Goal: Task Accomplishment & Management: Complete application form

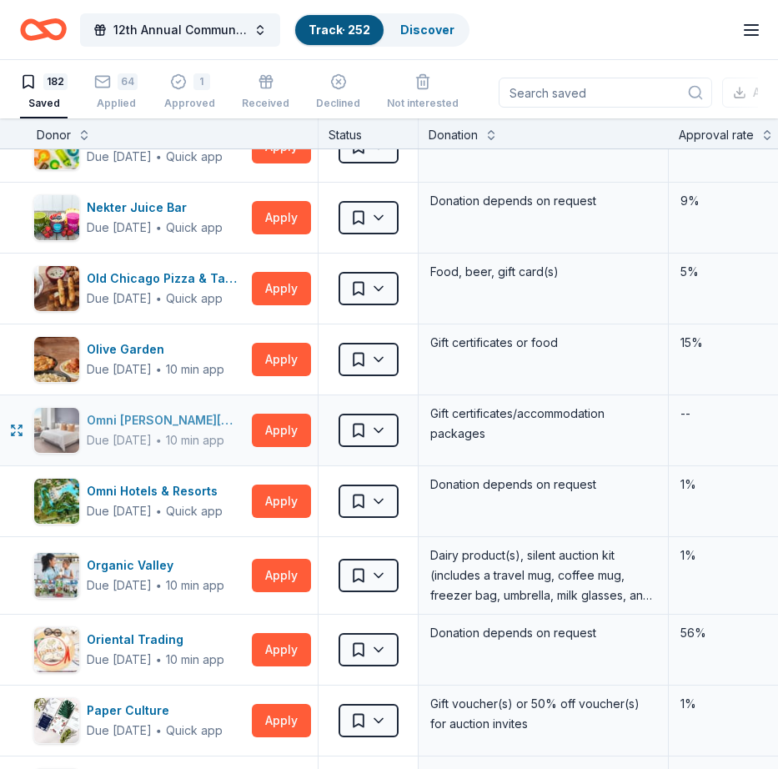
scroll to position [7620, 0]
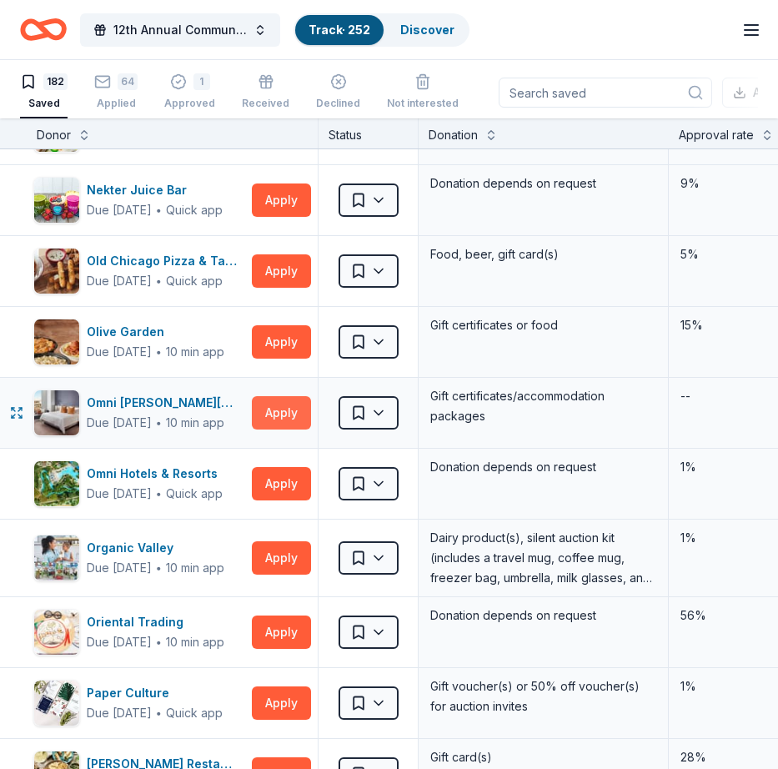
click at [281, 406] on button "Apply" at bounding box center [281, 412] width 59 height 33
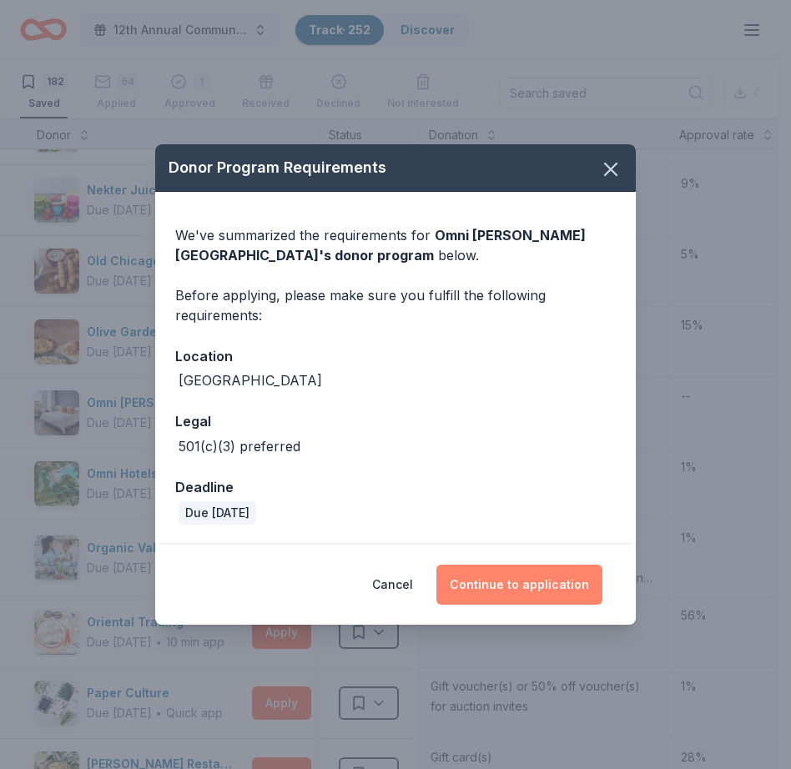
click at [511, 587] on button "Continue to application" at bounding box center [519, 585] width 166 height 40
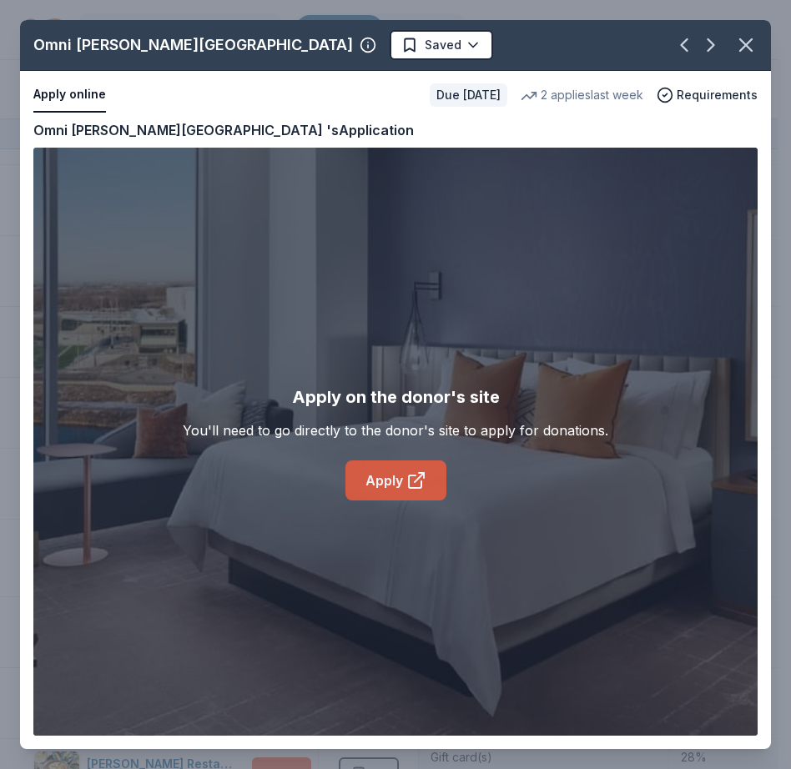
click at [391, 483] on link "Apply" at bounding box center [395, 481] width 101 height 40
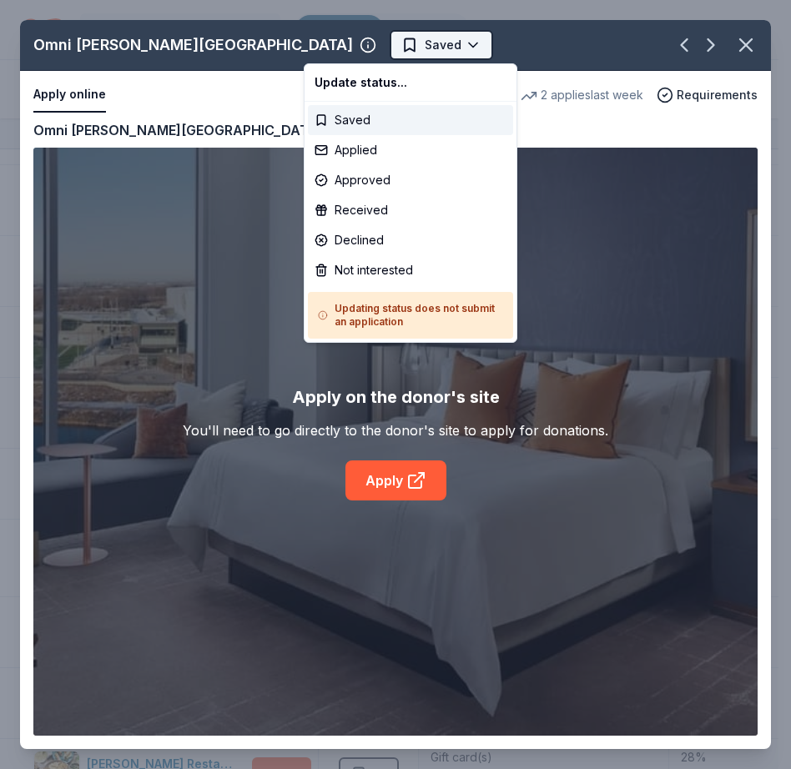
click at [385, 45] on html "12th Annual Community Appreciation Dinner & Fundraiser Track · 252 Discover Ear…" at bounding box center [395, 384] width 791 height 769
click at [337, 152] on div "Applied" at bounding box center [410, 150] width 205 height 30
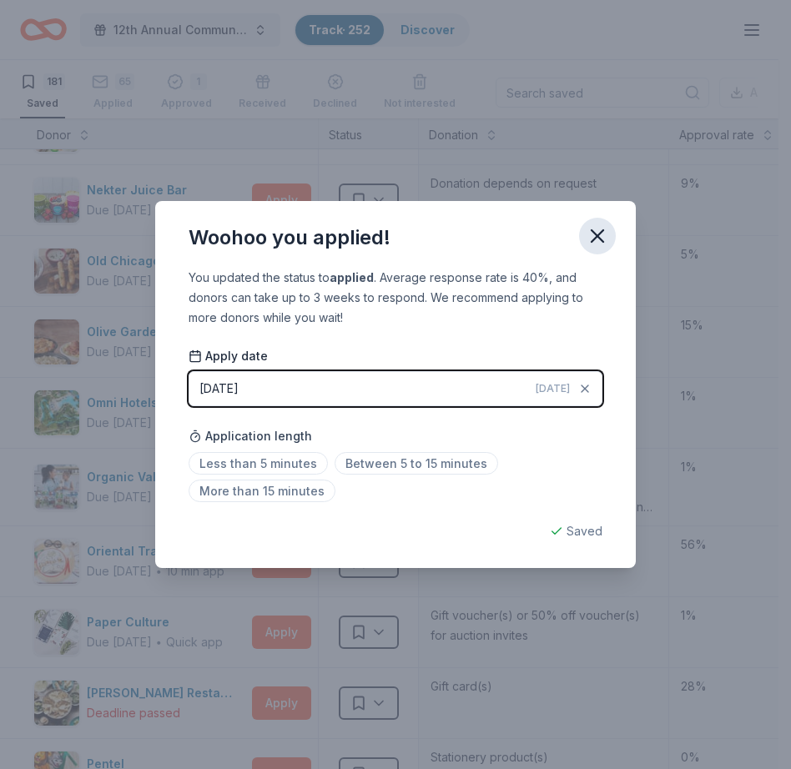
click at [600, 230] on icon "button" at bounding box center [597, 235] width 23 height 23
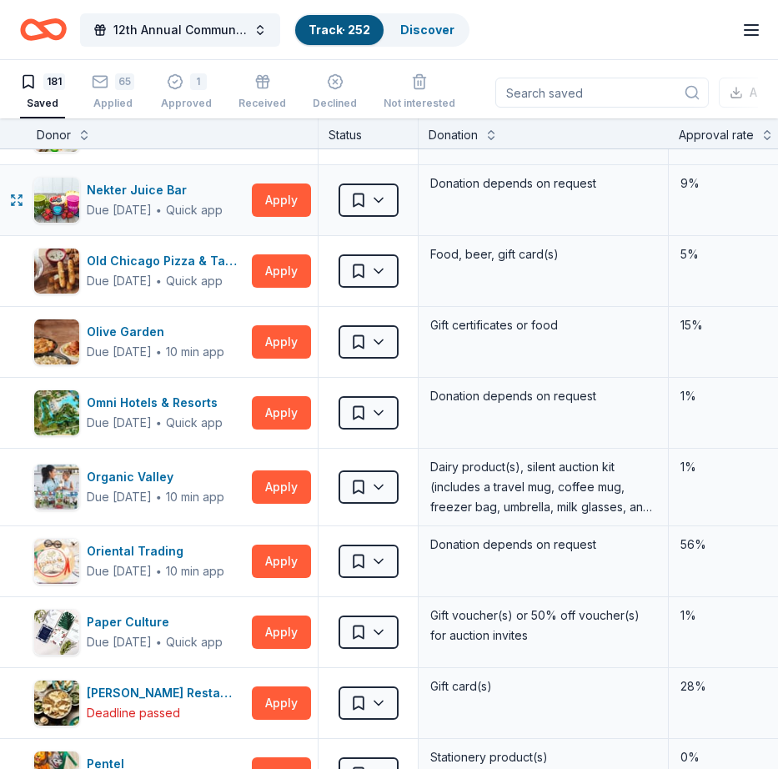
click at [581, 211] on div "Donation depends on request" at bounding box center [544, 200] width 250 height 70
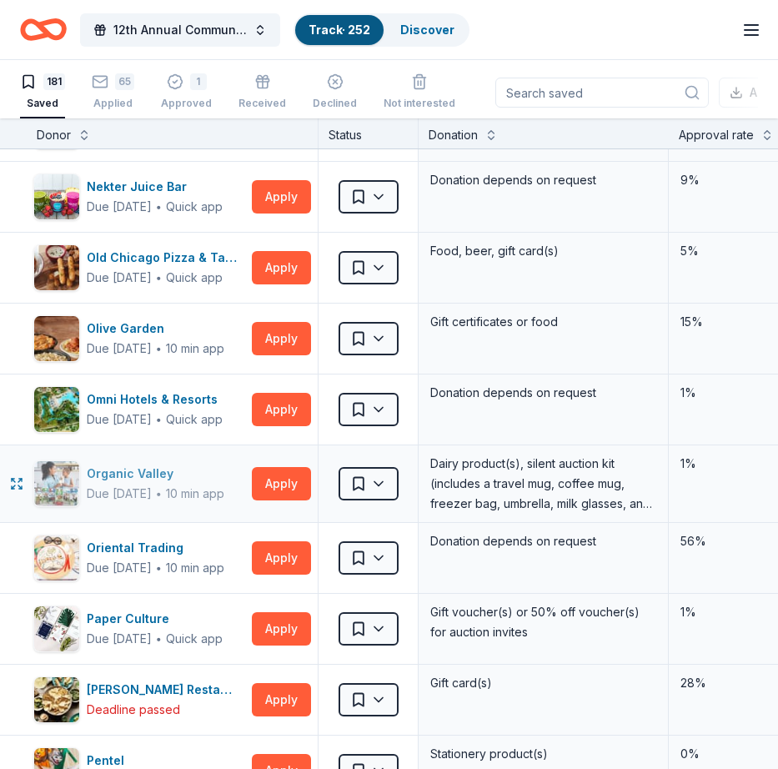
scroll to position [7626, 0]
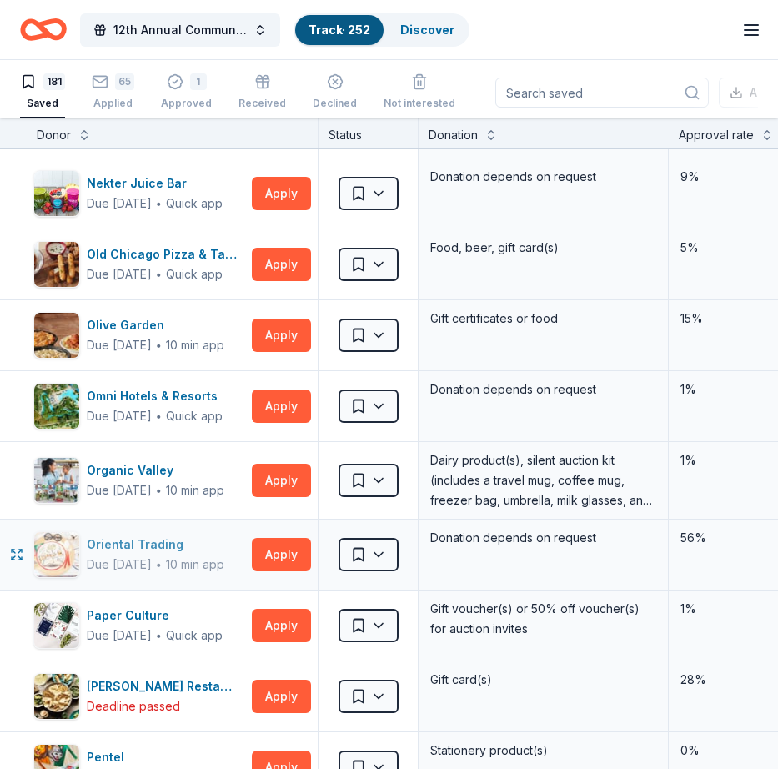
click at [143, 537] on div "Oriental Trading" at bounding box center [156, 545] width 138 height 20
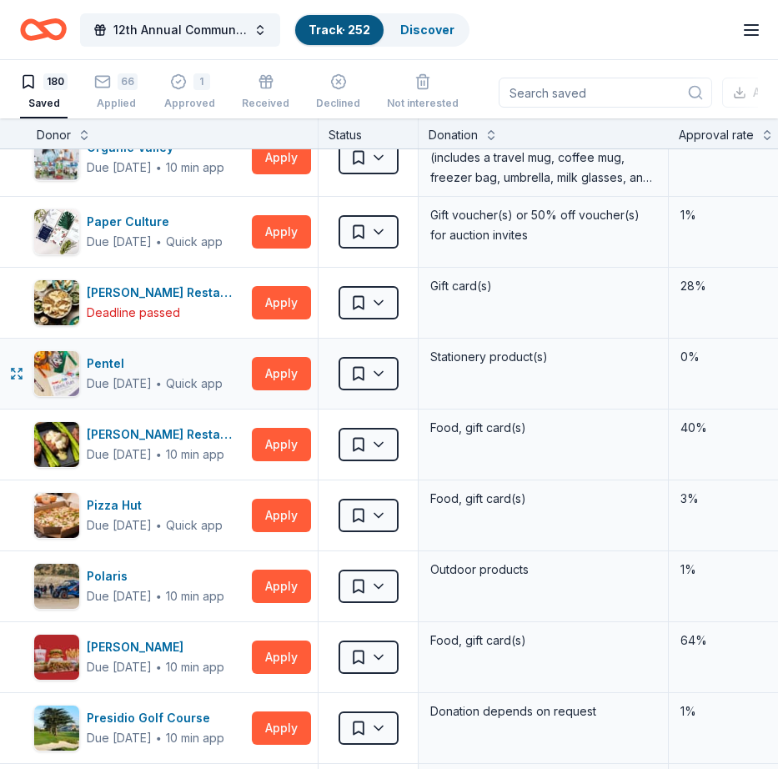
scroll to position [7963, 0]
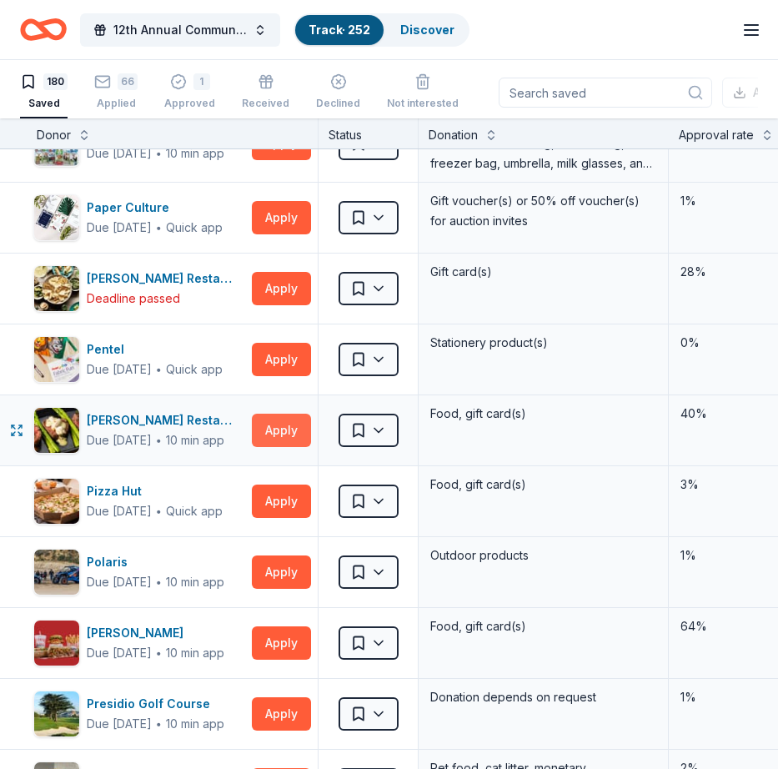
click at [277, 426] on button "Apply" at bounding box center [281, 430] width 59 height 33
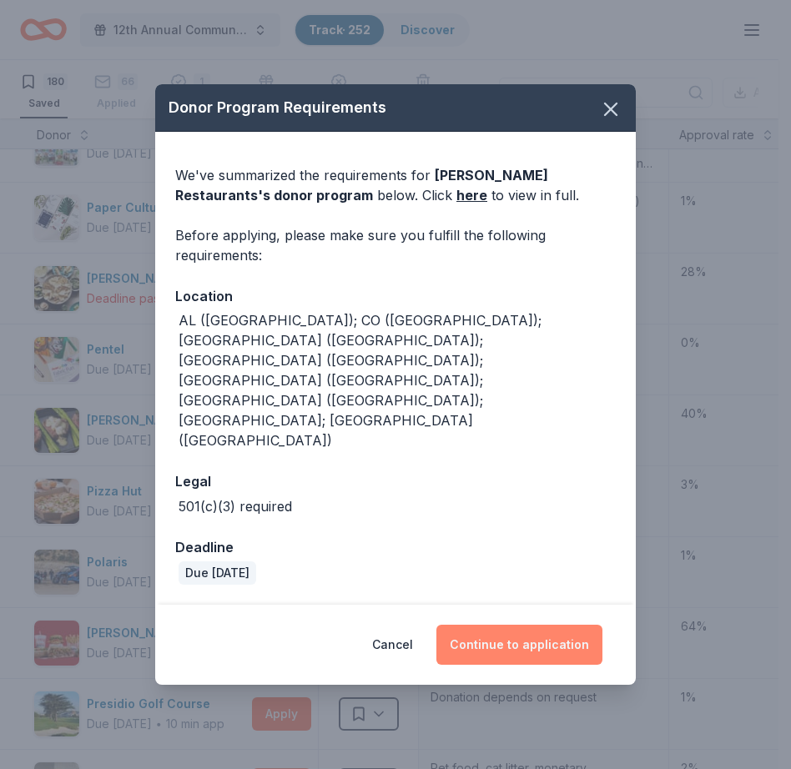
click at [521, 625] on button "Continue to application" at bounding box center [519, 645] width 166 height 40
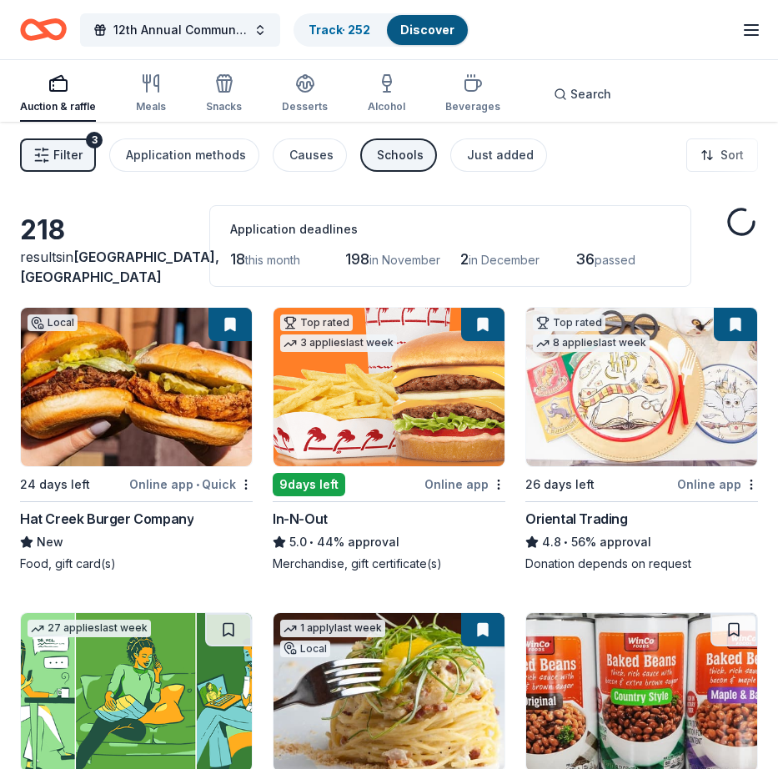
click at [423, 28] on link "Discover" at bounding box center [428, 30] width 54 height 14
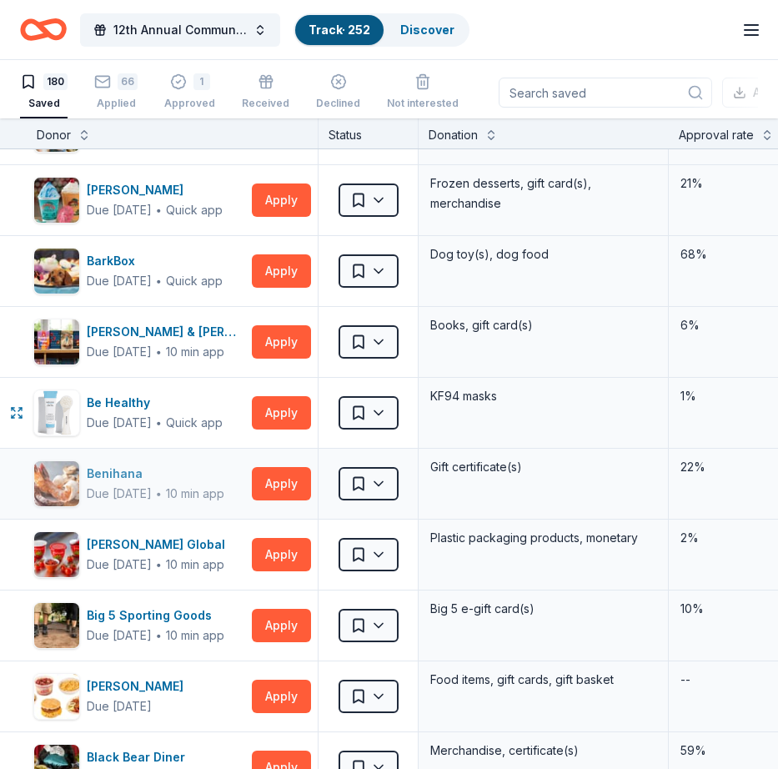
scroll to position [647, 0]
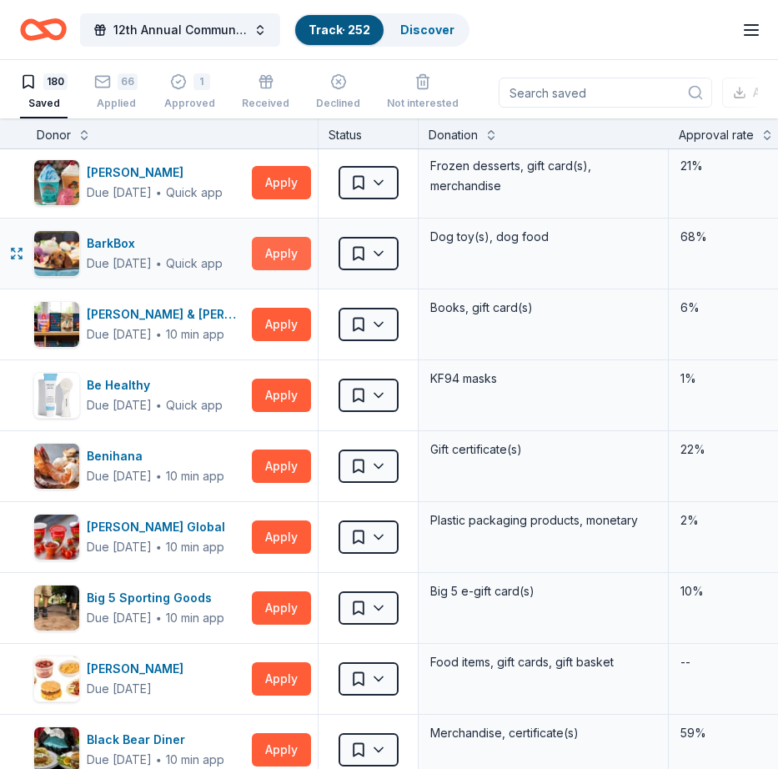
click at [282, 249] on button "Apply" at bounding box center [281, 253] width 59 height 33
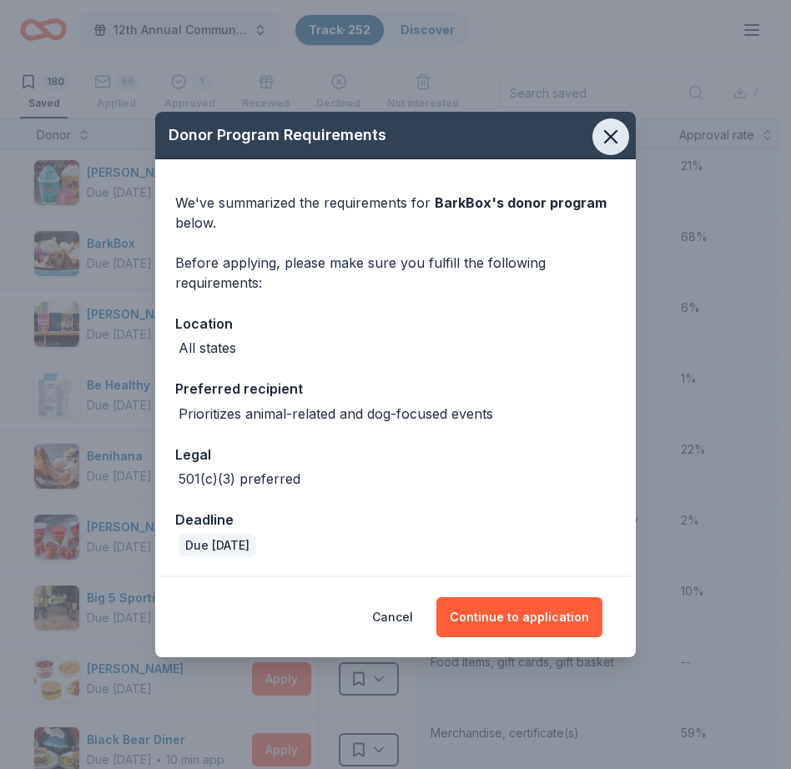
click at [608, 138] on icon "button" at bounding box center [610, 136] width 23 height 23
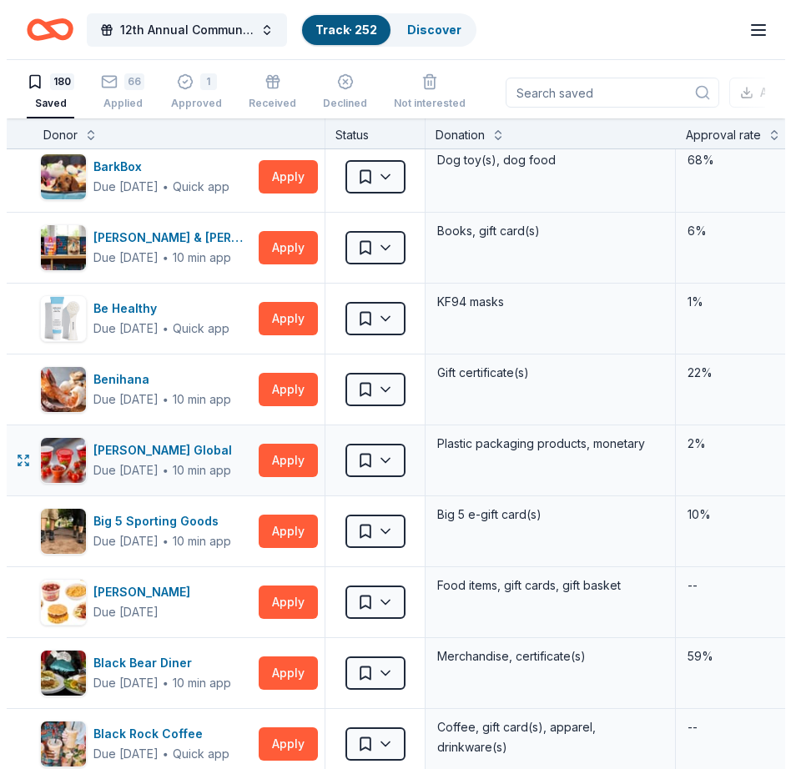
scroll to position [727, 0]
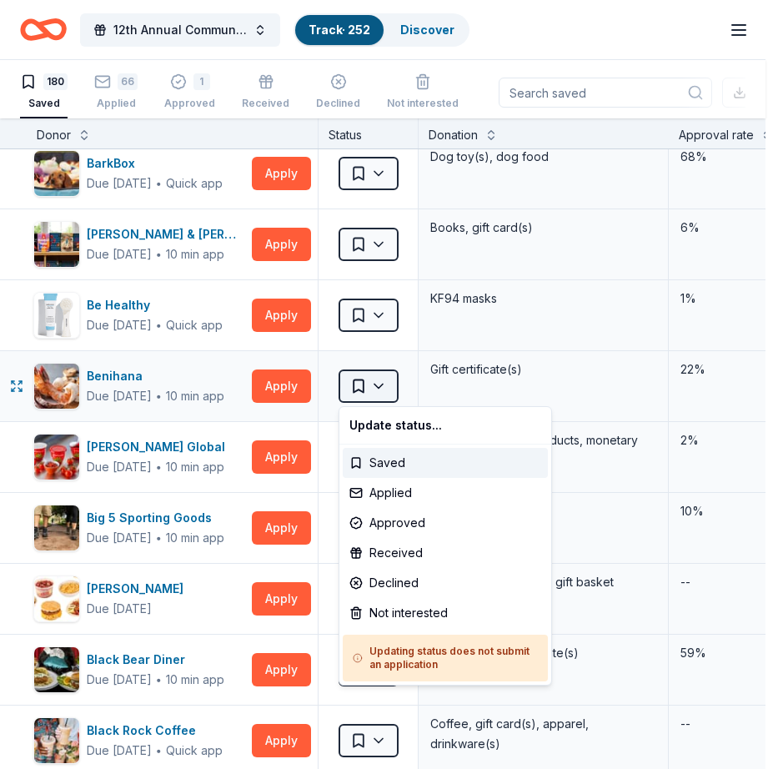
click at [379, 386] on html "12th Annual Community Appreciation Dinner & Fundraiser Track · 252 Discover Ear…" at bounding box center [389, 384] width 778 height 769
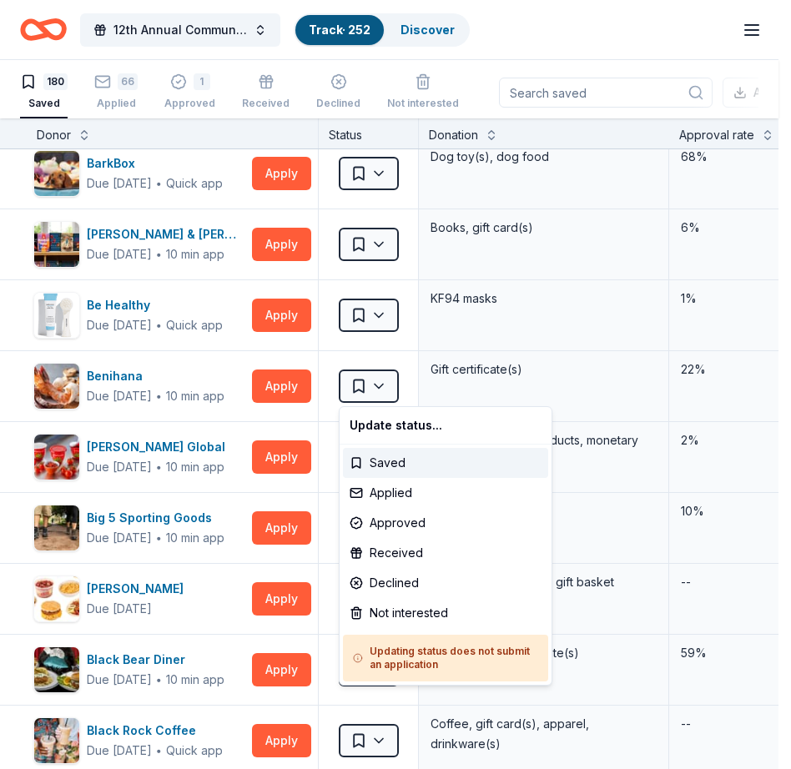
click at [270, 246] on html "12th Annual Community Appreciation Dinner & Fundraiser Track · 252 Discover Ear…" at bounding box center [395, 384] width 791 height 769
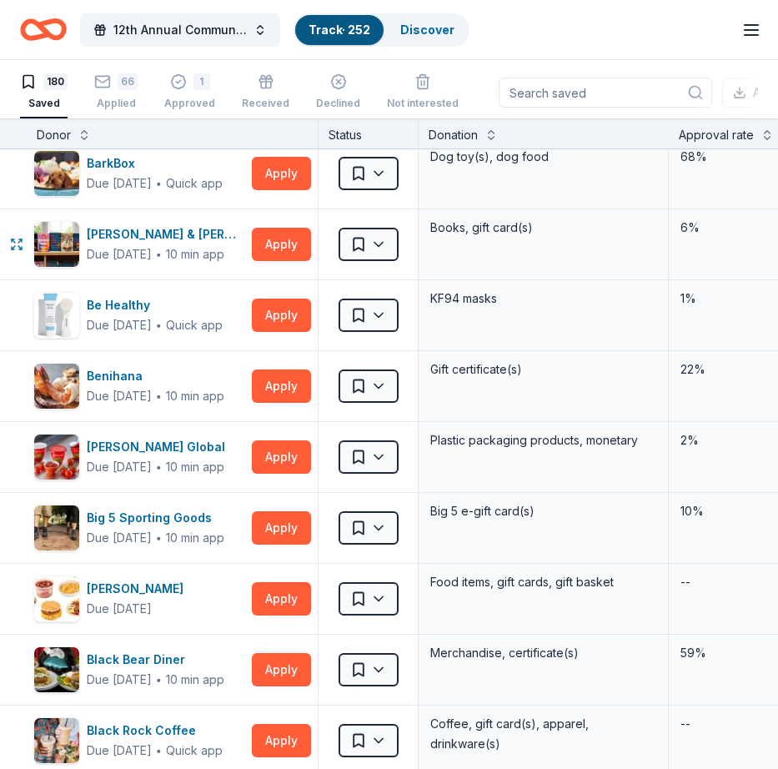
click at [270, 246] on button "Apply" at bounding box center [281, 244] width 59 height 33
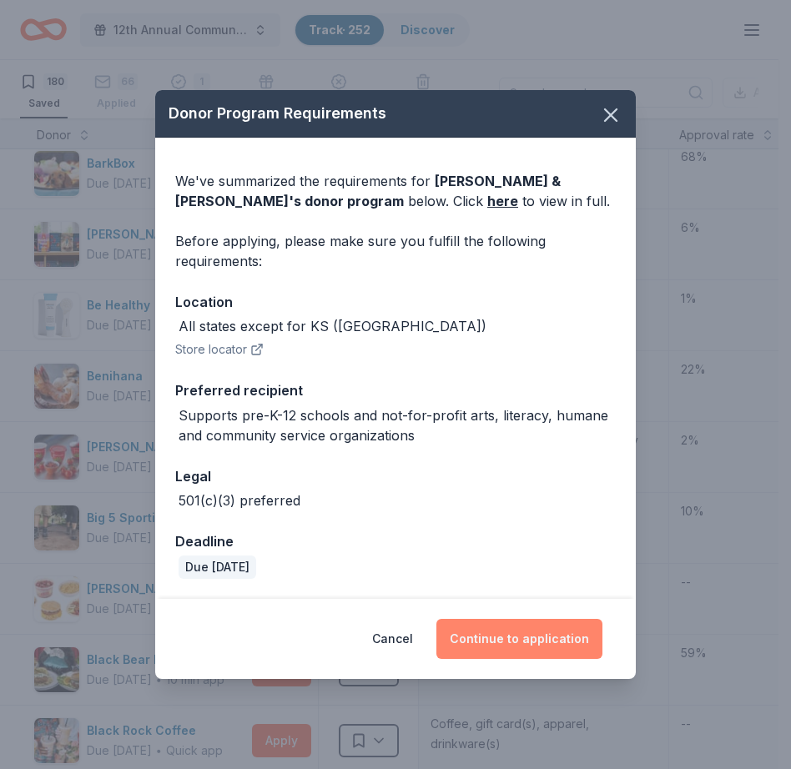
click at [518, 643] on button "Continue to application" at bounding box center [519, 639] width 166 height 40
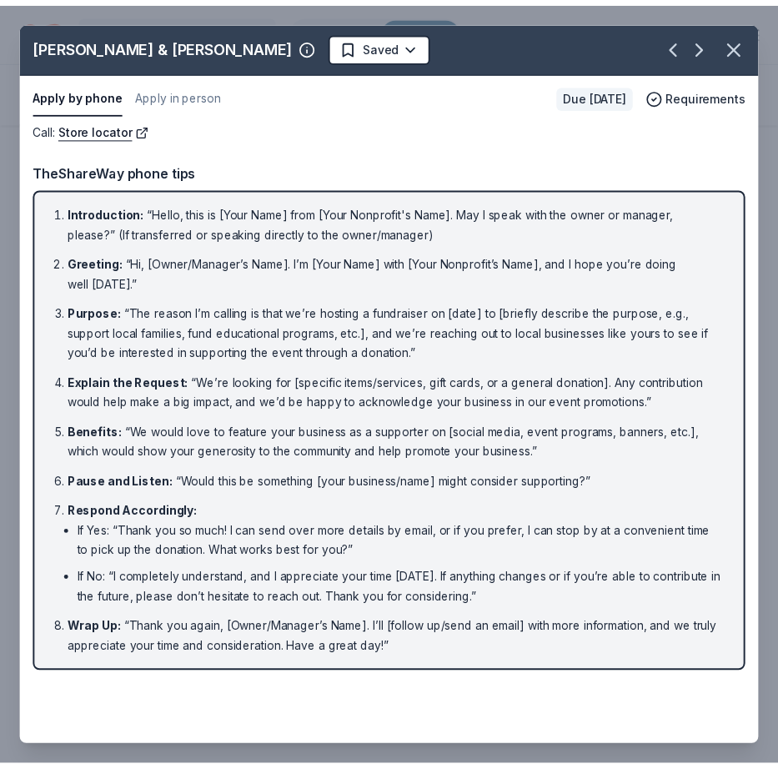
scroll to position [1107, 0]
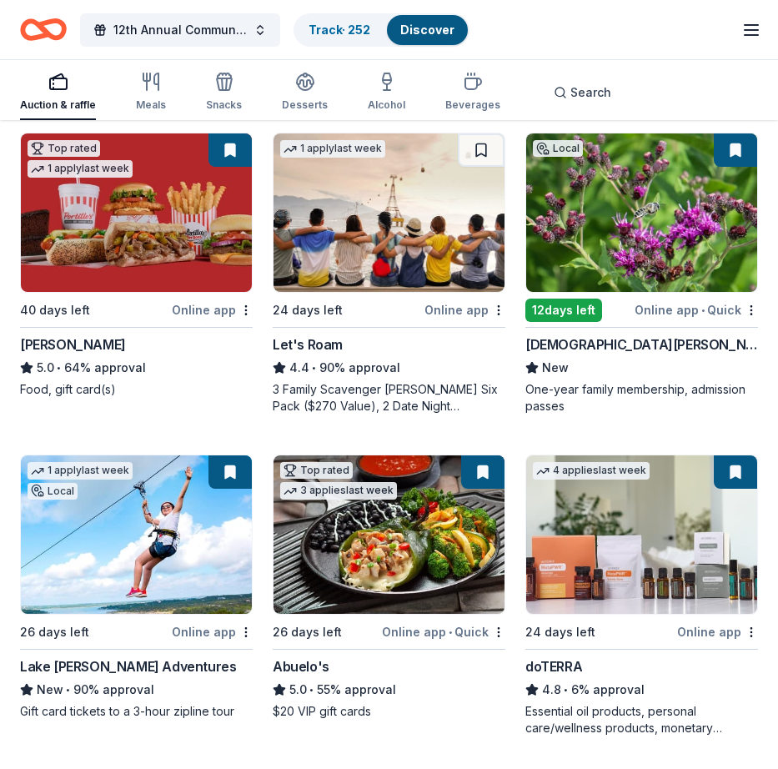
click at [418, 30] on link "Discover" at bounding box center [428, 30] width 54 height 14
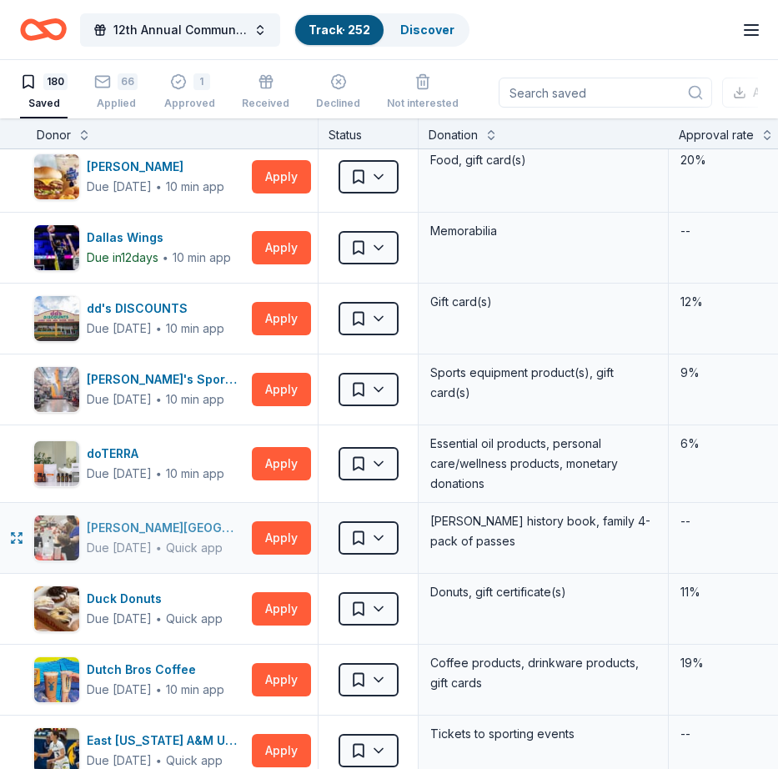
scroll to position [3071, 0]
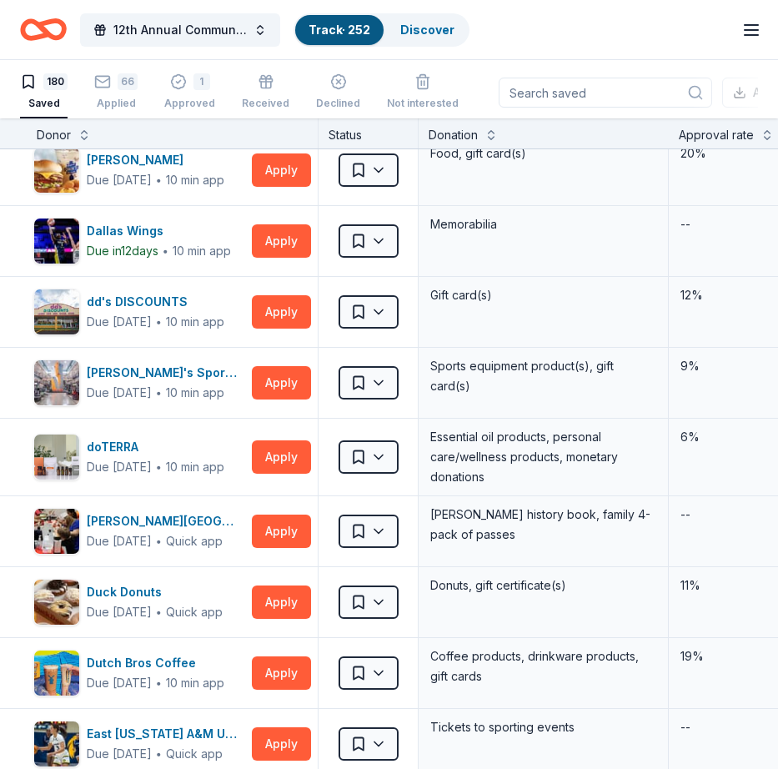
click at [746, 31] on icon "button" at bounding box center [752, 30] width 20 height 20
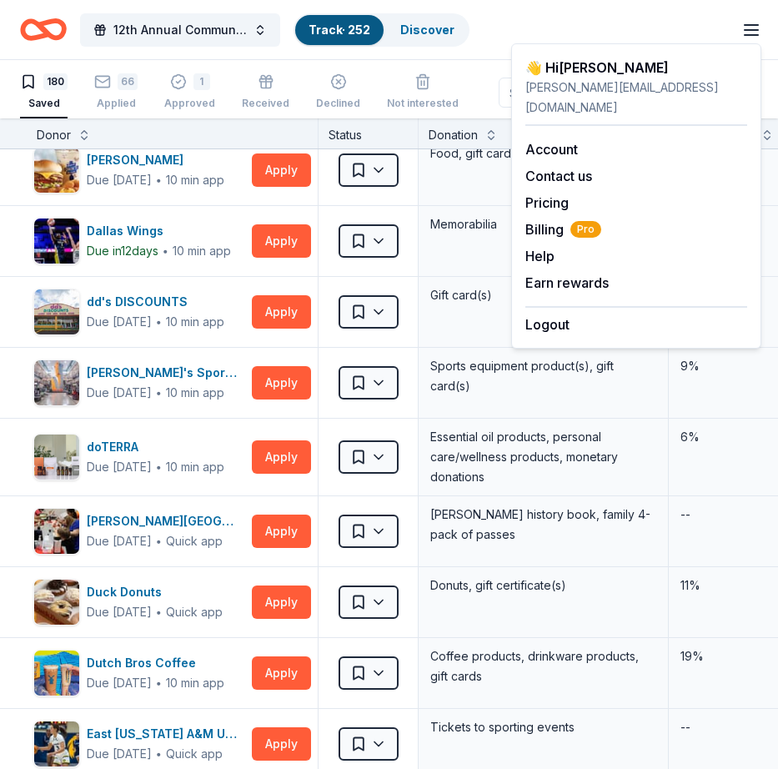
click at [603, 26] on div "12th Annual Community Appreciation Dinner & Fundraiser Track · 252 Discover Ear…" at bounding box center [389, 29] width 738 height 39
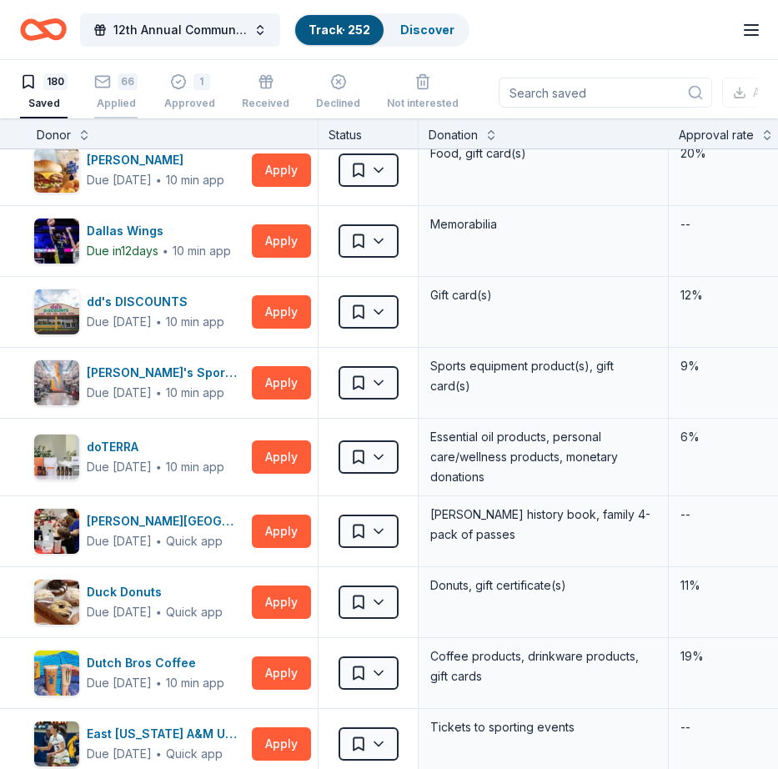
click at [116, 103] on div "Applied" at bounding box center [115, 103] width 43 height 13
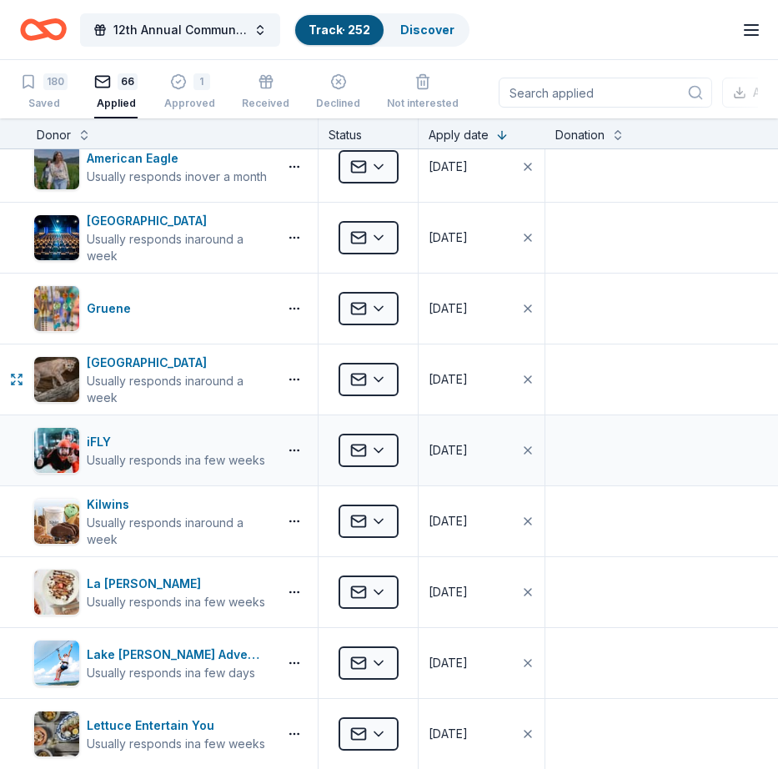
scroll to position [523, 0]
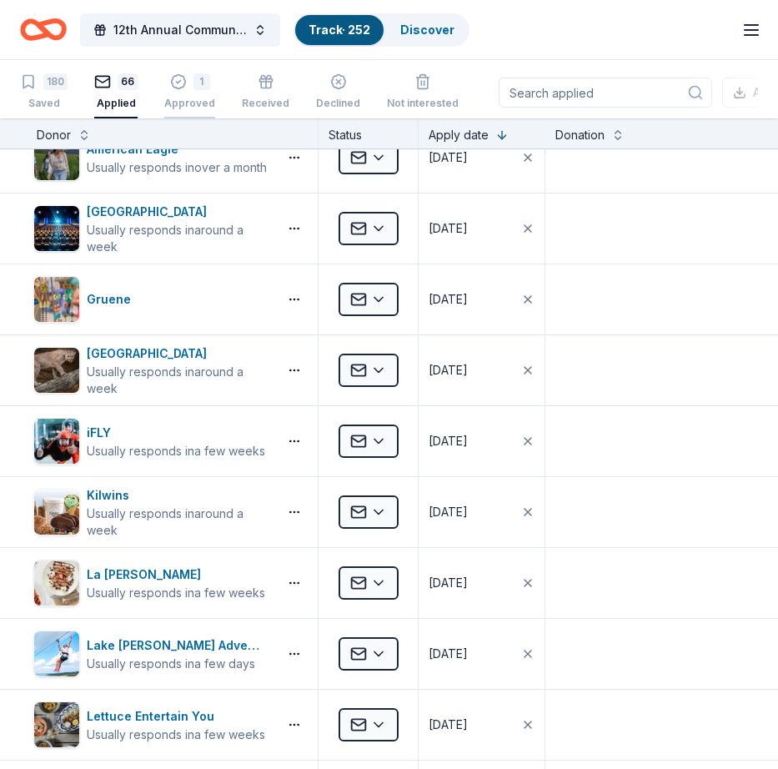
click at [194, 84] on div "1" at bounding box center [202, 81] width 17 height 17
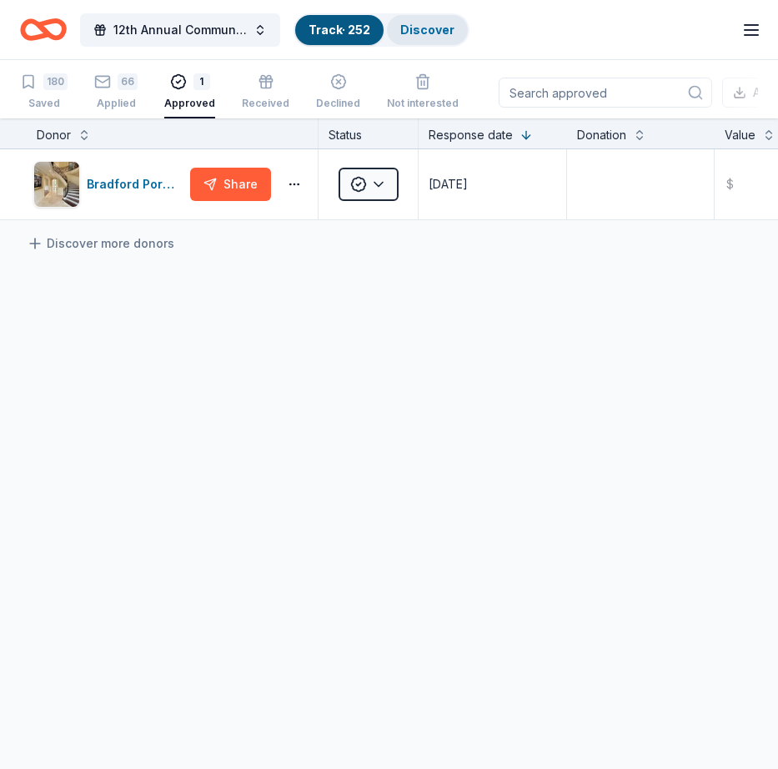
click at [421, 28] on link "Discover" at bounding box center [428, 30] width 54 height 14
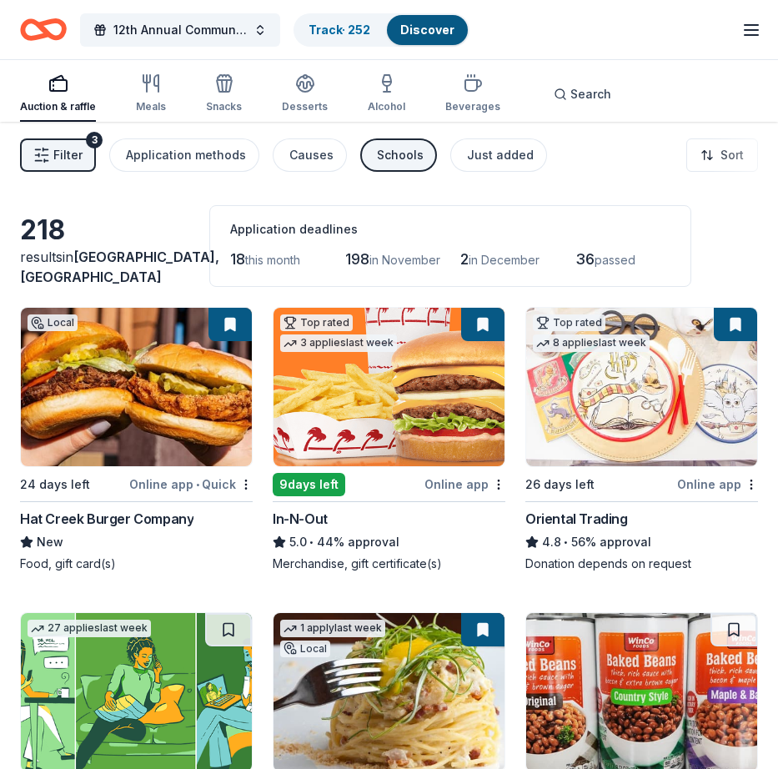
click at [421, 28] on link "Discover" at bounding box center [428, 30] width 54 height 14
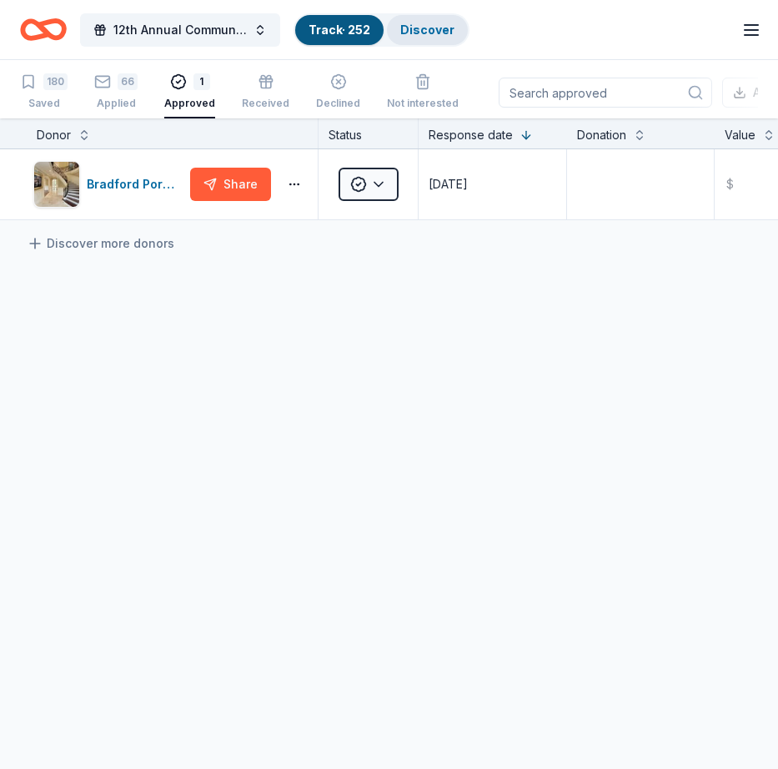
click at [418, 33] on link "Discover" at bounding box center [428, 30] width 54 height 14
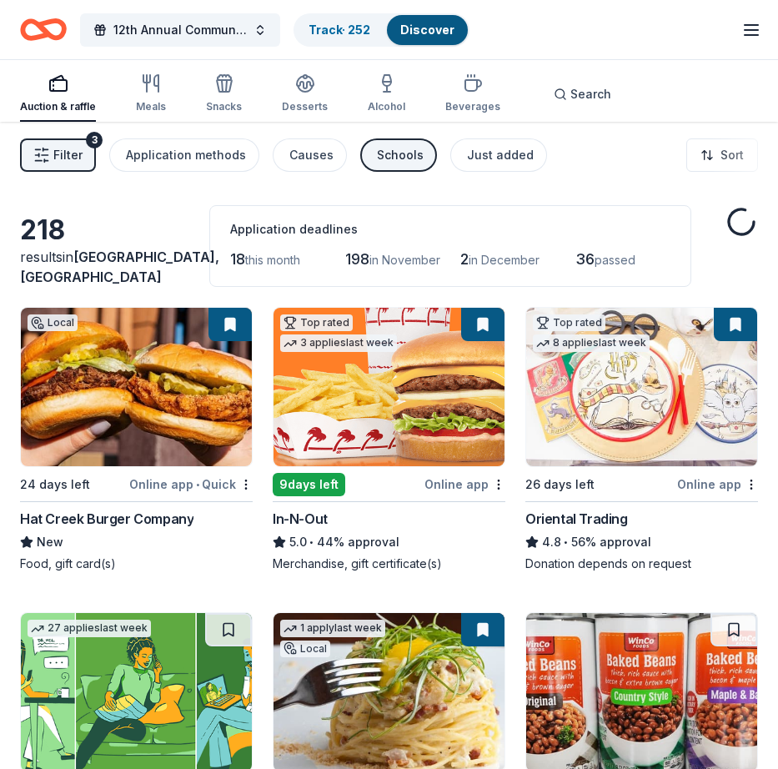
click at [241, 261] on span "18" at bounding box center [237, 259] width 15 height 18
click at [265, 260] on span "this month" at bounding box center [272, 260] width 55 height 14
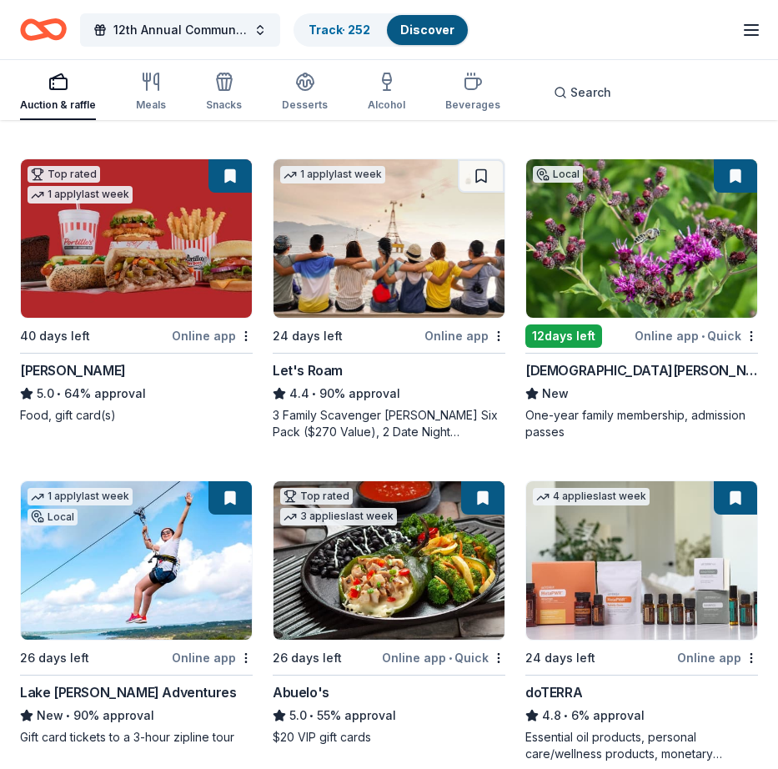
scroll to position [1085, 0]
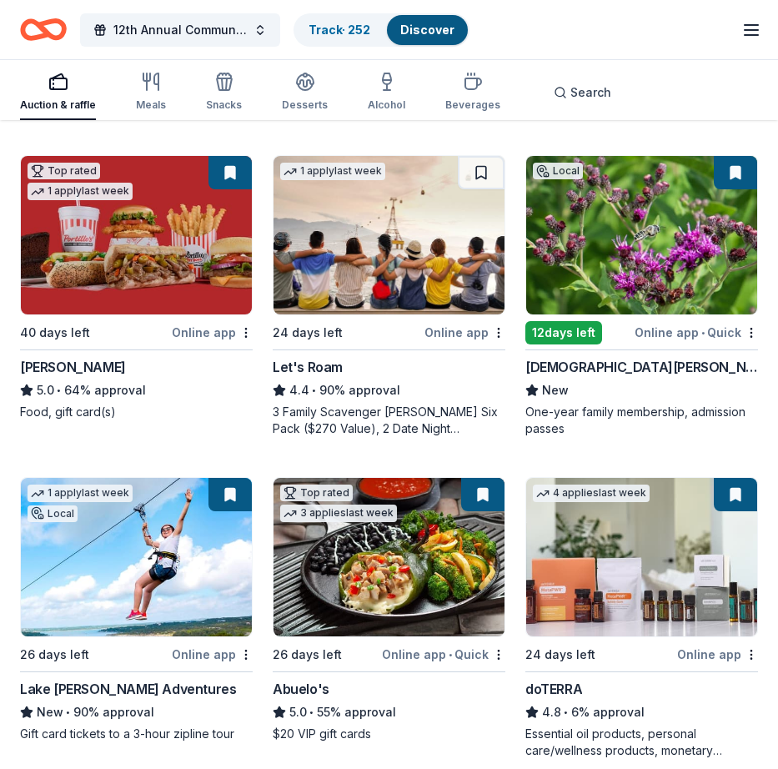
click at [385, 255] on img at bounding box center [389, 235] width 231 height 159
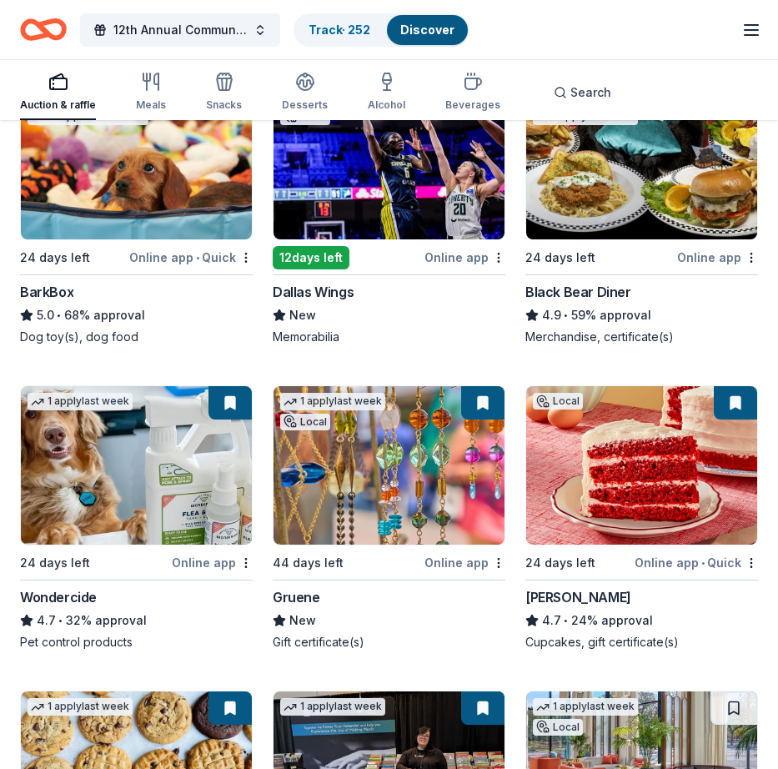
scroll to position [1538, 0]
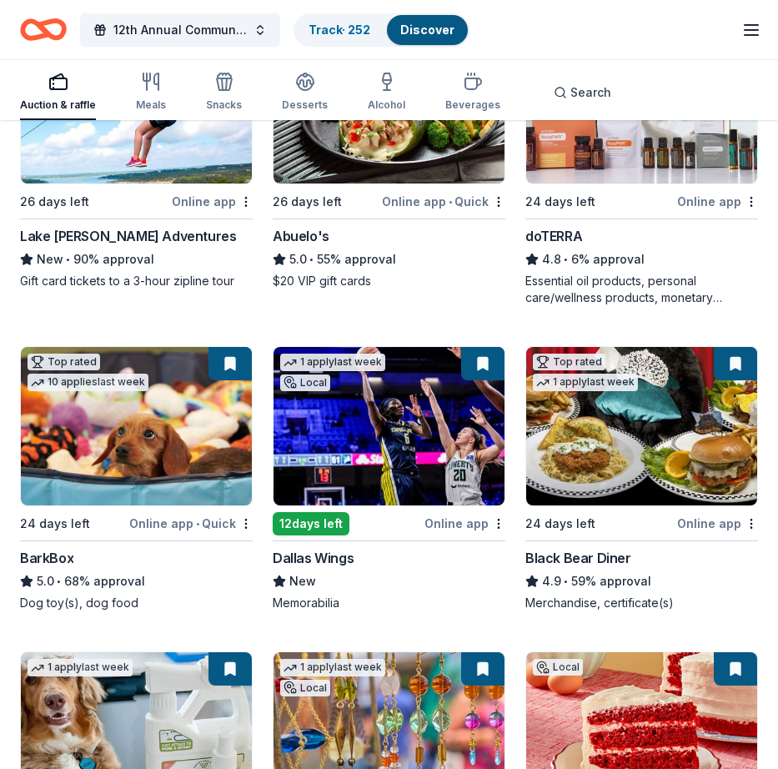
click at [156, 520] on div "Online app • Quick" at bounding box center [190, 523] width 123 height 21
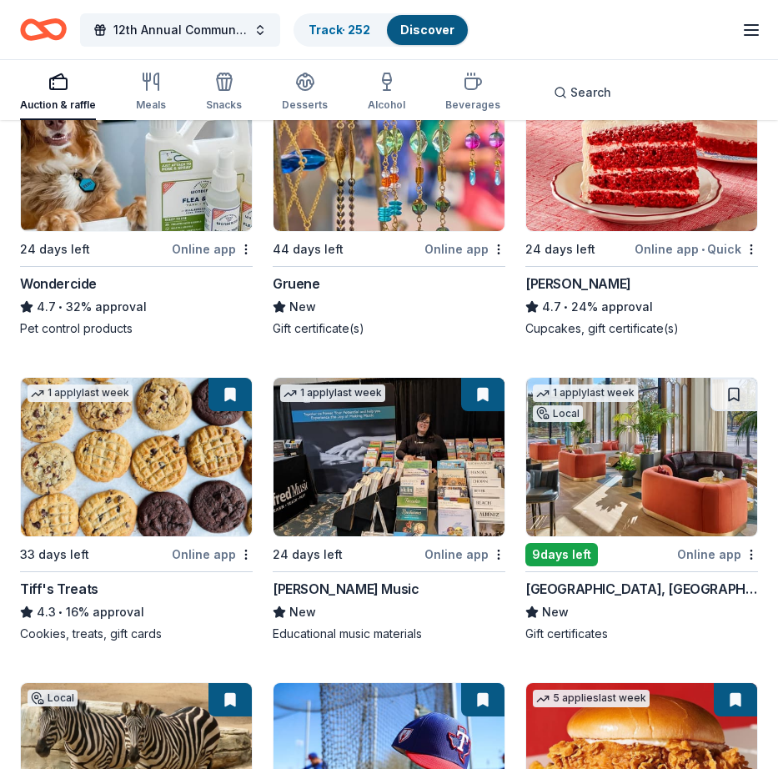
scroll to position [1980, 0]
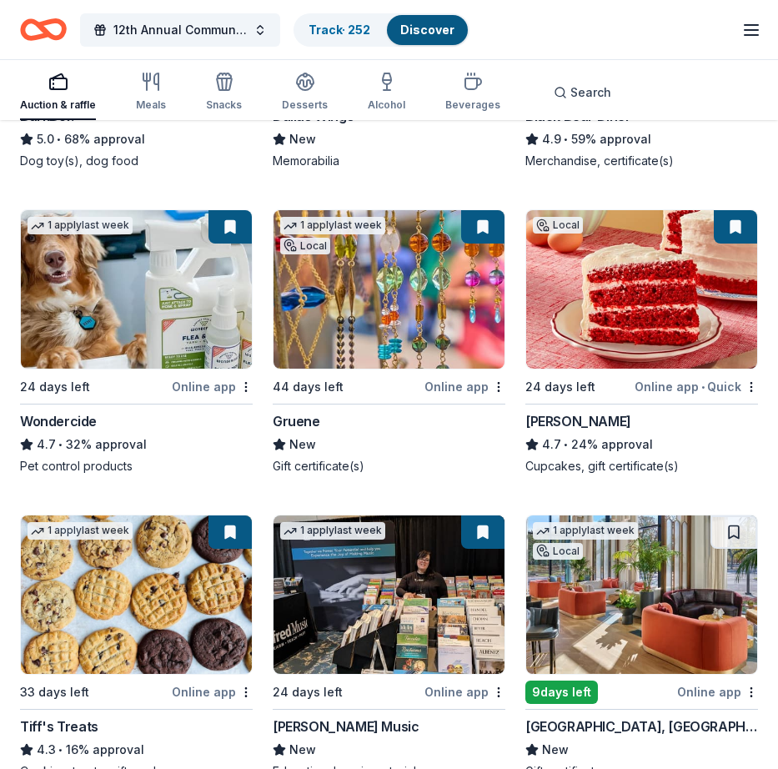
click at [672, 388] on div "Online app • Quick" at bounding box center [696, 386] width 123 height 21
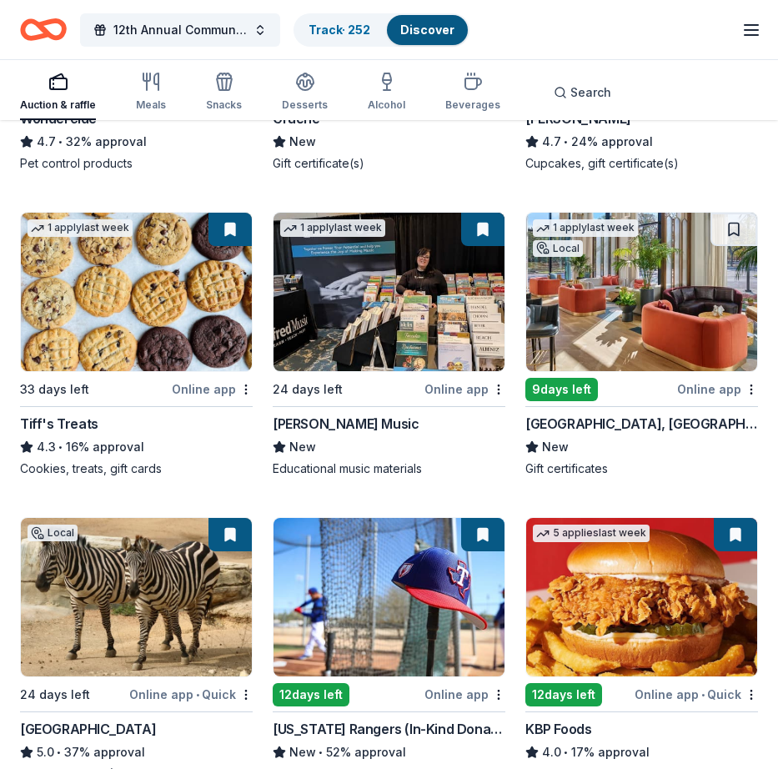
scroll to position [2286, 0]
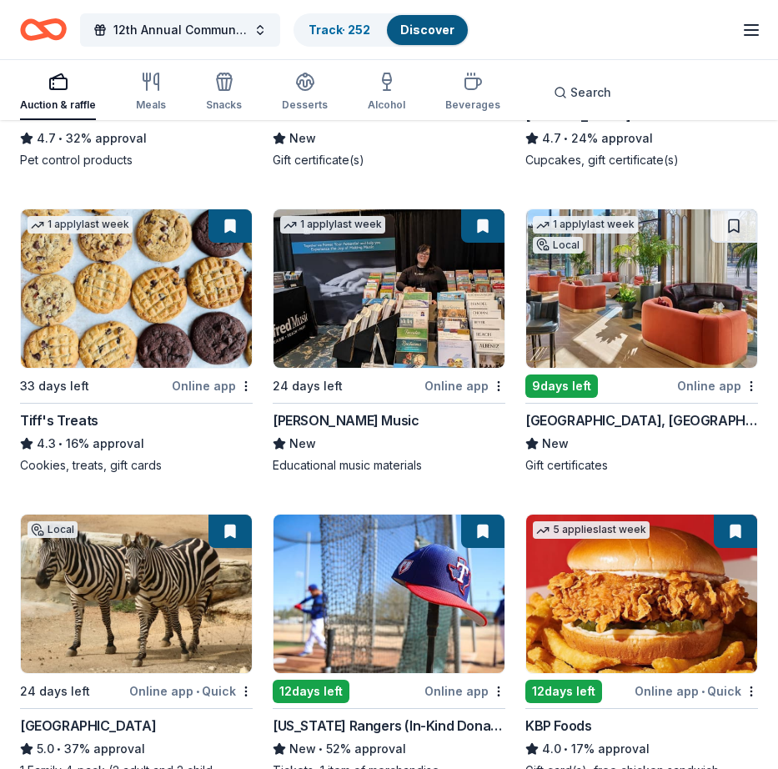
click at [696, 387] on div "Online app" at bounding box center [718, 385] width 81 height 21
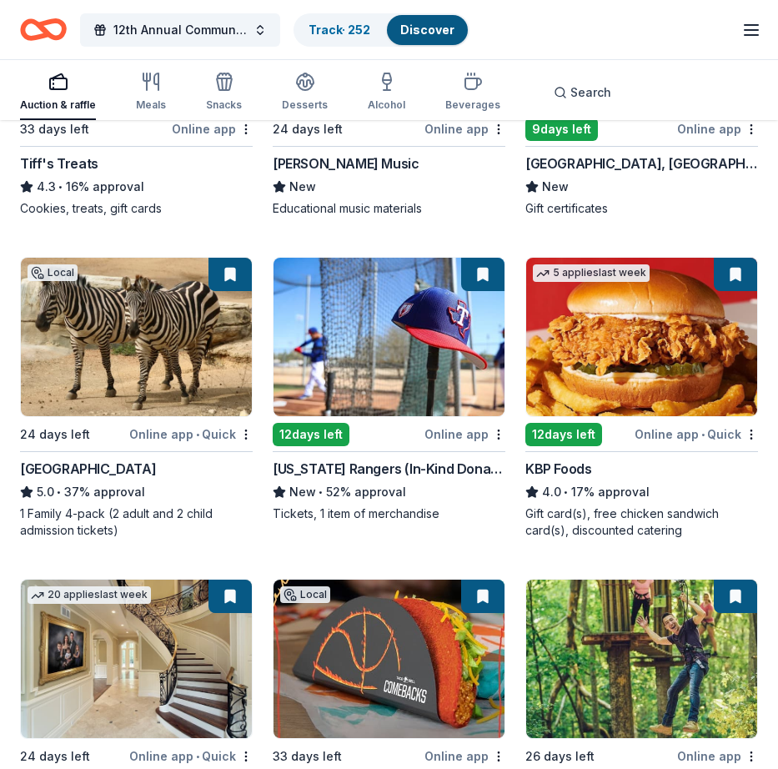
scroll to position [2569, 0]
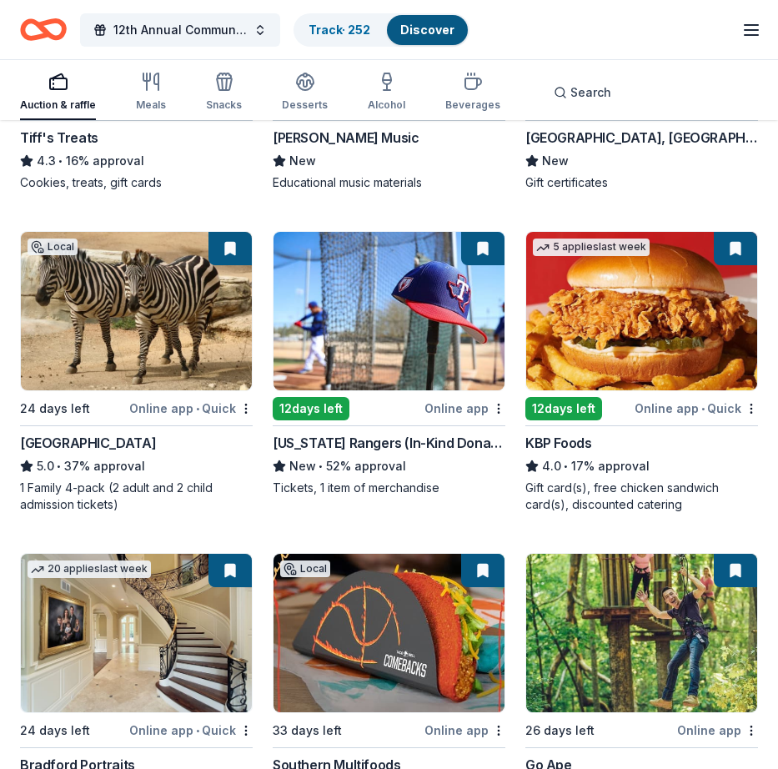
click at [215, 409] on div "Online app • Quick" at bounding box center [190, 408] width 123 height 21
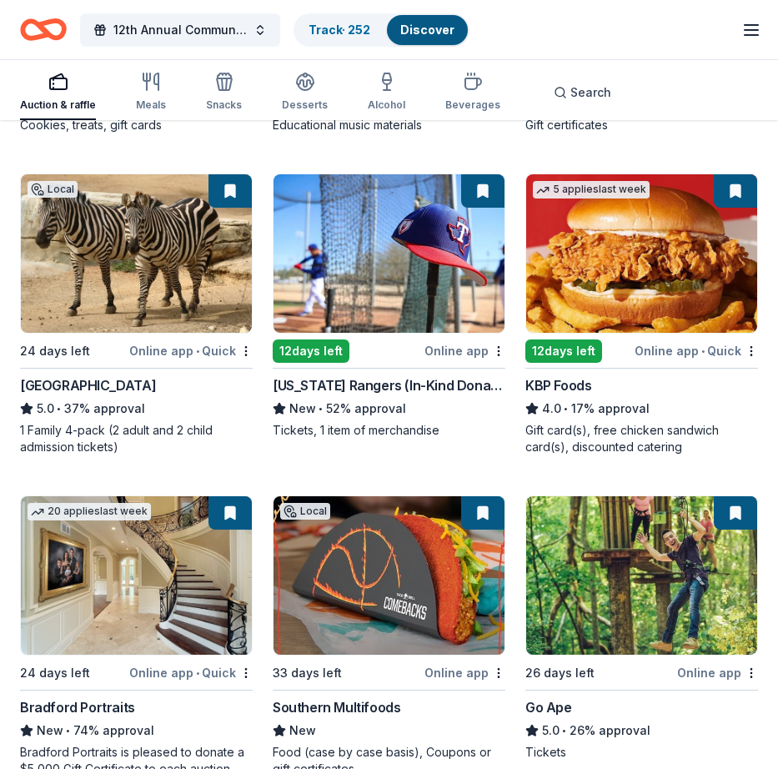
scroll to position [2623, 0]
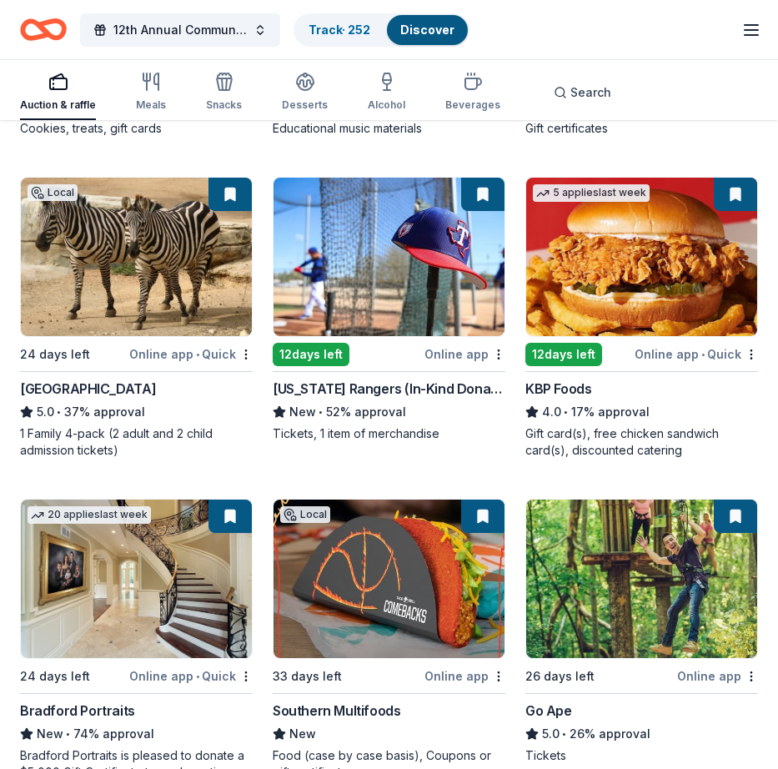
click at [381, 255] on img at bounding box center [389, 257] width 231 height 159
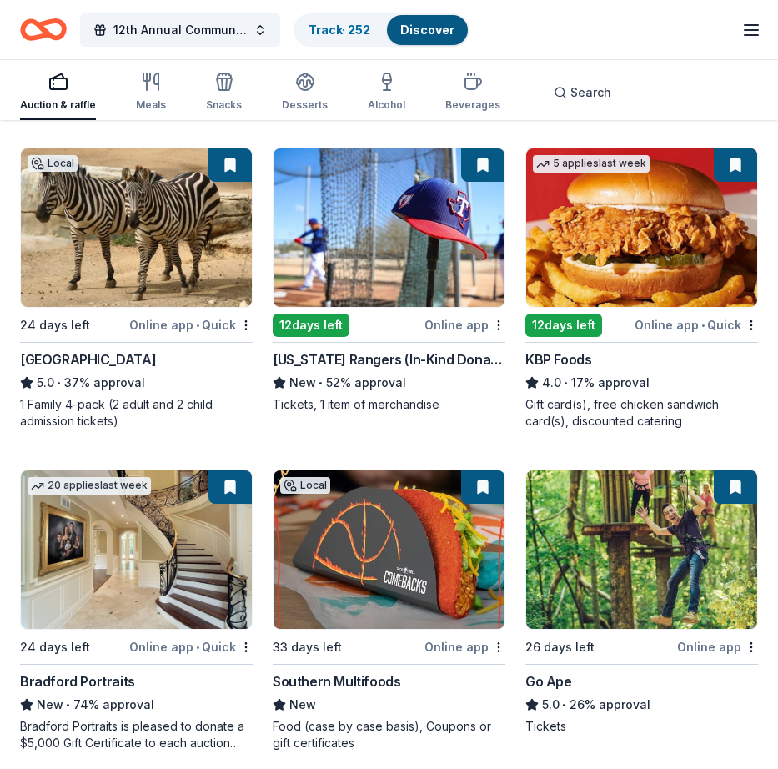
scroll to position [2757, 0]
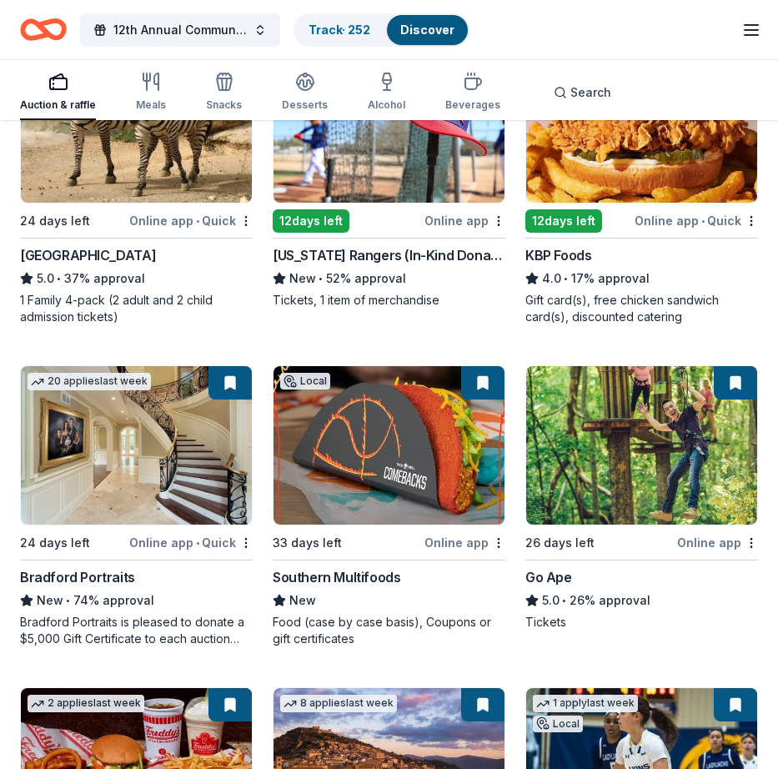
click at [231, 383] on button at bounding box center [230, 382] width 43 height 33
click at [229, 384] on button at bounding box center [230, 382] width 43 height 33
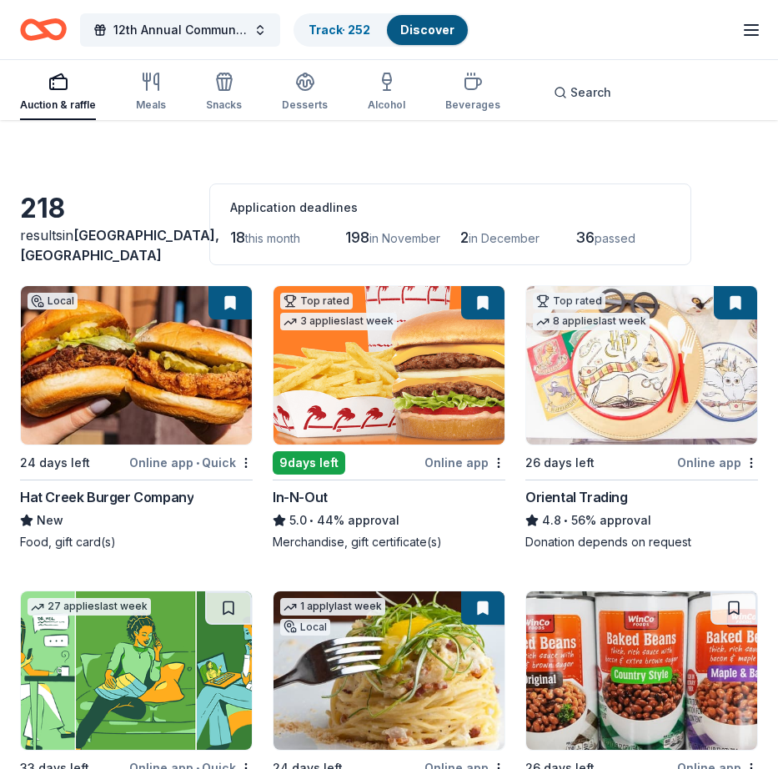
scroll to position [25, 0]
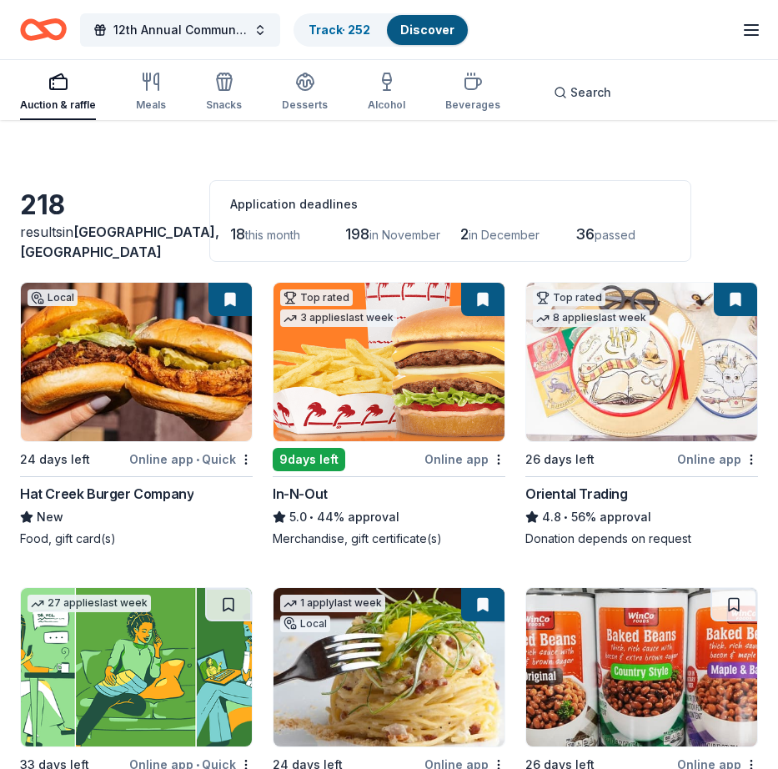
click at [737, 304] on button at bounding box center [735, 299] width 43 height 33
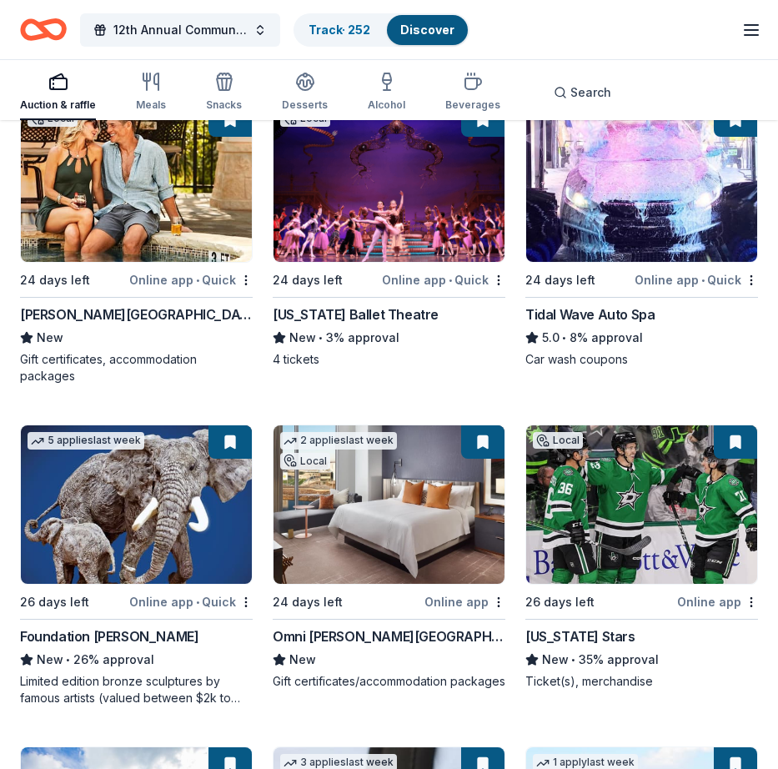
scroll to position [4295, 0]
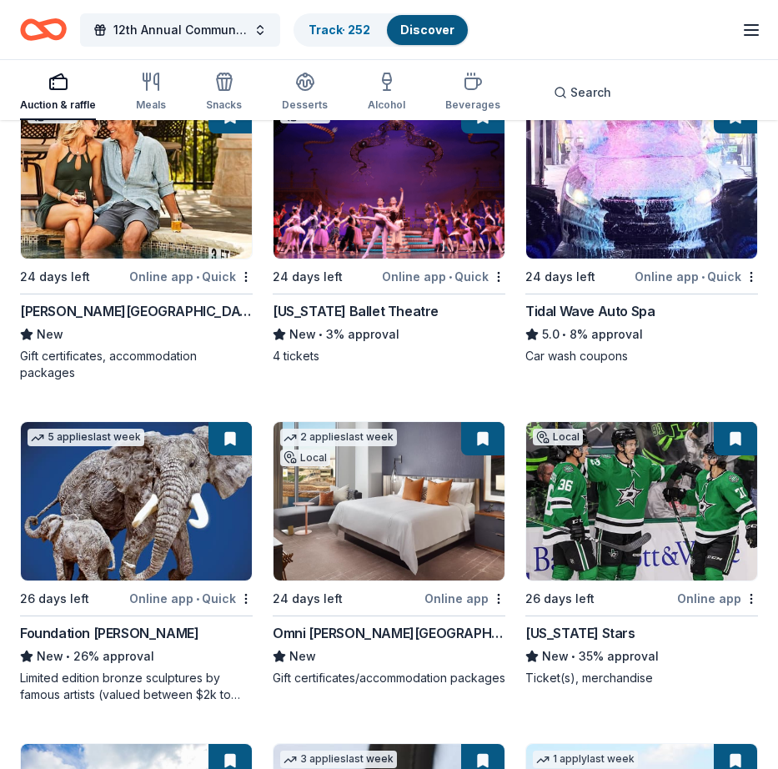
click at [490, 438] on button at bounding box center [482, 438] width 43 height 33
click at [396, 208] on img at bounding box center [389, 179] width 231 height 159
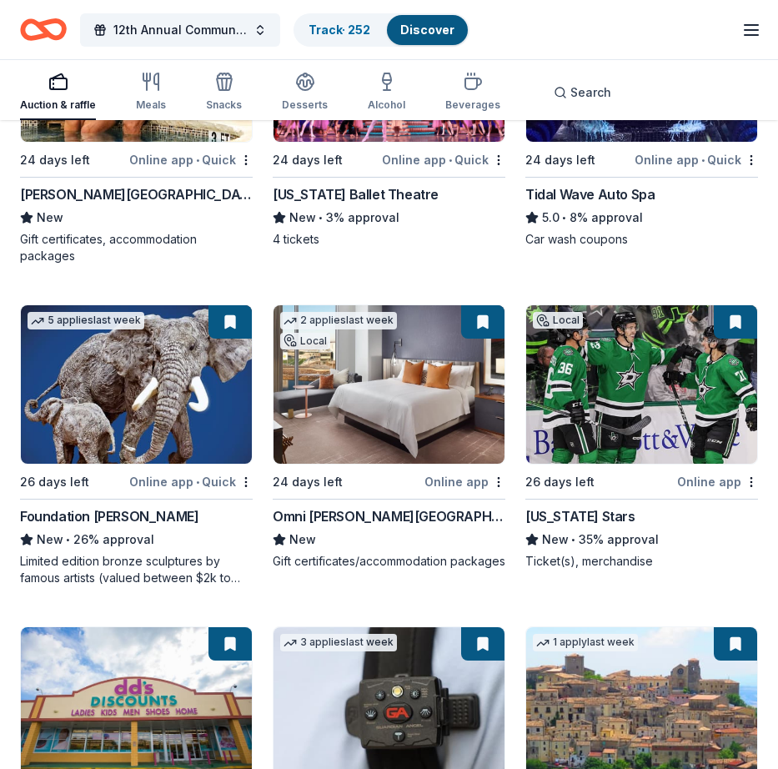
scroll to position [4415, 0]
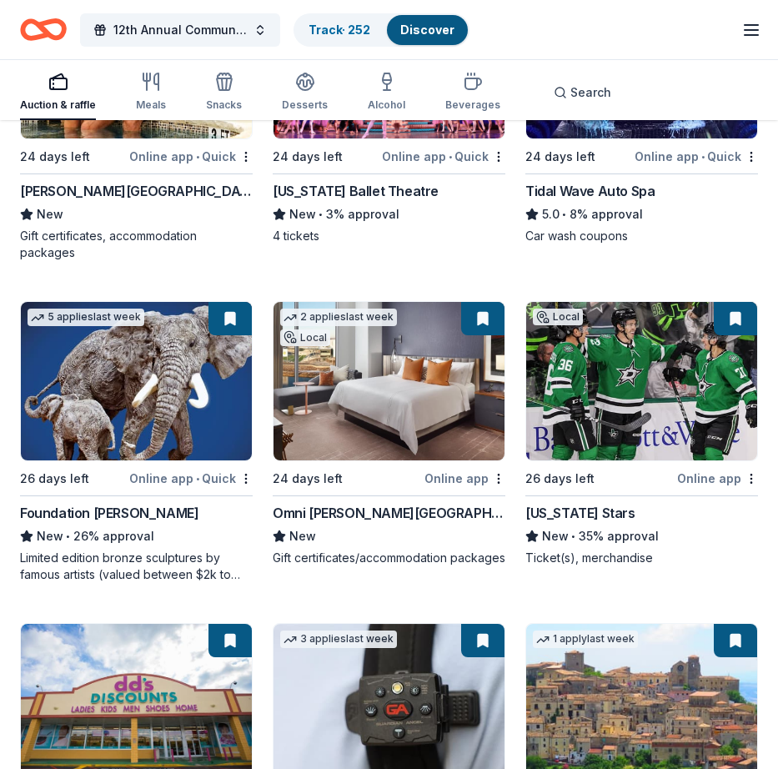
click at [158, 476] on div "Online app • Quick" at bounding box center [190, 478] width 123 height 21
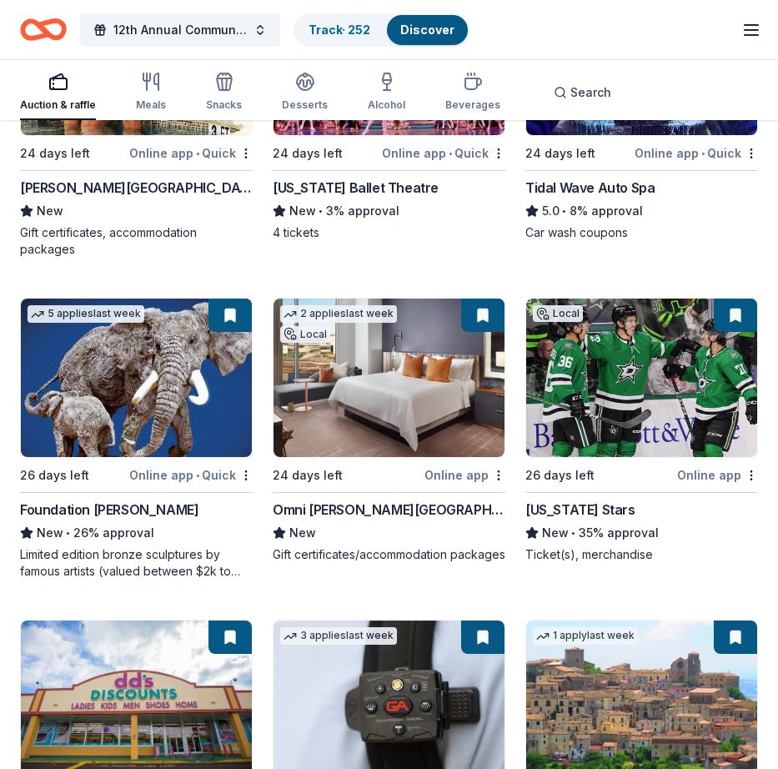
click at [414, 399] on img at bounding box center [389, 378] width 231 height 159
click at [573, 473] on div "26 days left" at bounding box center [560, 476] width 69 height 20
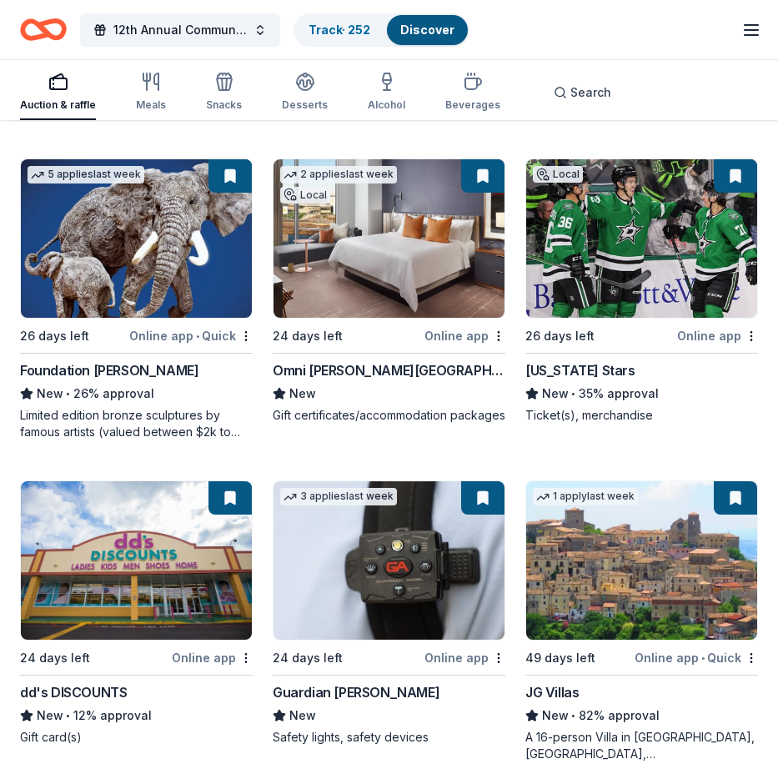
scroll to position [4990, 0]
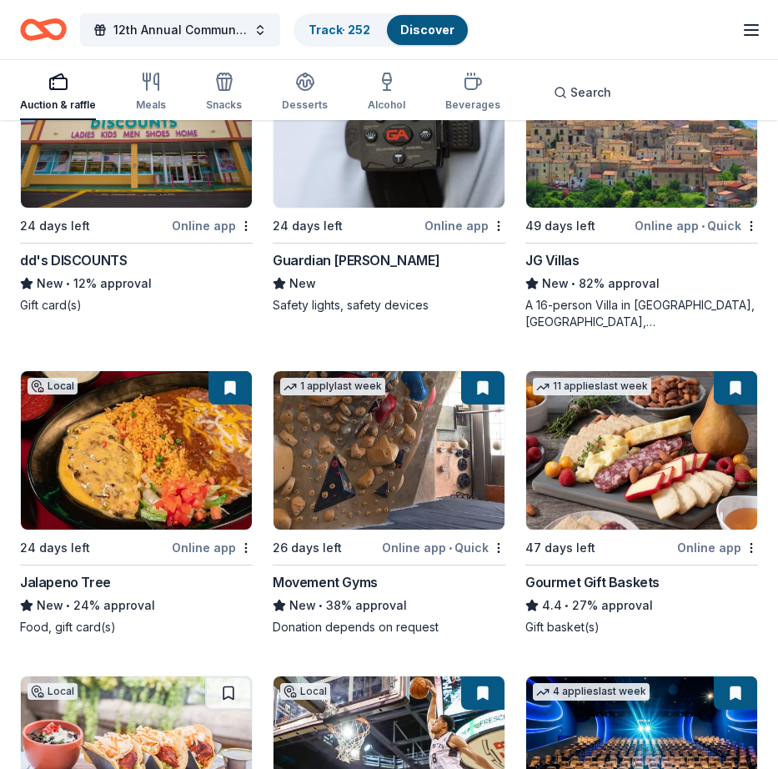
click at [693, 502] on img at bounding box center [642, 450] width 231 height 159
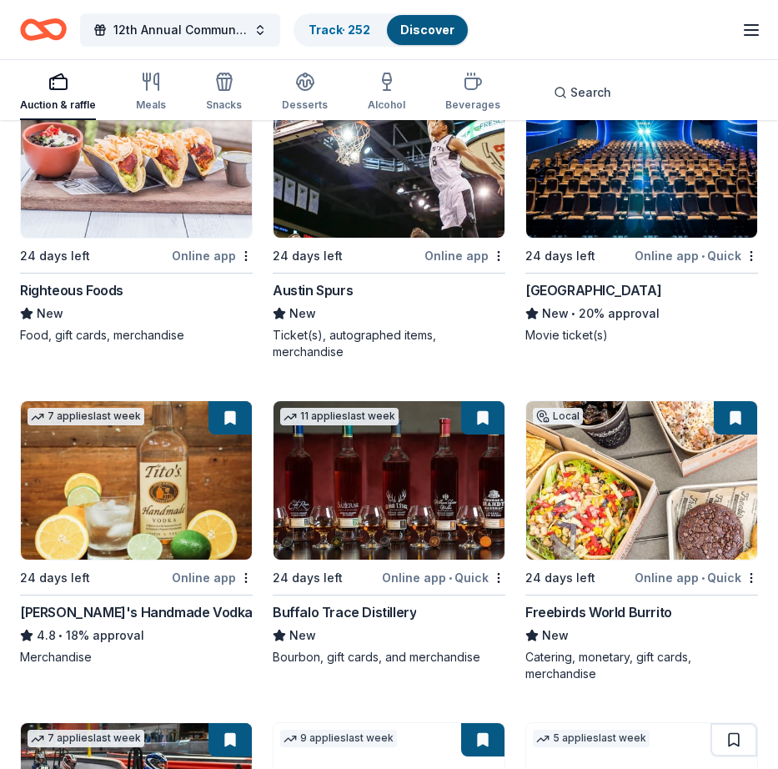
scroll to position [5590, 0]
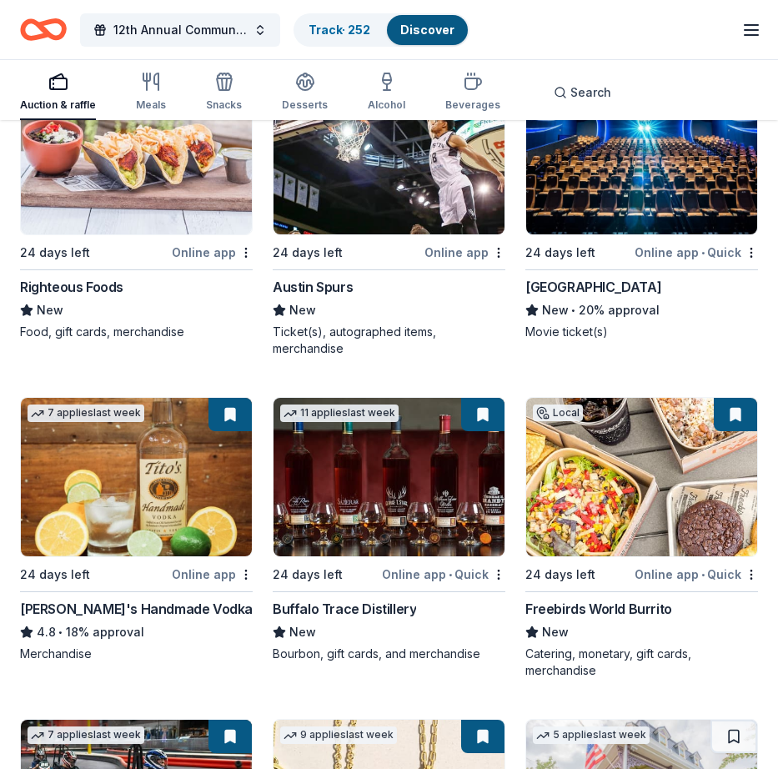
click at [199, 254] on div "Online app" at bounding box center [212, 252] width 81 height 21
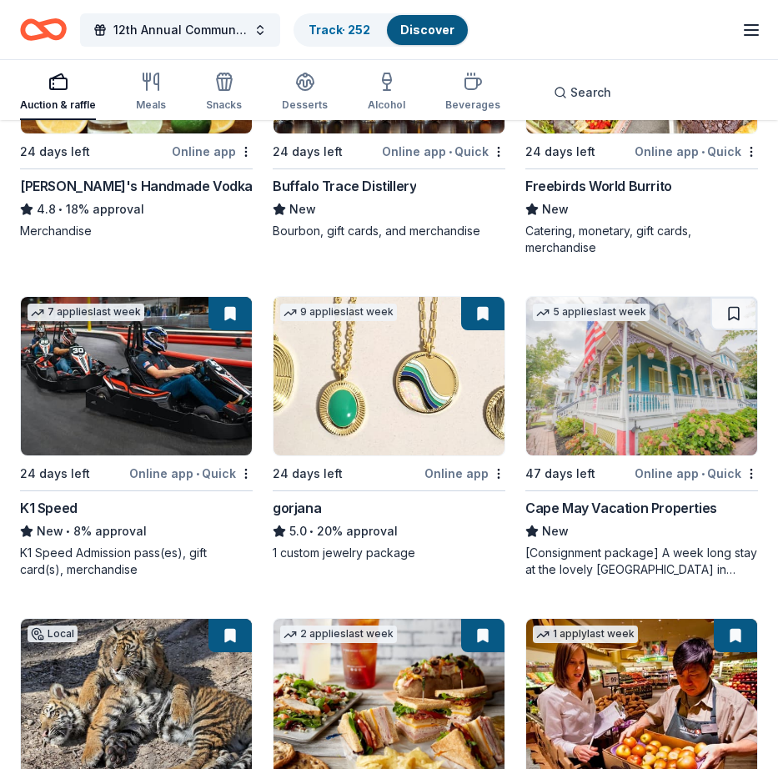
scroll to position [6017, 0]
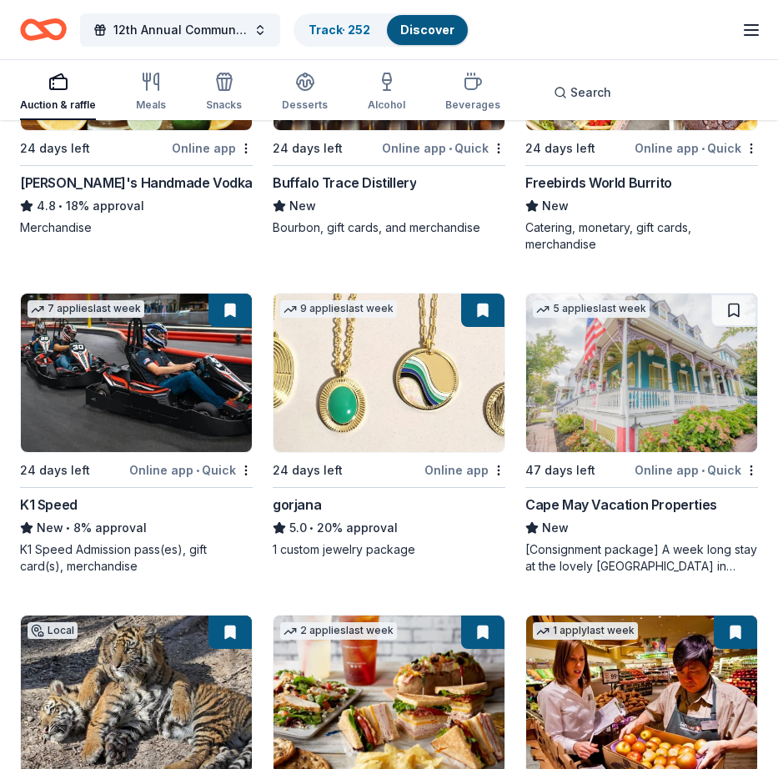
click at [470, 473] on div "Online app" at bounding box center [465, 470] width 81 height 21
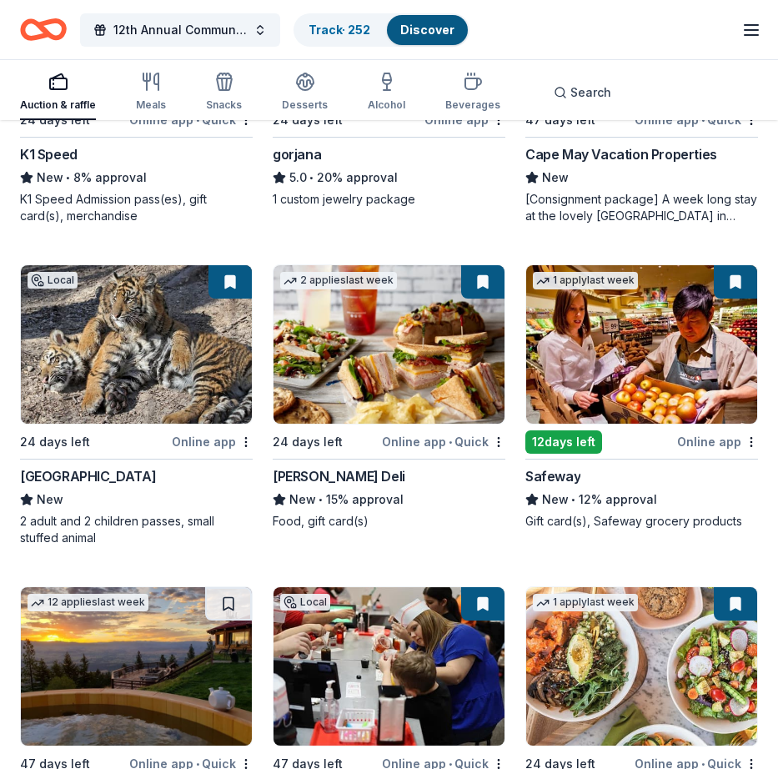
scroll to position [6371, 0]
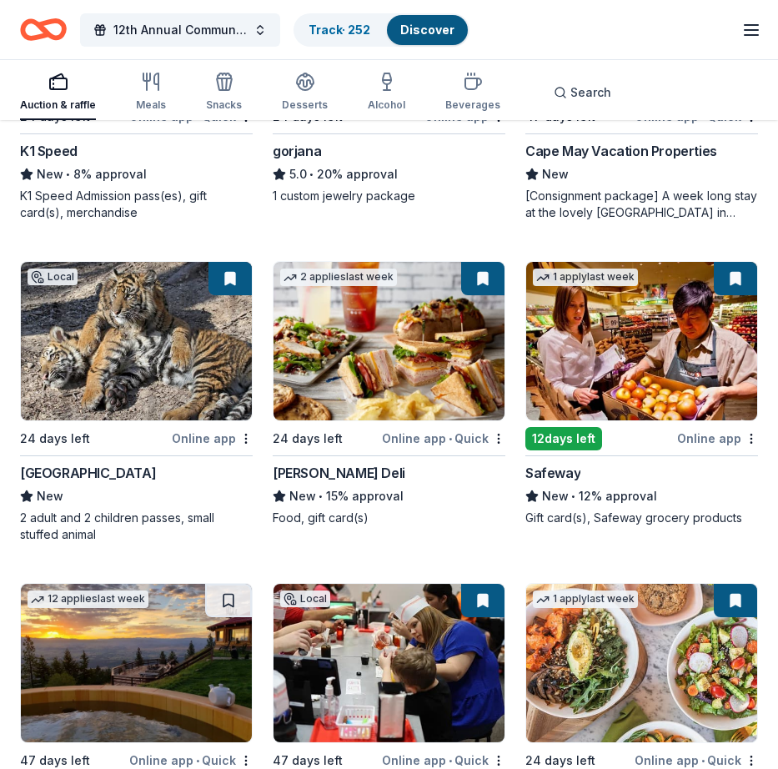
click at [204, 440] on div "Online app" at bounding box center [212, 438] width 81 height 21
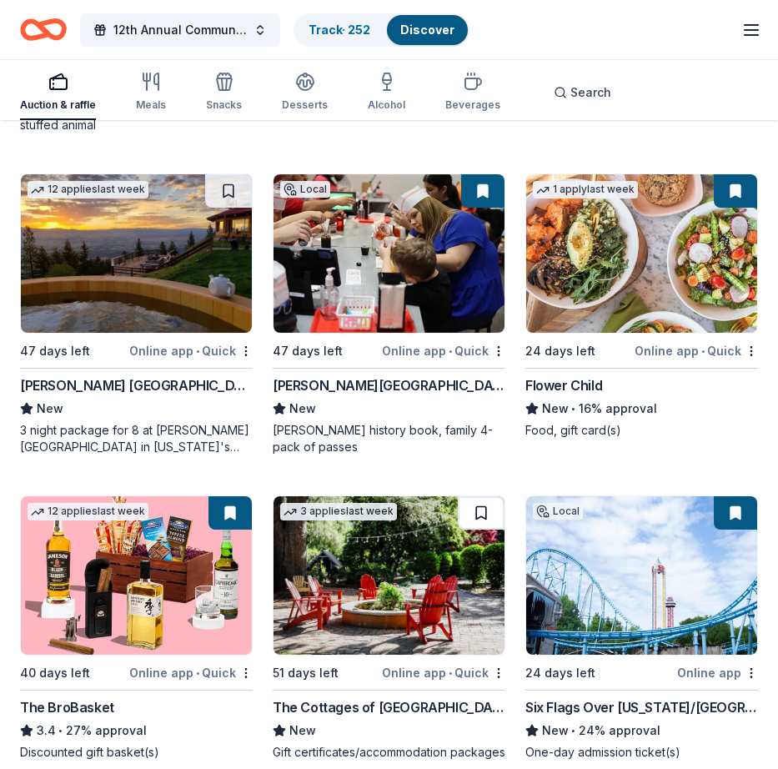
scroll to position [6777, 0]
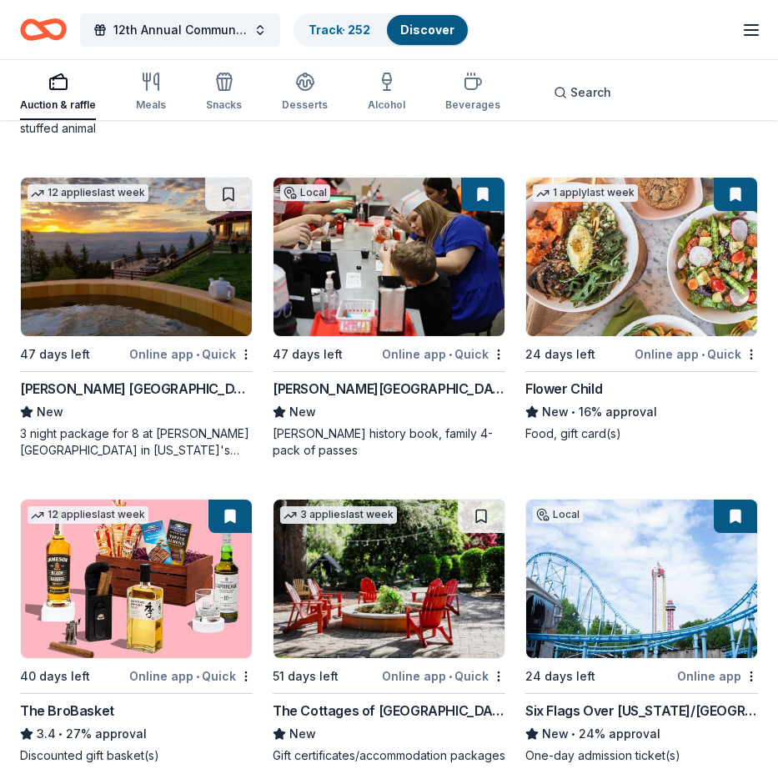
click at [360, 387] on div "Dr Pepper Museum" at bounding box center [389, 389] width 233 height 20
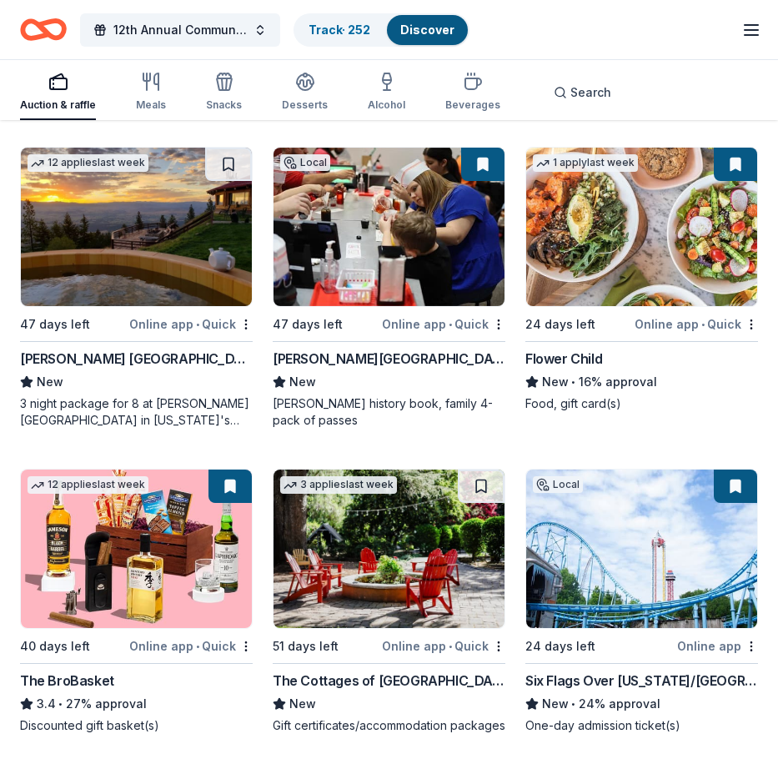
scroll to position [6810, 0]
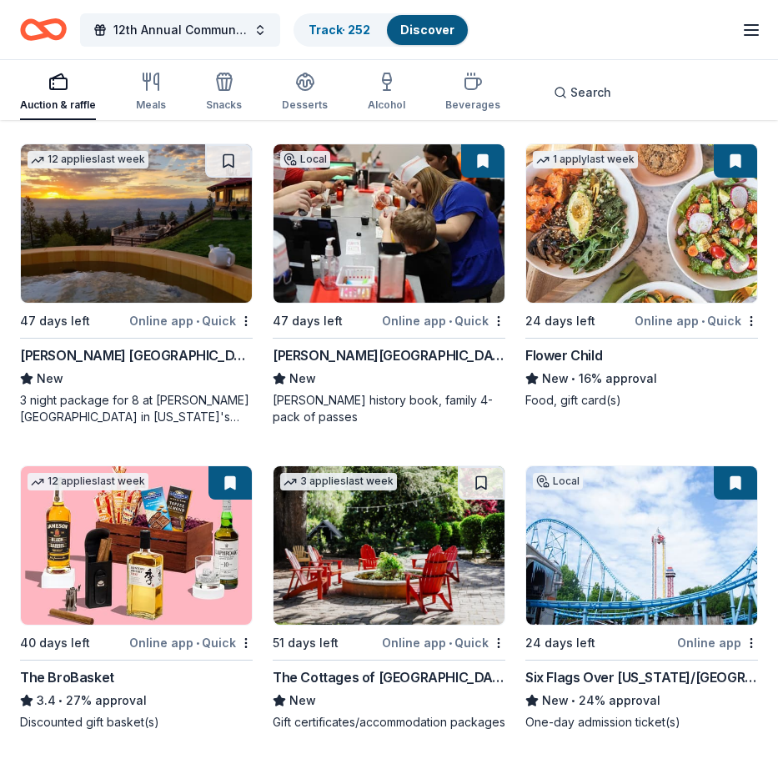
click at [656, 320] on div "Online app • Quick" at bounding box center [696, 320] width 123 height 21
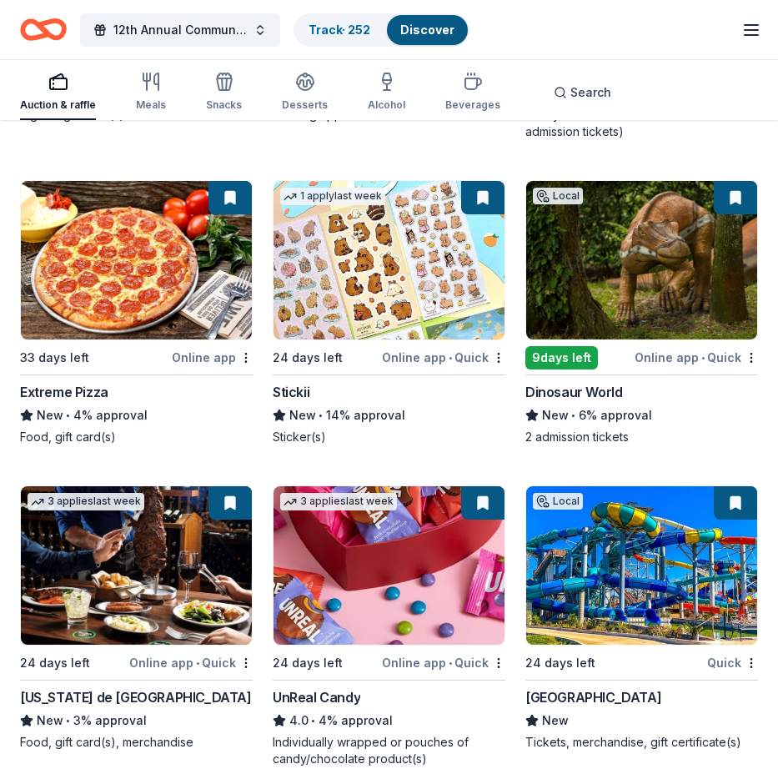
scroll to position [10583, 0]
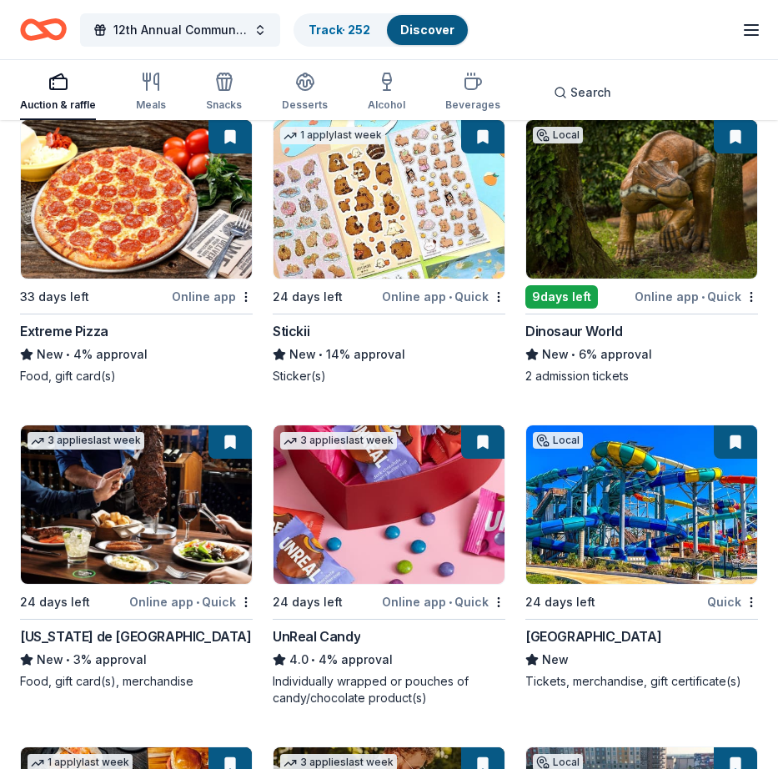
click at [663, 307] on div "Online app • Quick" at bounding box center [696, 296] width 123 height 21
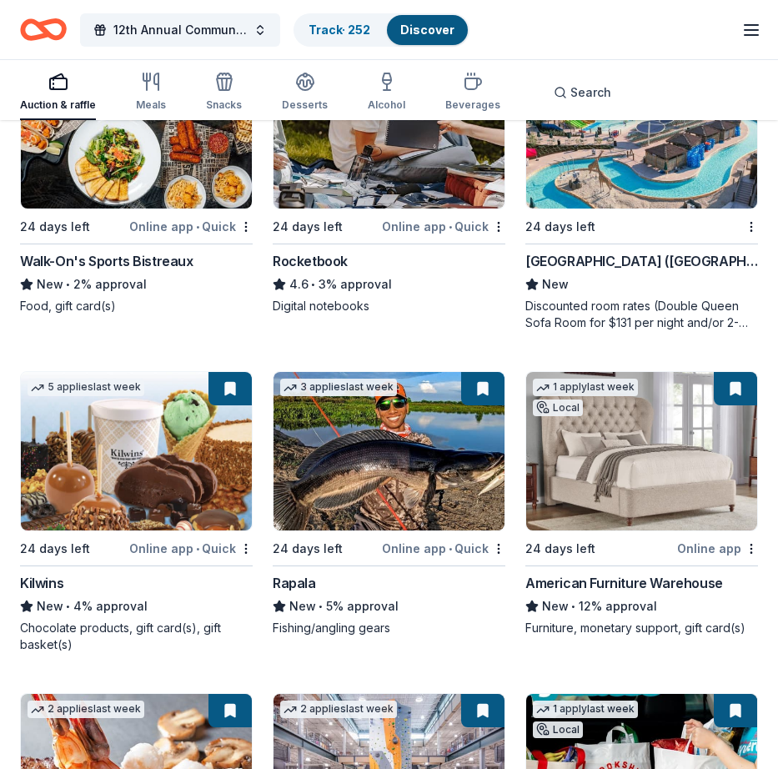
scroll to position [11323, 0]
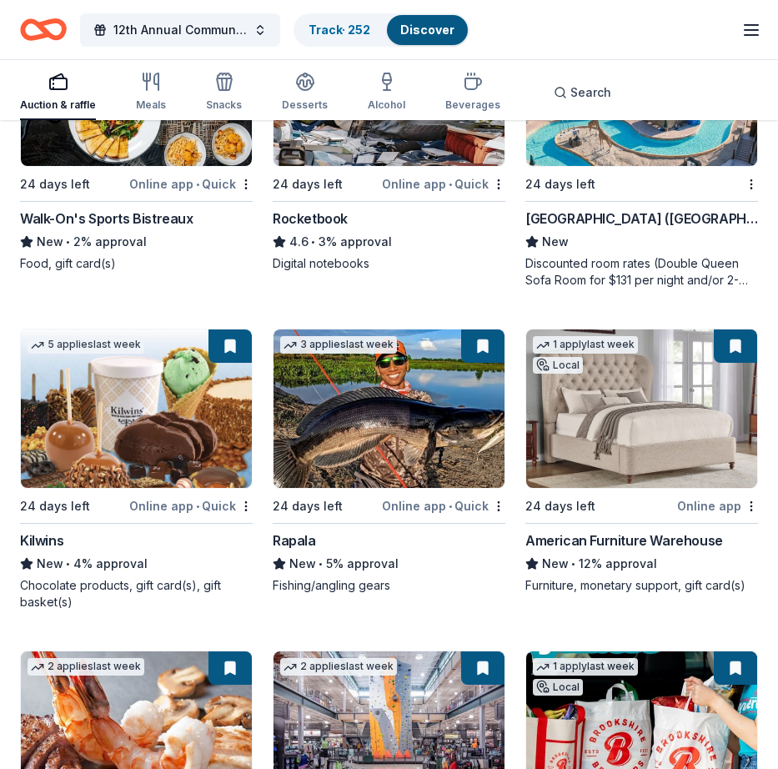
click at [427, 516] on div "Online app • Quick" at bounding box center [443, 506] width 123 height 21
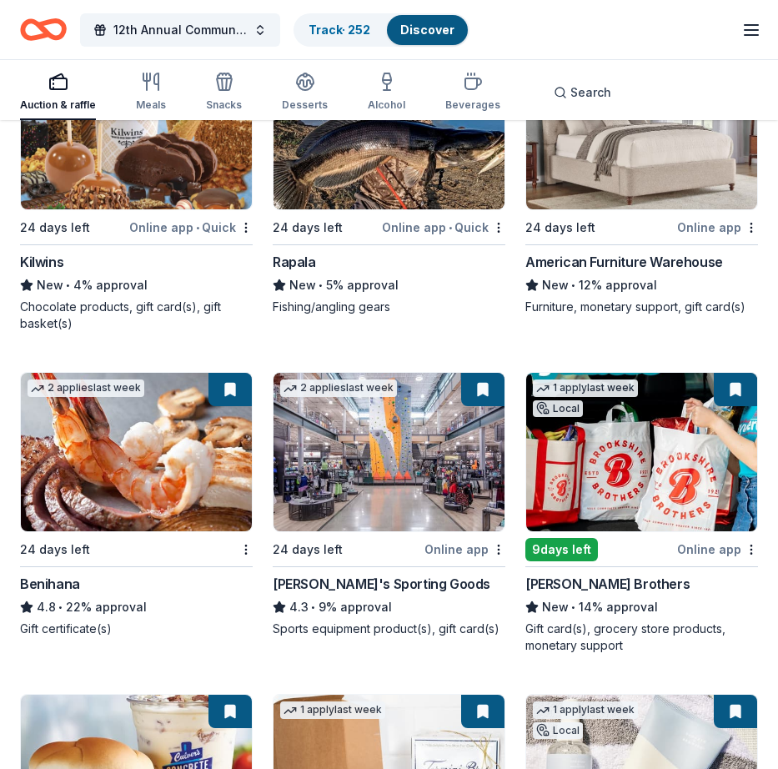
scroll to position [11605, 0]
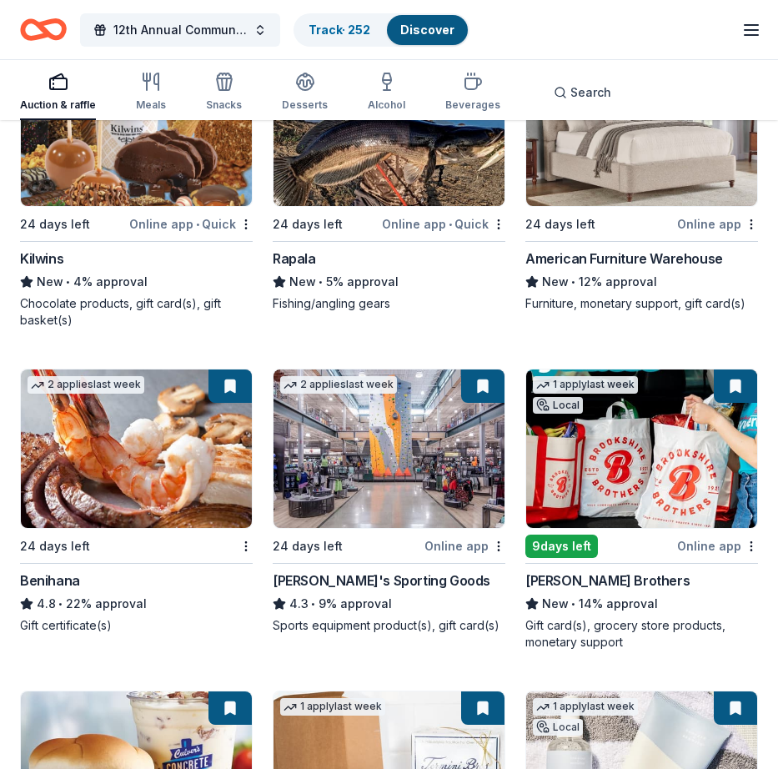
click at [59, 557] on div "24 days left" at bounding box center [55, 547] width 70 height 20
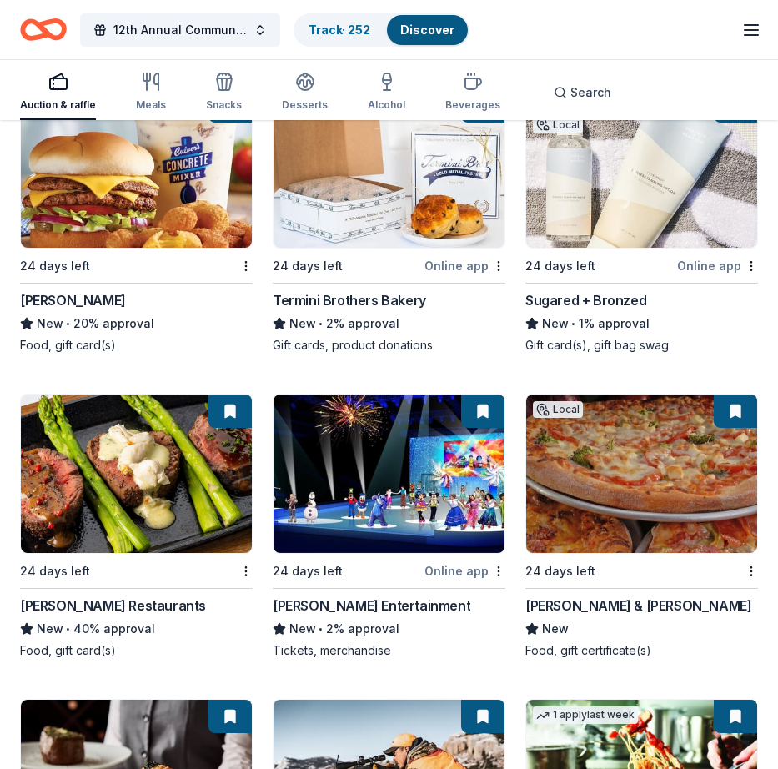
scroll to position [12211, 0]
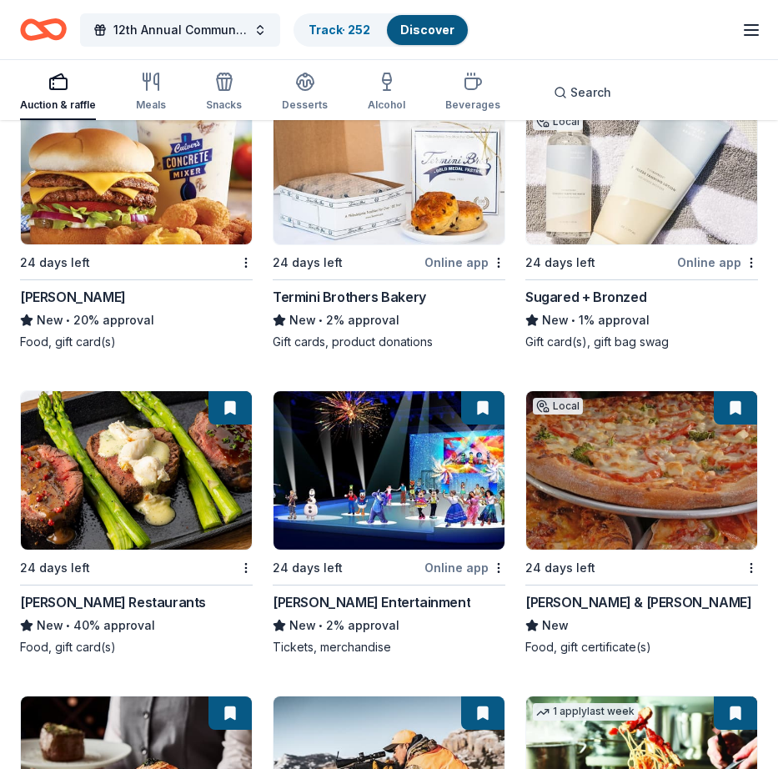
click at [319, 612] on div "Feld Entertainment" at bounding box center [372, 602] width 198 height 20
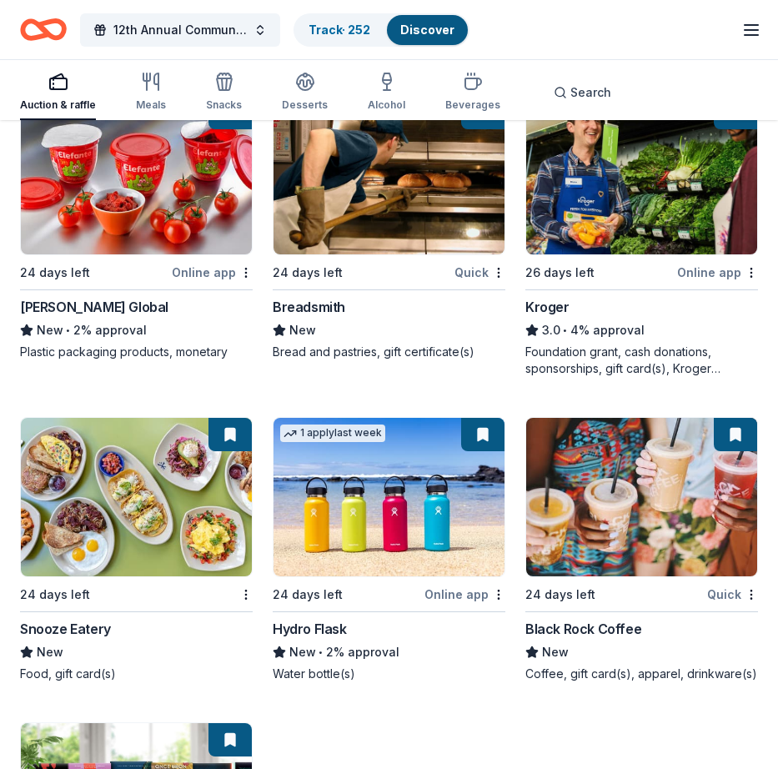
scroll to position [13202, 0]
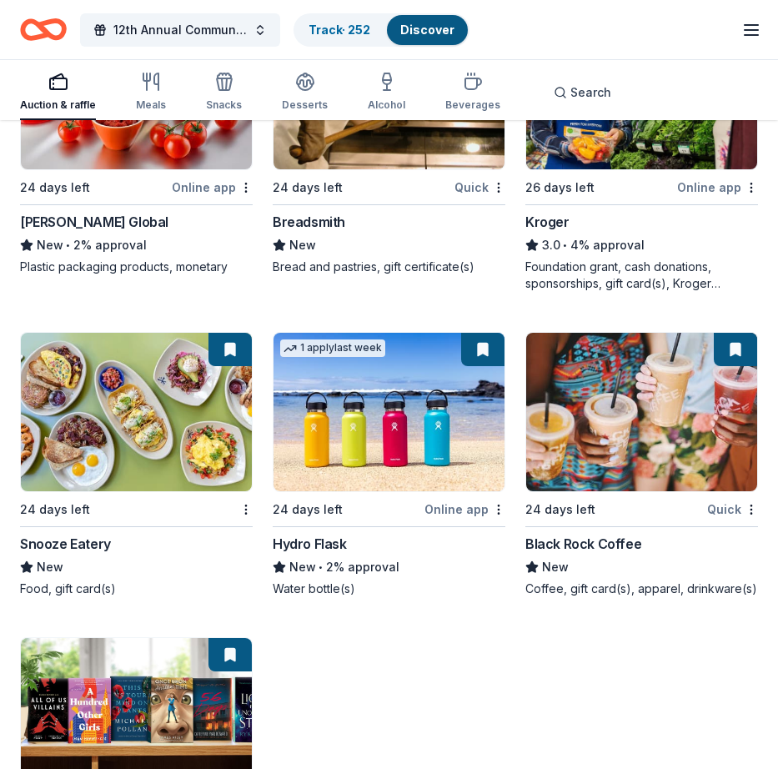
click at [397, 446] on img at bounding box center [389, 412] width 231 height 159
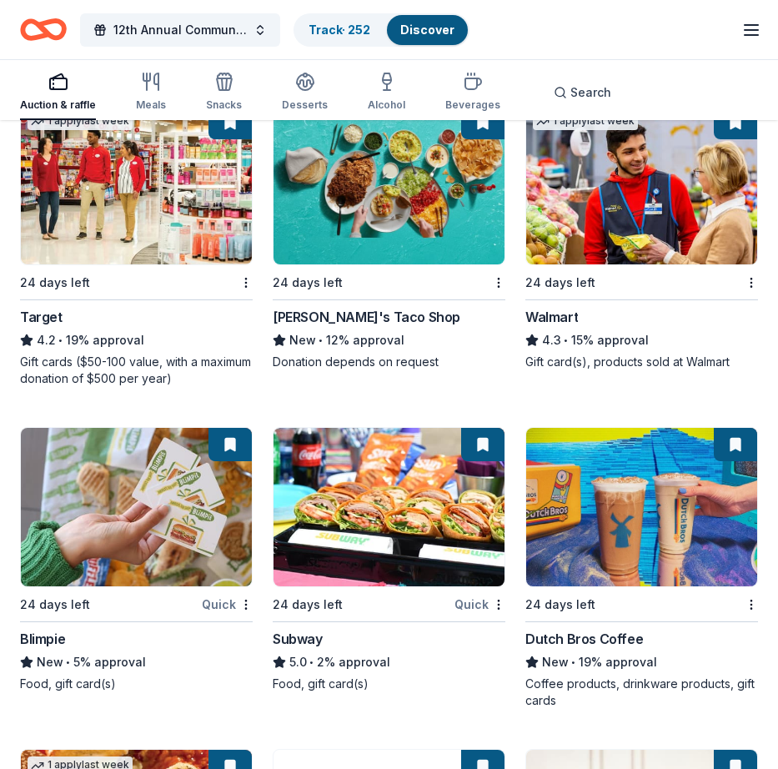
scroll to position [14348, 0]
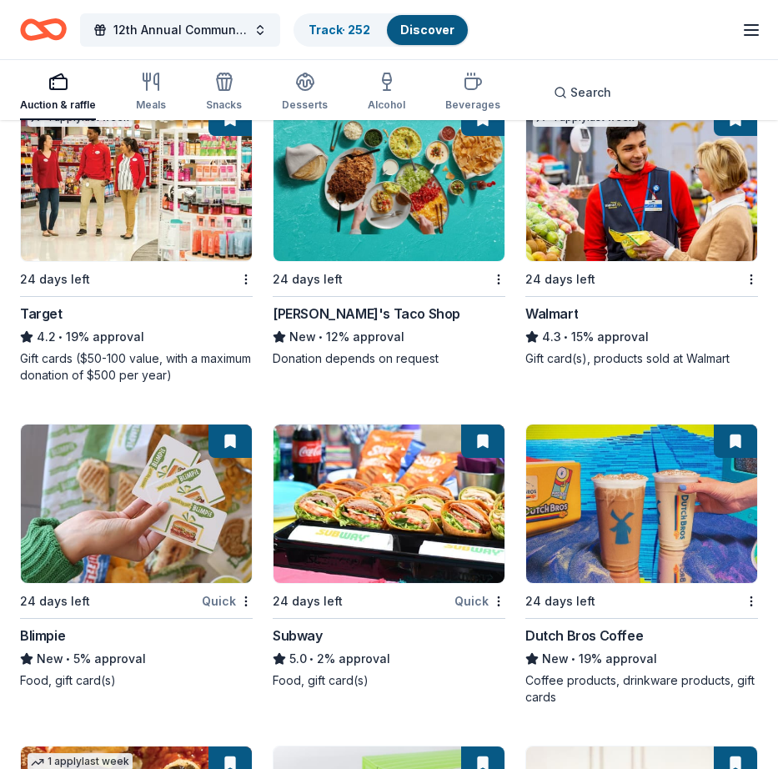
click at [145, 194] on img at bounding box center [136, 182] width 231 height 159
click at [635, 248] on img at bounding box center [642, 182] width 231 height 159
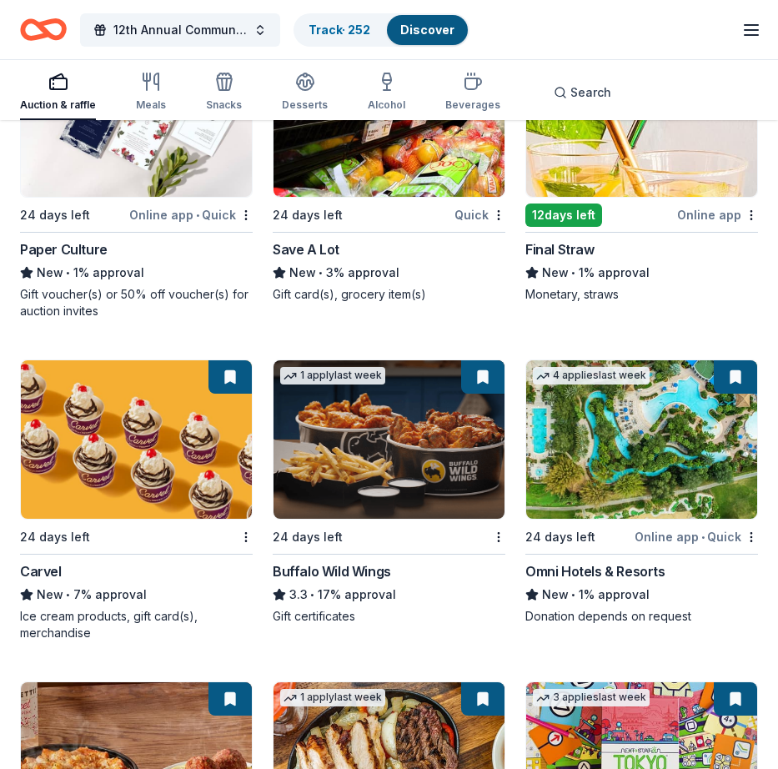
scroll to position [15671, 0]
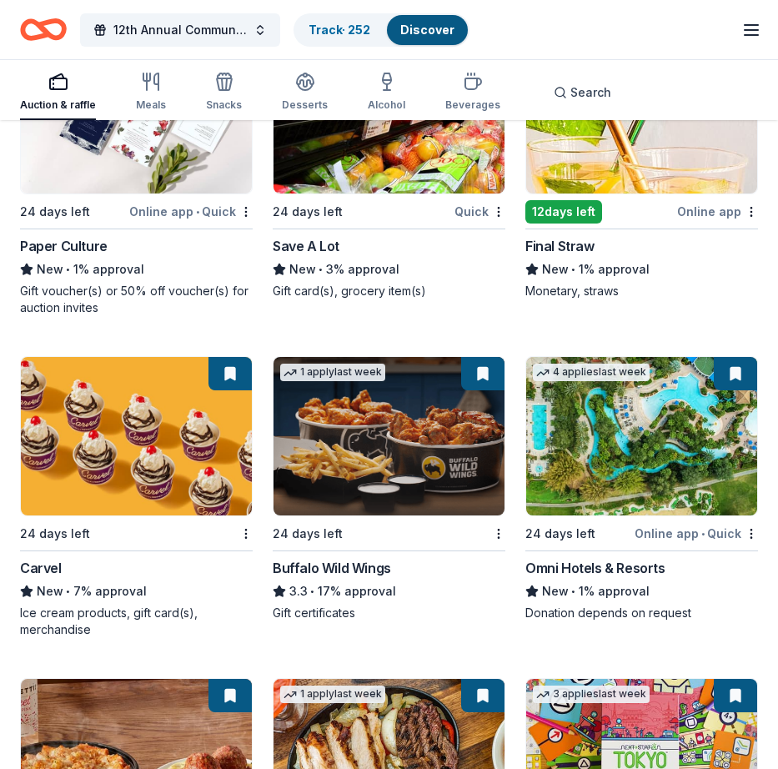
click at [410, 465] on img at bounding box center [389, 436] width 231 height 159
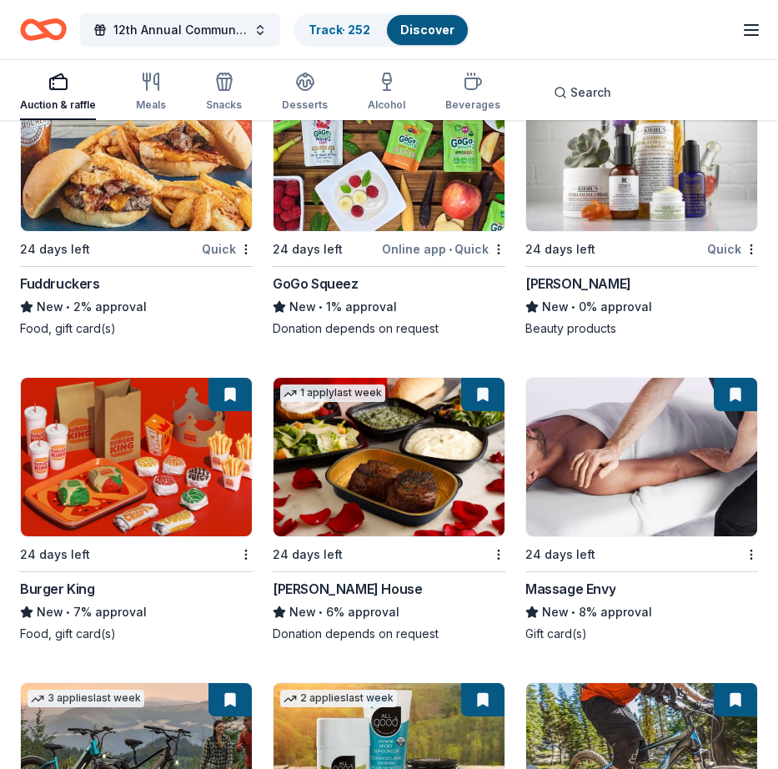
scroll to position [17858, 0]
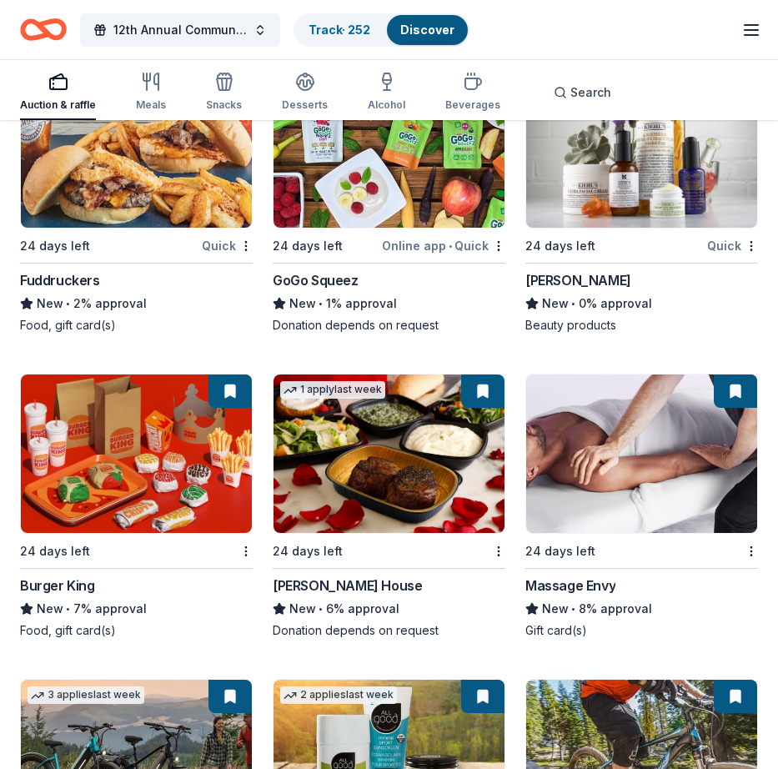
click at [374, 456] on img at bounding box center [389, 454] width 231 height 159
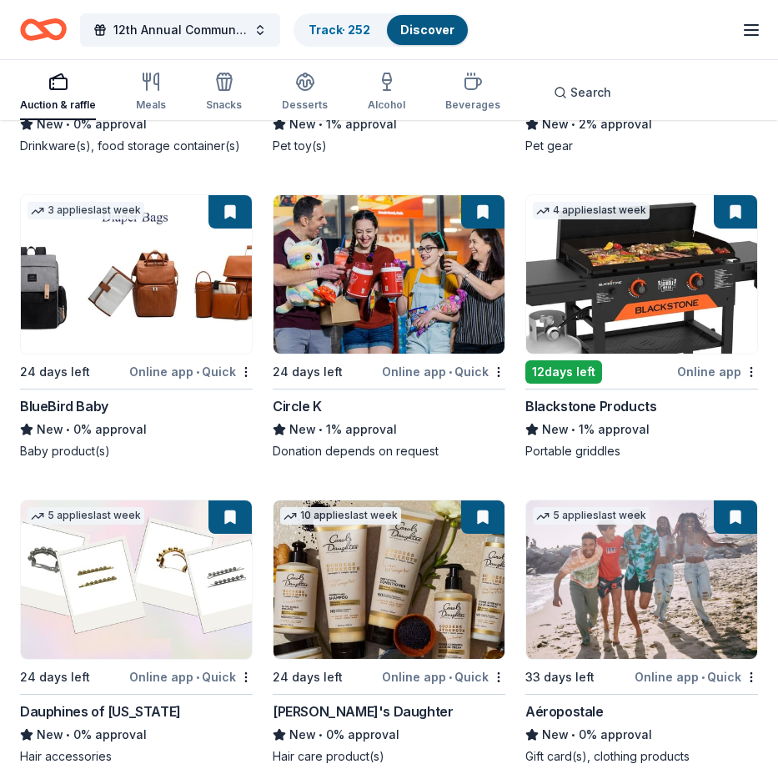
scroll to position [21161, 0]
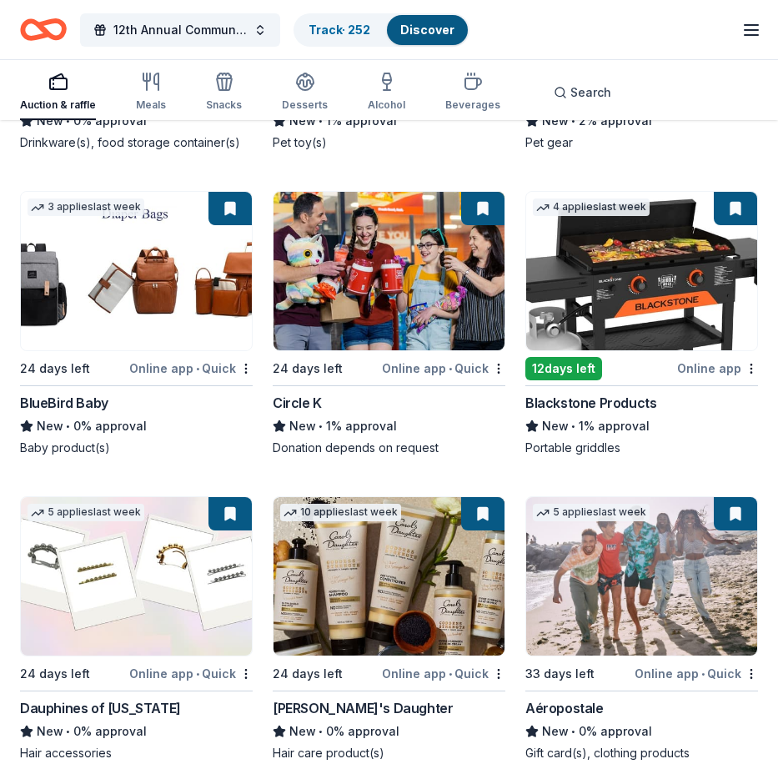
click at [712, 379] on div "Online app" at bounding box center [718, 368] width 81 height 21
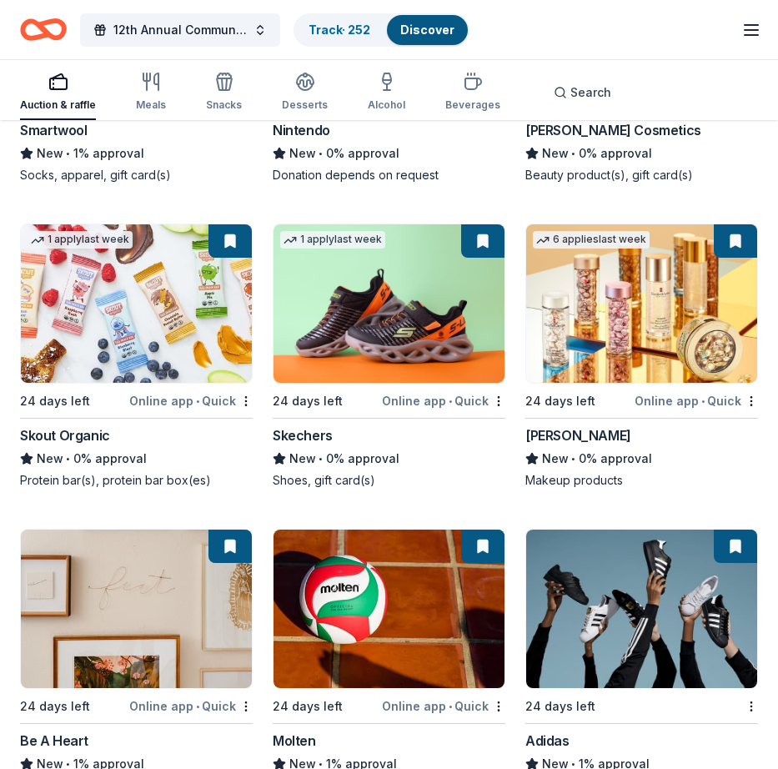
scroll to position [21935, 0]
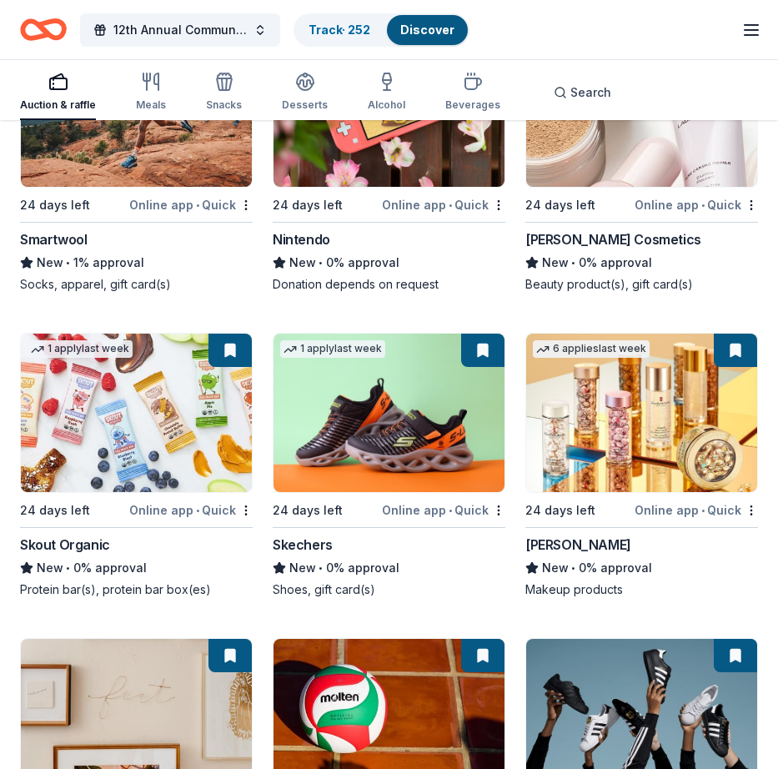
click at [568, 444] on img at bounding box center [642, 413] width 231 height 159
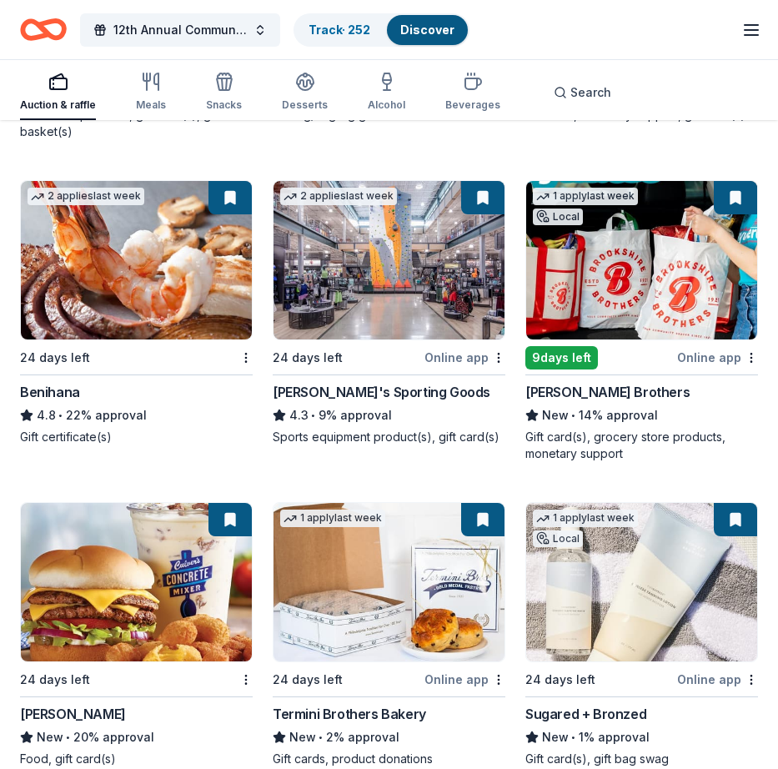
scroll to position [11797, 0]
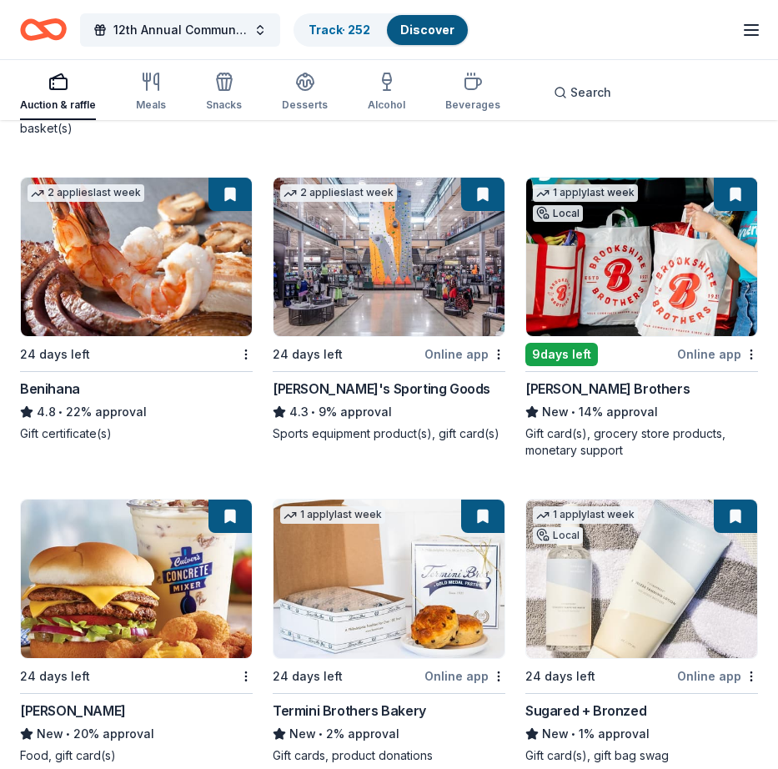
click at [411, 259] on img at bounding box center [389, 257] width 231 height 159
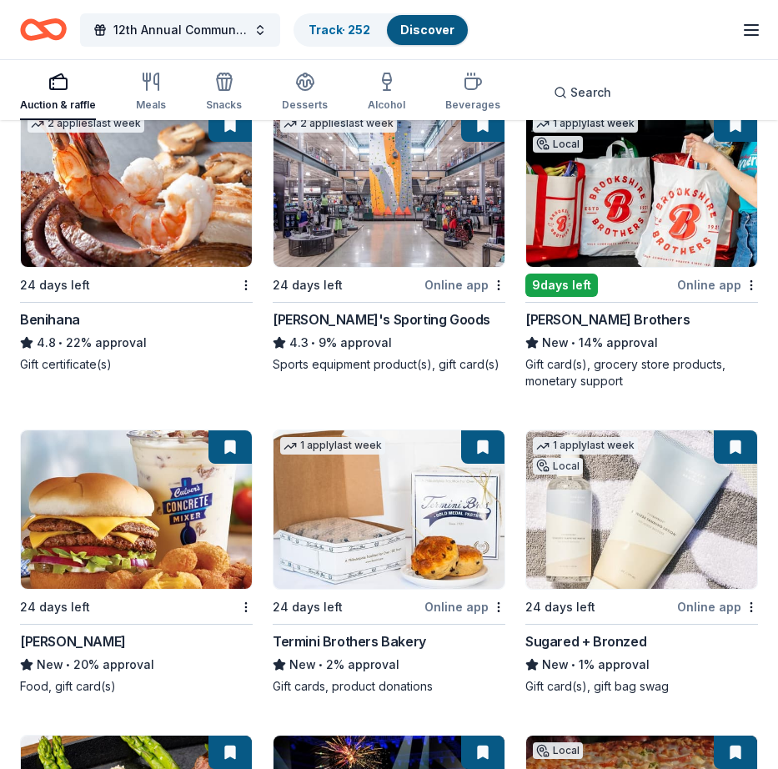
scroll to position [11983, 0]
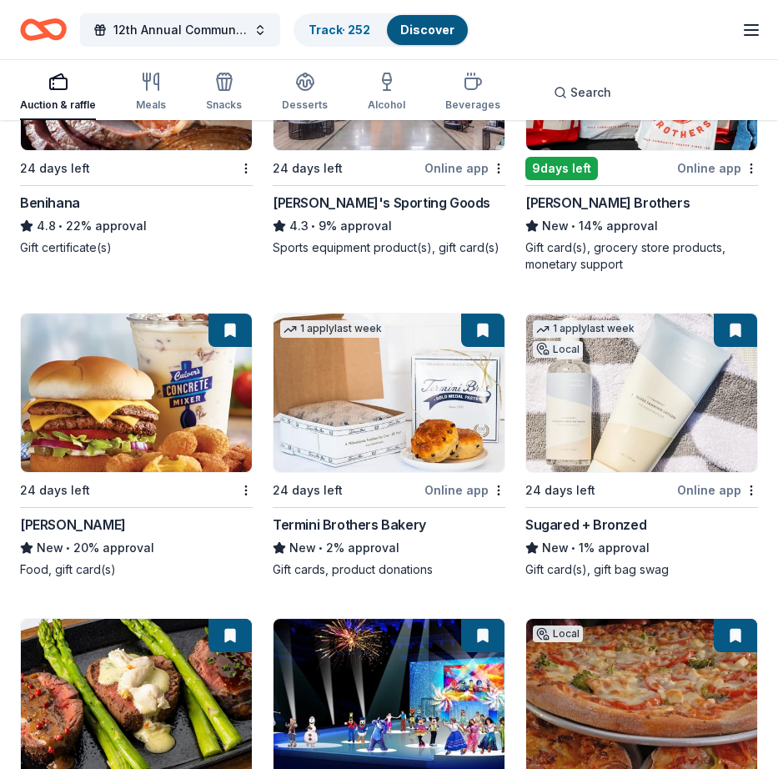
click at [637, 438] on img at bounding box center [642, 393] width 231 height 159
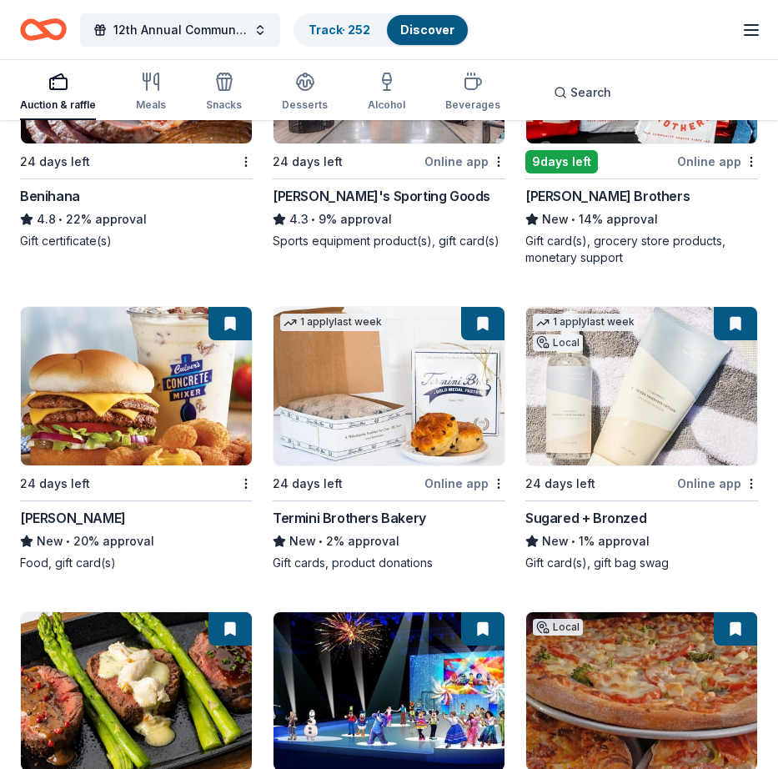
scroll to position [11986, 0]
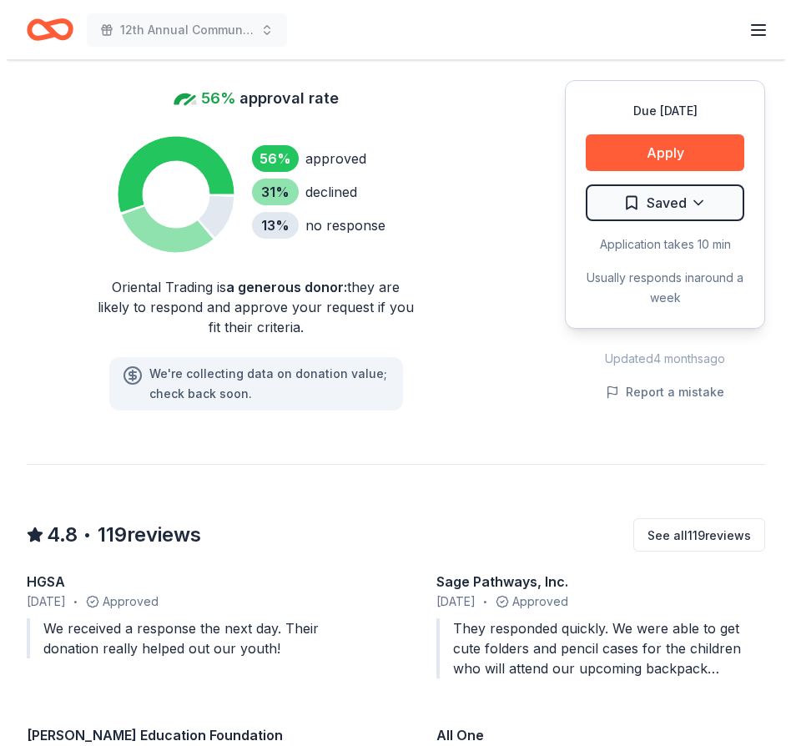
scroll to position [1241, 0]
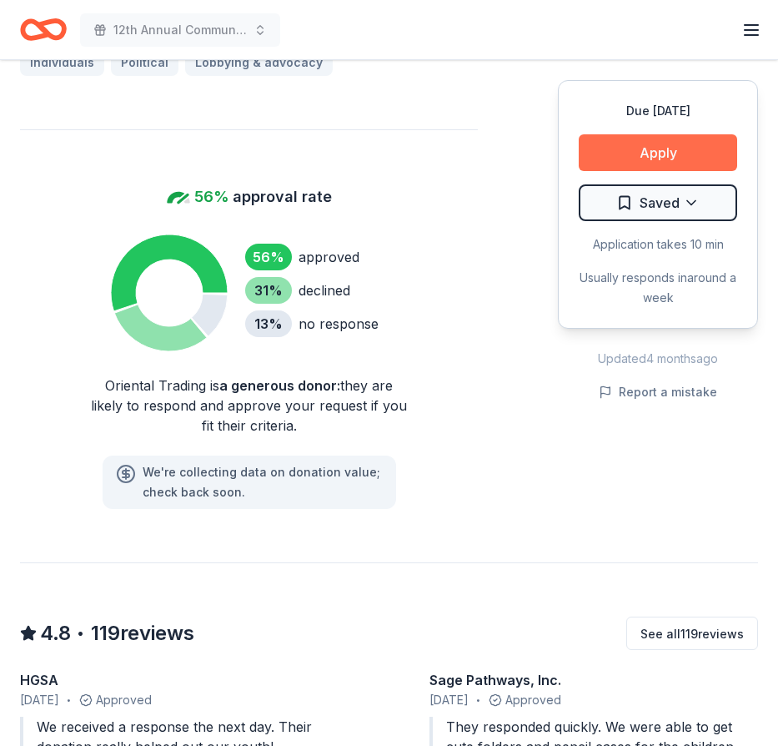
click at [657, 155] on button "Apply" at bounding box center [658, 152] width 159 height 37
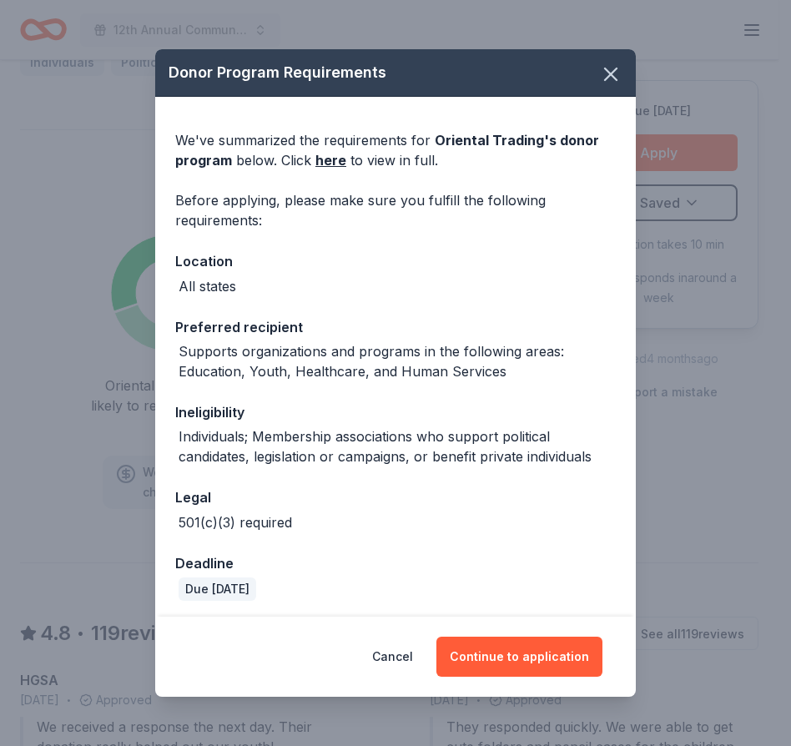
scroll to position [3, 0]
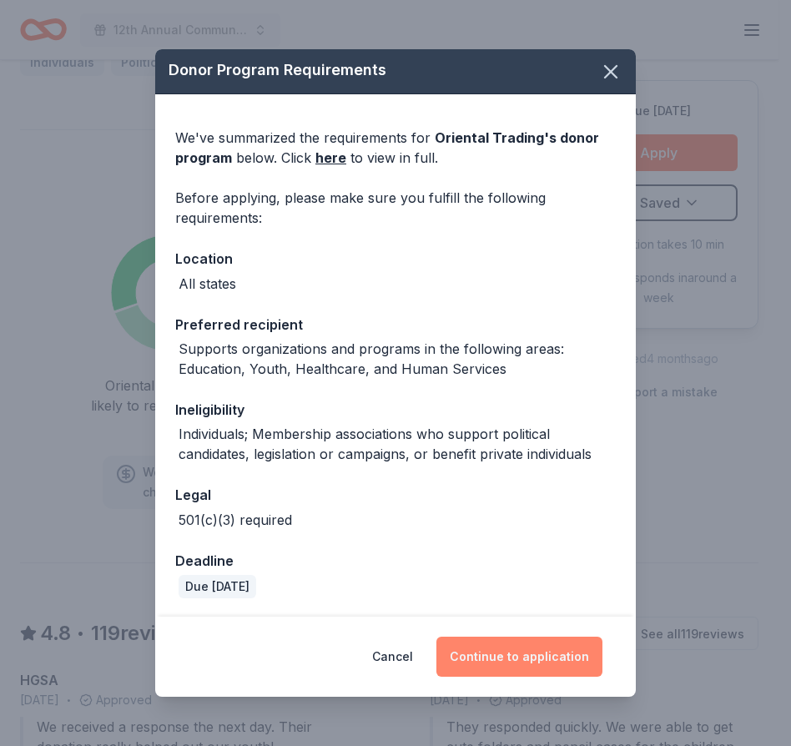
click at [521, 656] on button "Continue to application" at bounding box center [519, 657] width 166 height 40
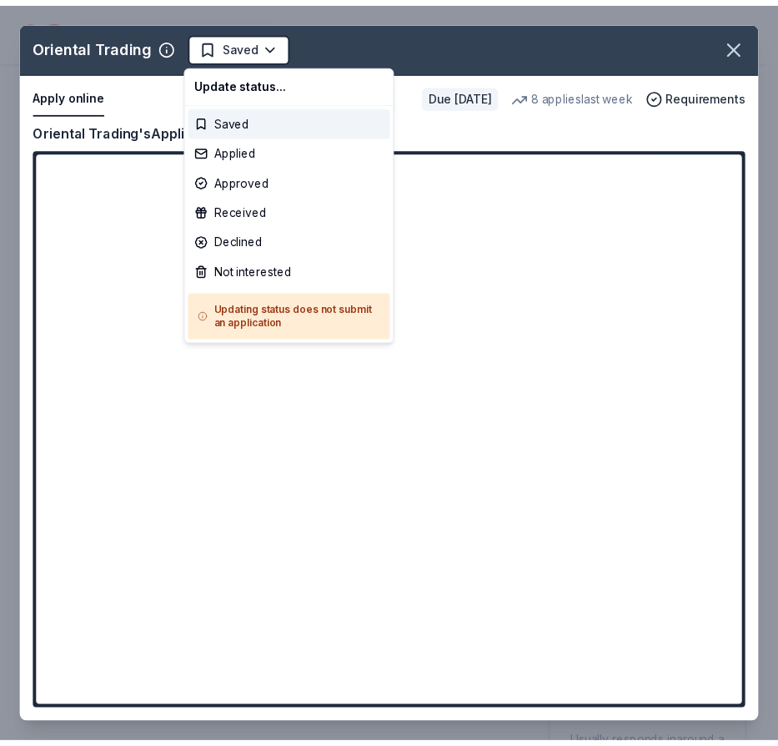
scroll to position [0, 0]
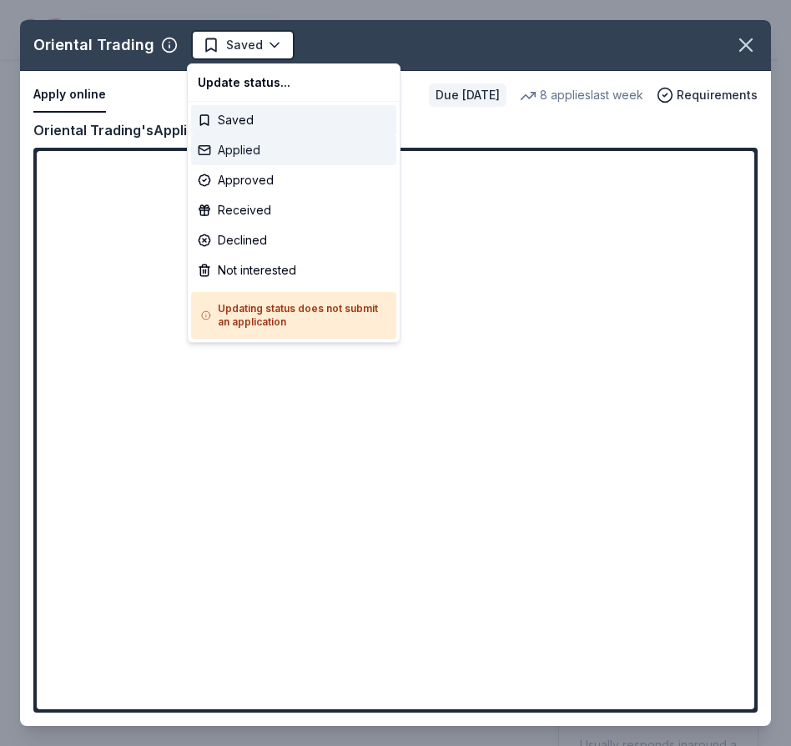
click at [206, 150] on div "Applied" at bounding box center [293, 150] width 205 height 30
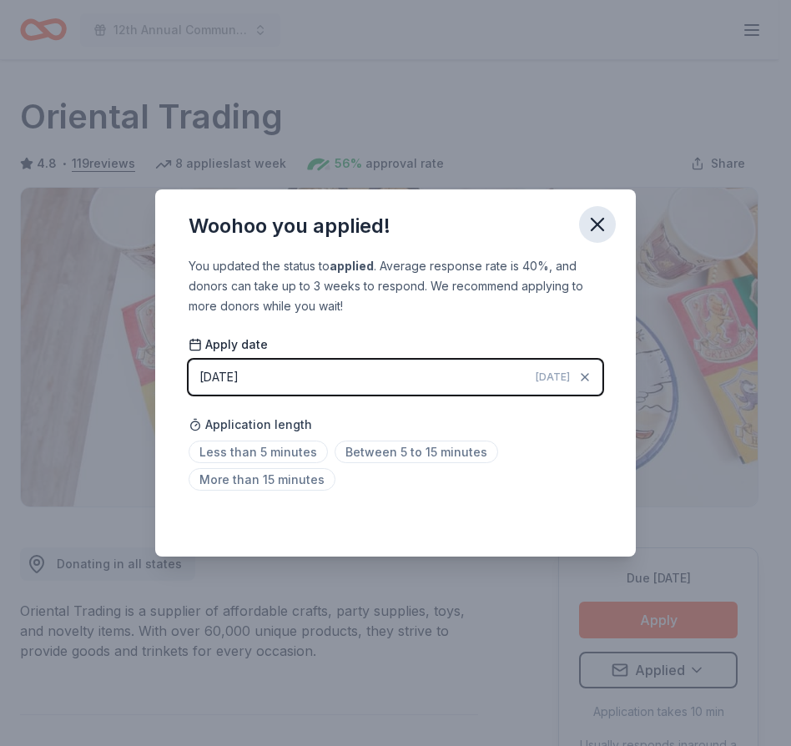
click at [599, 222] on icon "button" at bounding box center [598, 225] width 12 height 12
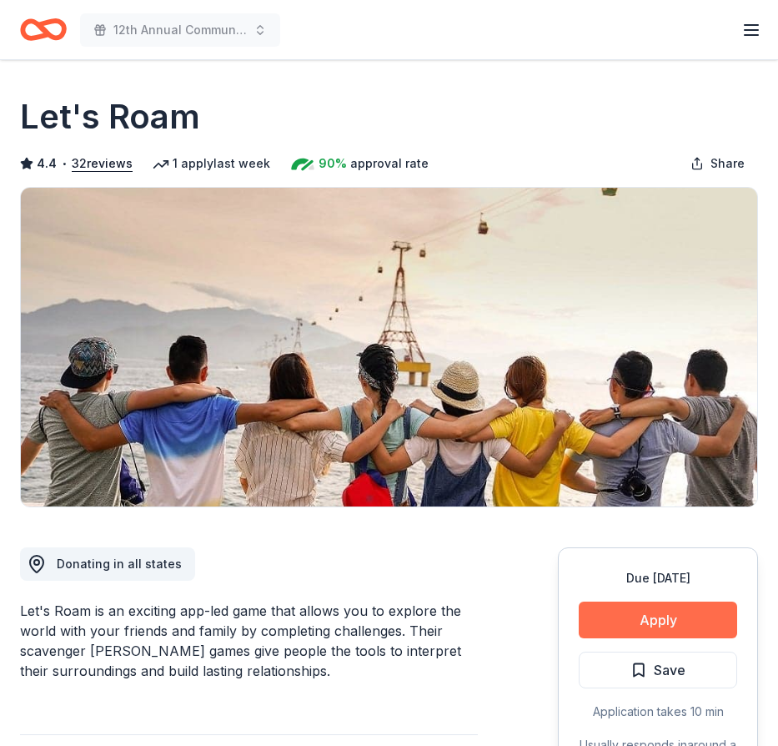
click at [652, 627] on button "Apply" at bounding box center [658, 620] width 159 height 37
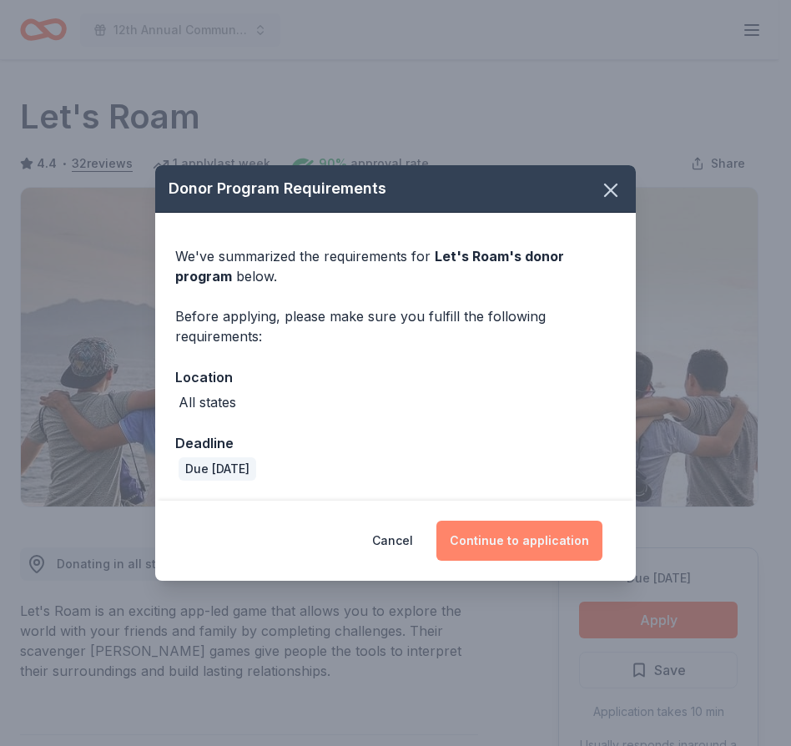
click at [514, 537] on button "Continue to application" at bounding box center [519, 541] width 166 height 40
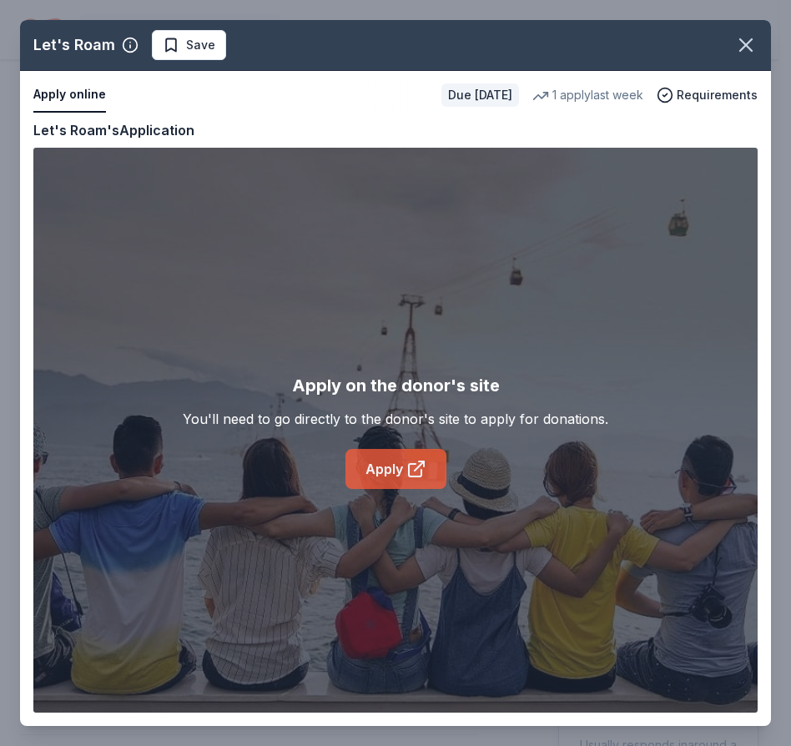
click at [375, 463] on link "Apply" at bounding box center [395, 469] width 101 height 40
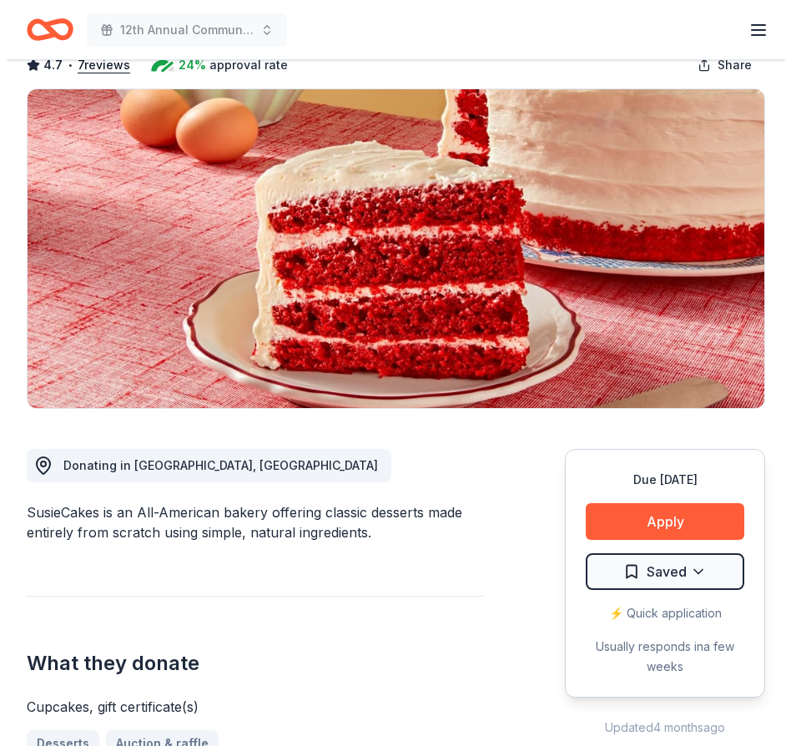
scroll to position [230, 0]
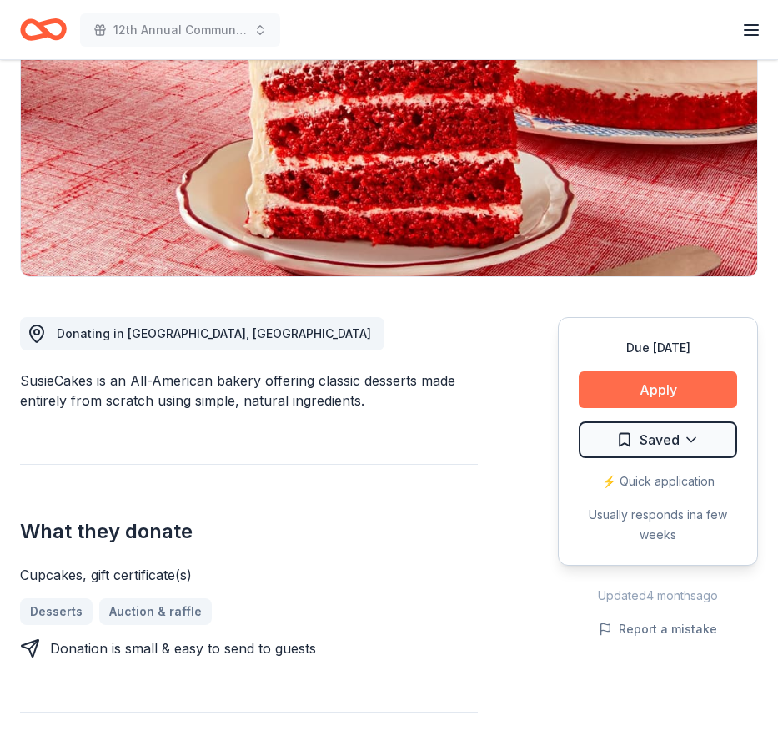
click at [662, 394] on button "Apply" at bounding box center [658, 389] width 159 height 37
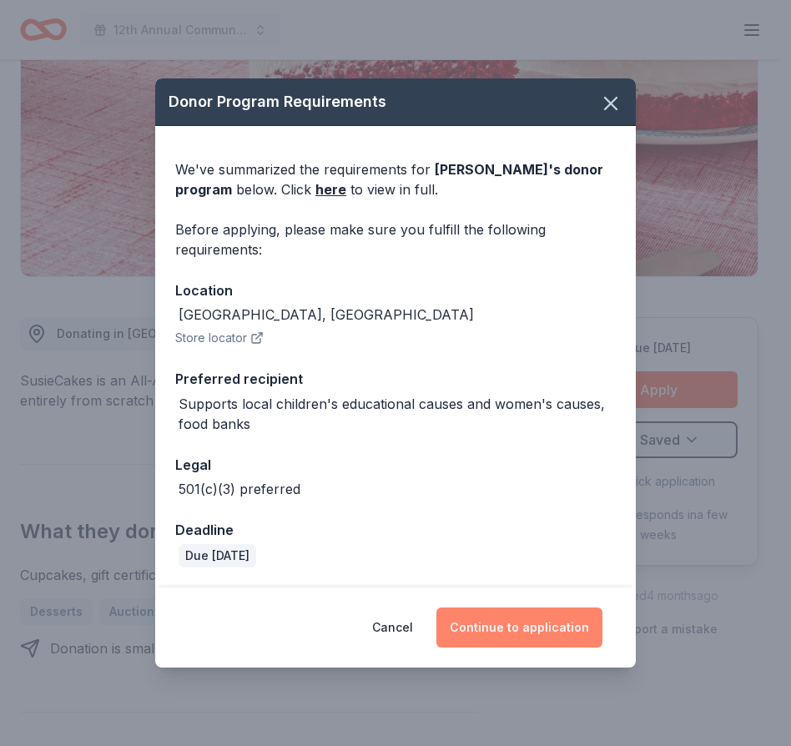
click at [513, 630] on button "Continue to application" at bounding box center [519, 627] width 166 height 40
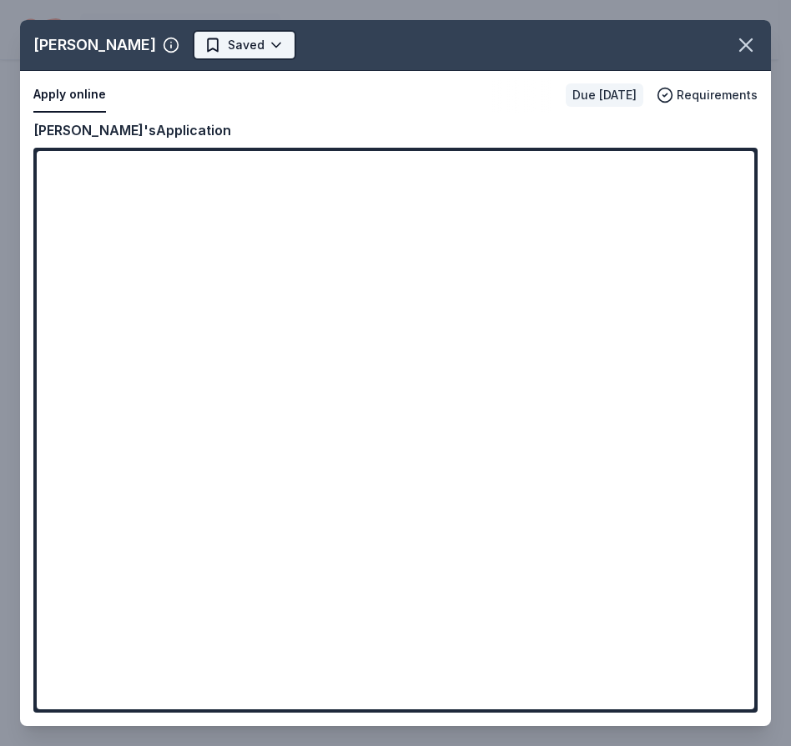
click at [243, 43] on body "12th Annual Community Appreciation Dinner & Fundraiser Earn Rewards Due in 24 d…" at bounding box center [389, 143] width 778 height 746
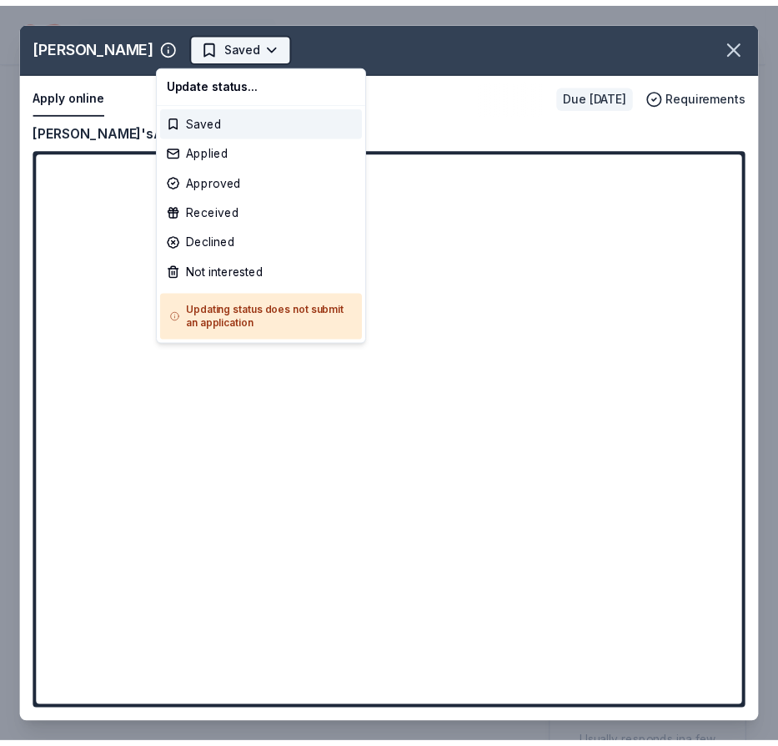
scroll to position [0, 0]
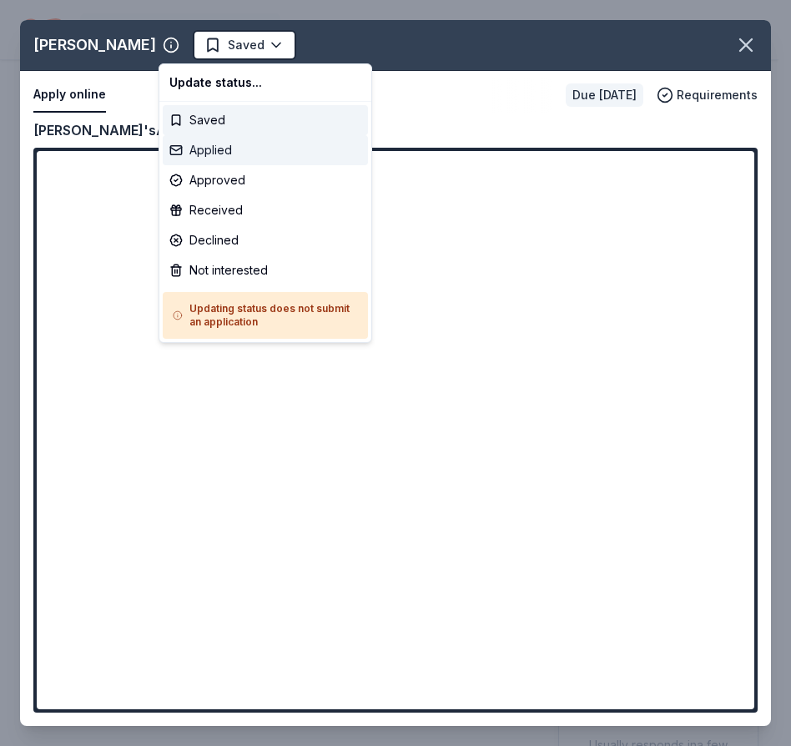
click at [174, 147] on div "Applied" at bounding box center [265, 150] width 205 height 30
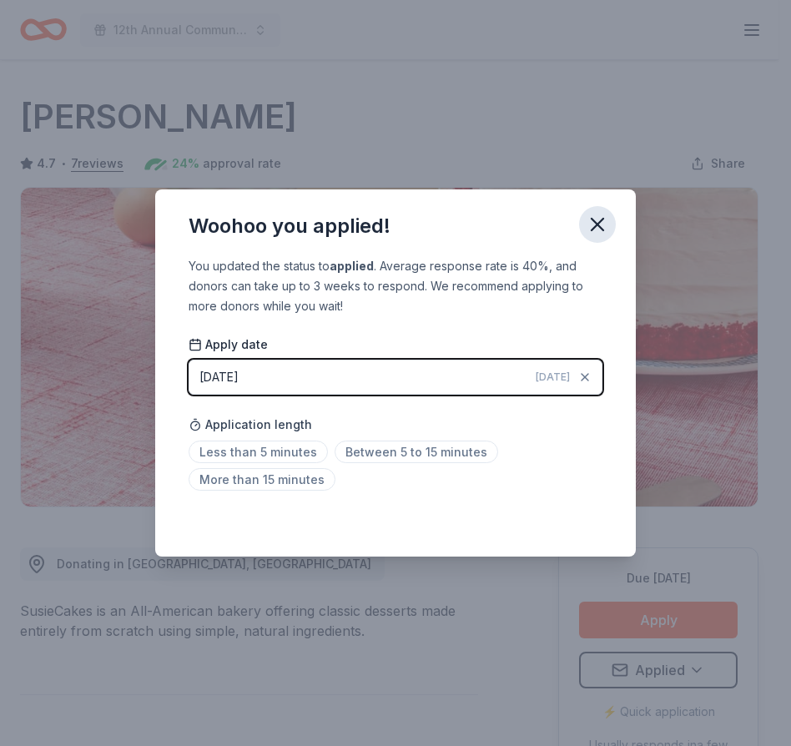
click at [594, 226] on icon "button" at bounding box center [597, 224] width 23 height 23
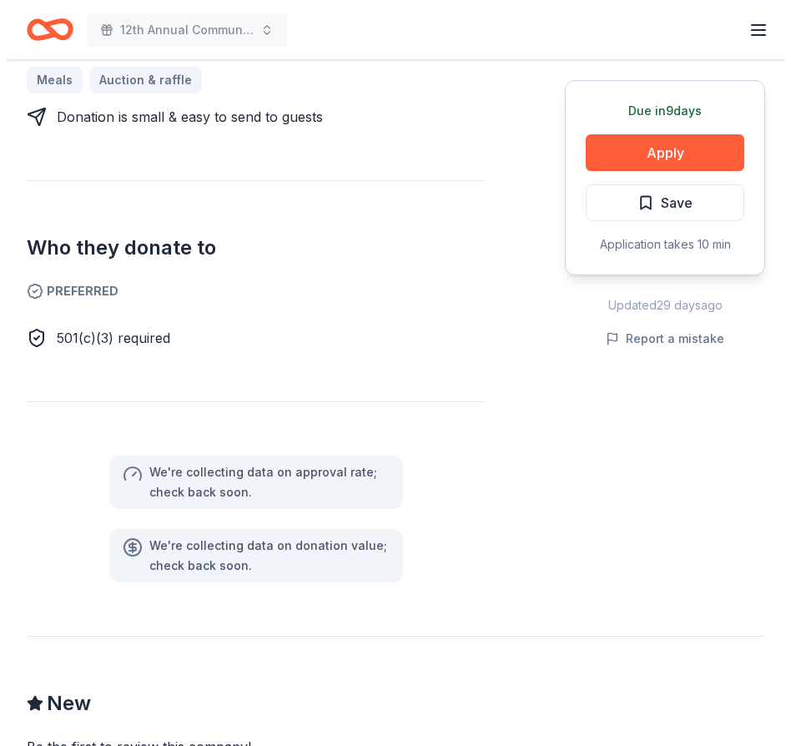
scroll to position [785, 0]
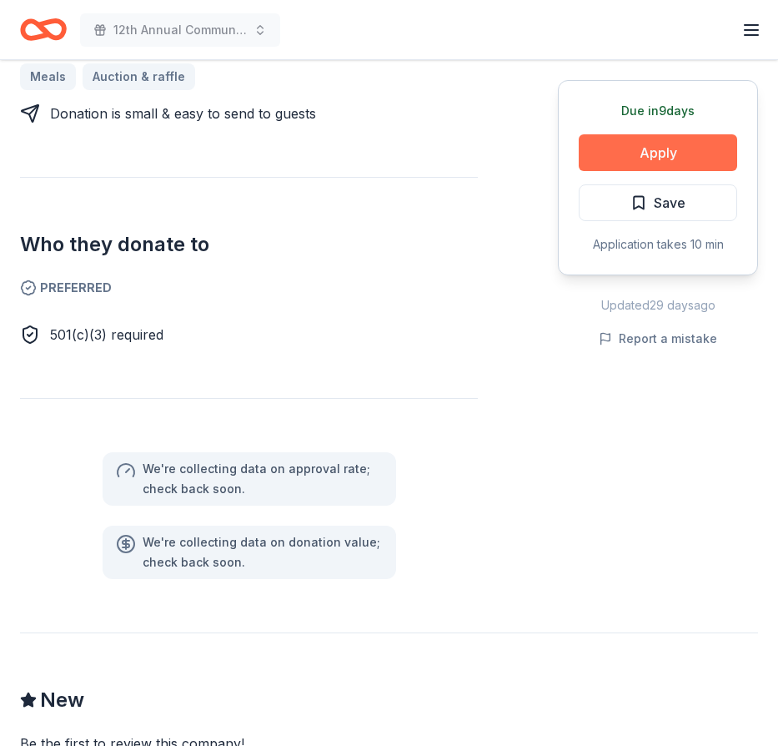
click at [658, 154] on button "Apply" at bounding box center [658, 152] width 159 height 37
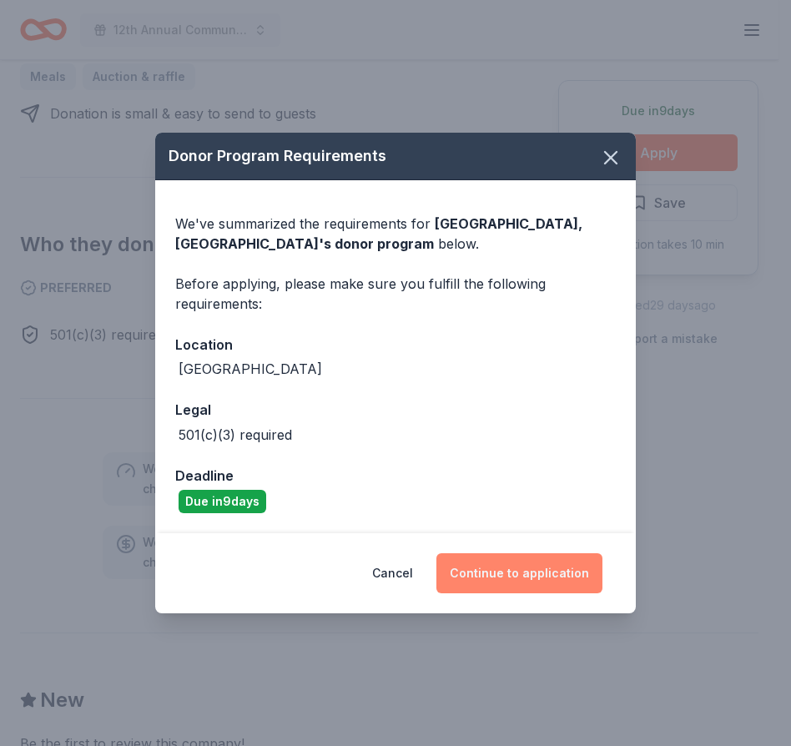
click at [522, 575] on button "Continue to application" at bounding box center [519, 573] width 166 height 40
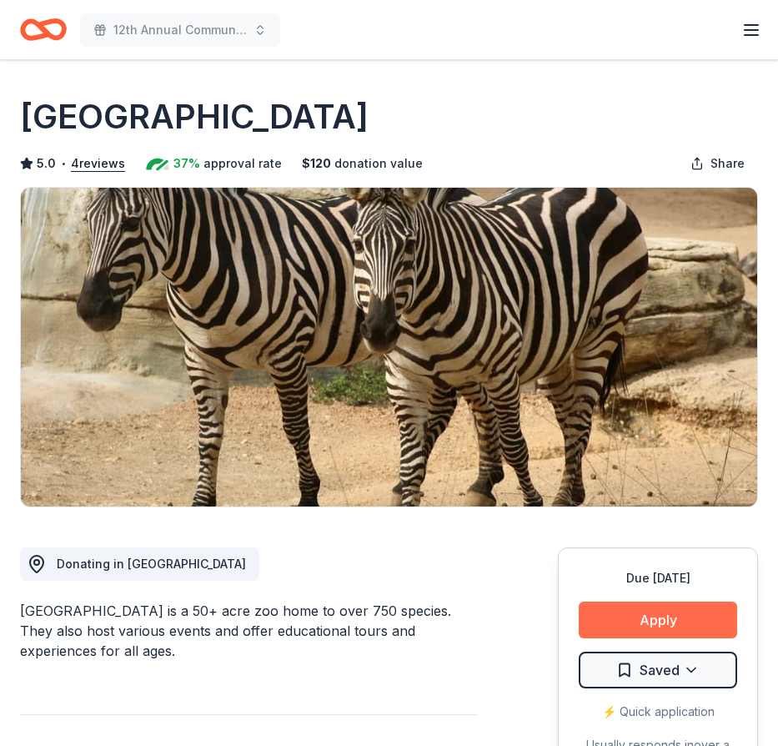
click at [653, 622] on button "Apply" at bounding box center [658, 620] width 159 height 37
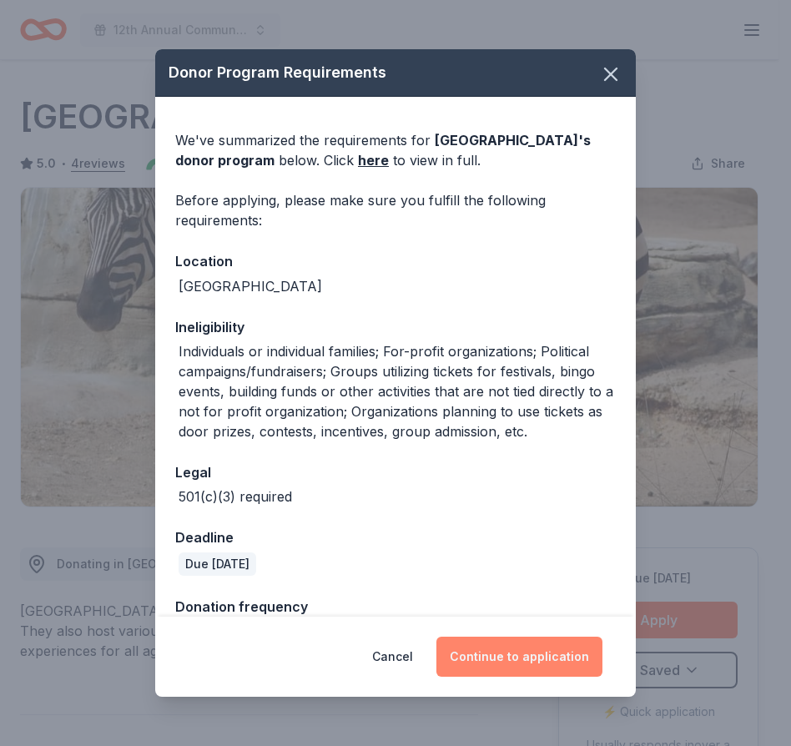
click at [518, 658] on button "Continue to application" at bounding box center [519, 657] width 166 height 40
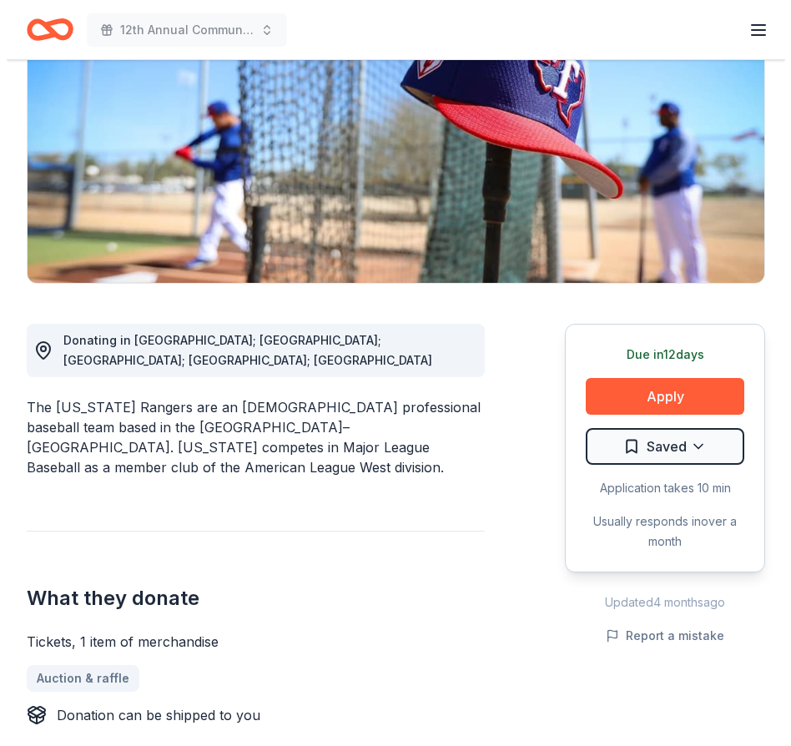
scroll to position [274, 0]
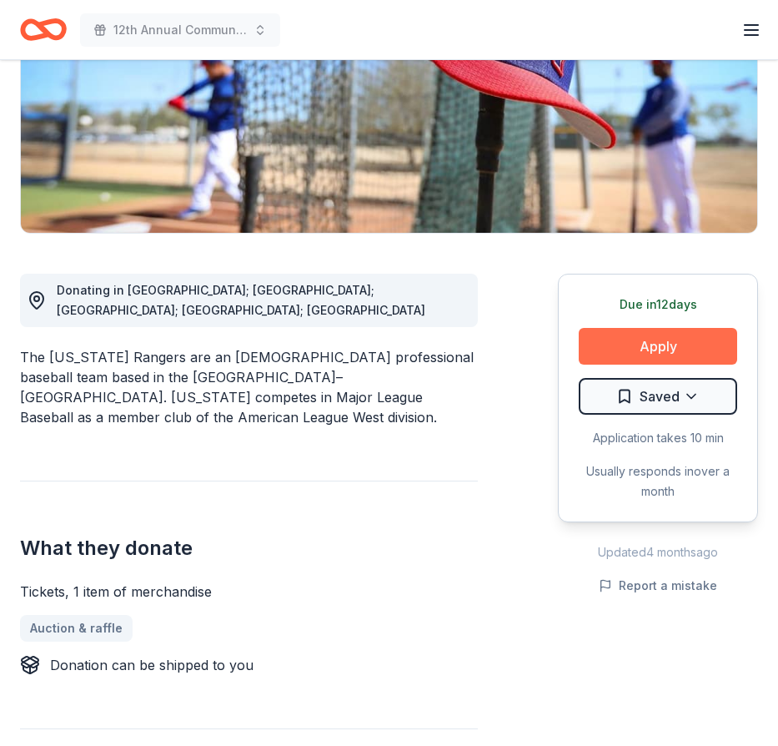
click at [653, 347] on button "Apply" at bounding box center [658, 346] width 159 height 37
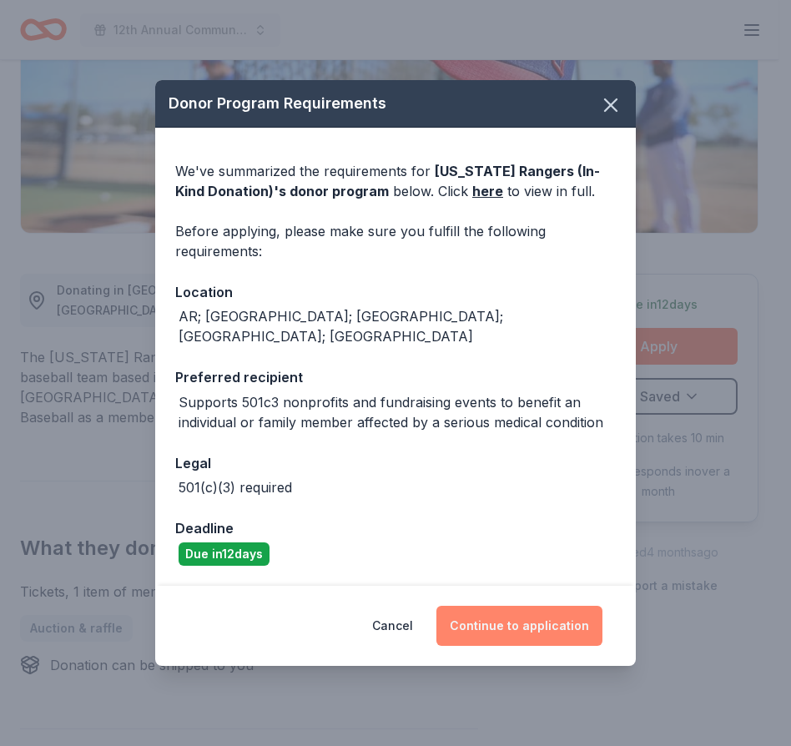
click at [522, 616] on button "Continue to application" at bounding box center [519, 626] width 166 height 40
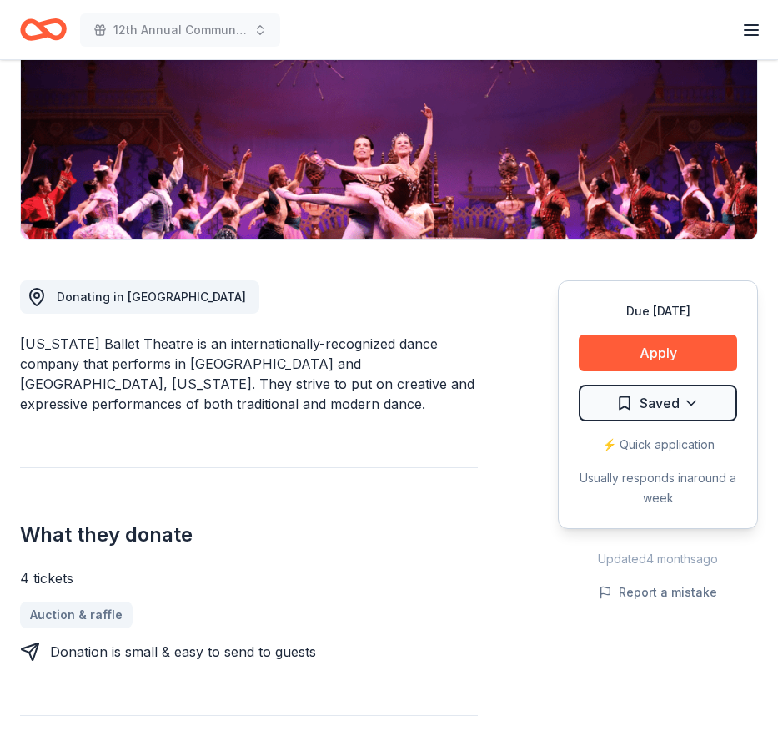
scroll to position [369, 0]
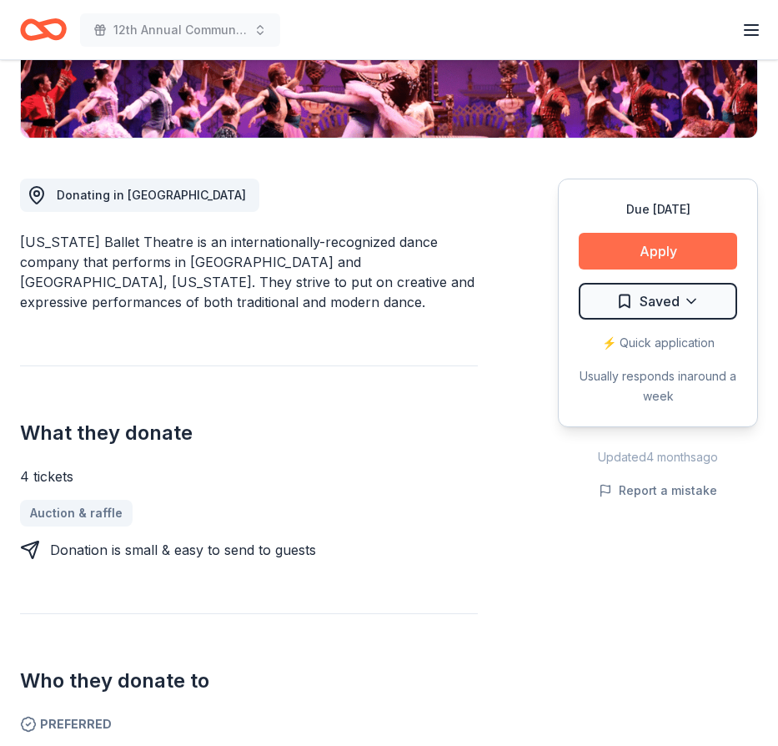
click at [652, 249] on button "Apply" at bounding box center [658, 251] width 159 height 37
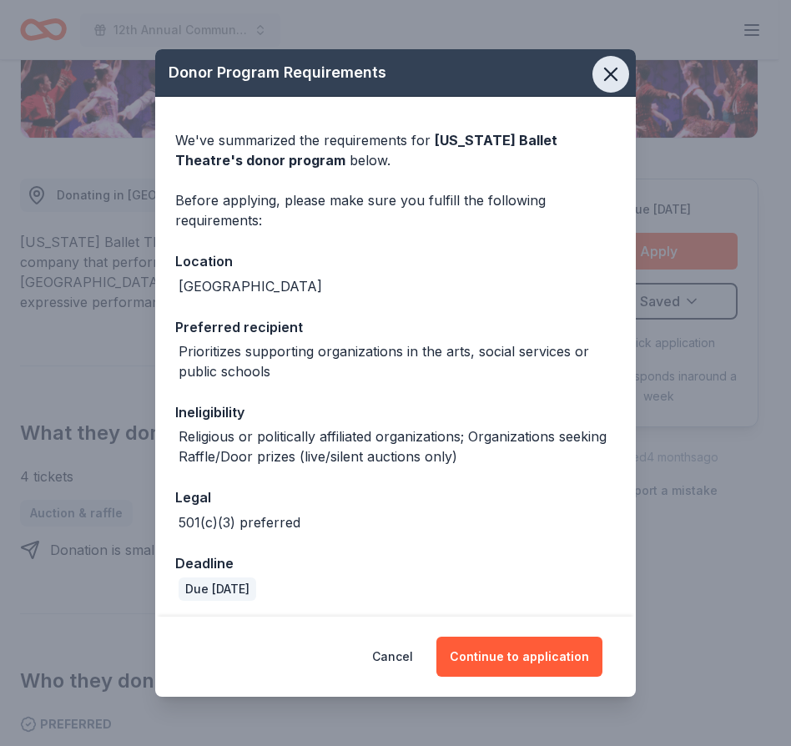
click at [599, 75] on icon "button" at bounding box center [610, 74] width 23 height 23
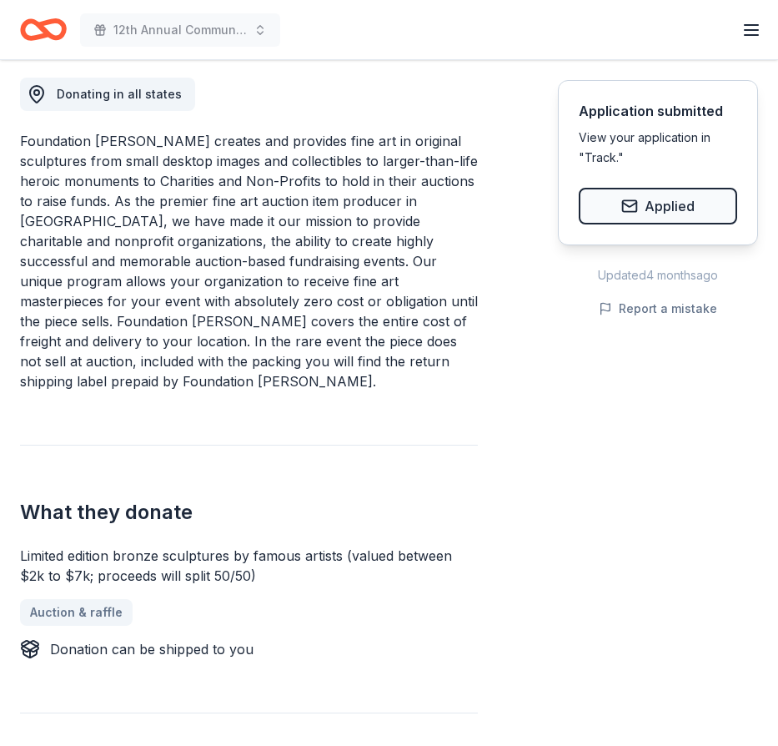
scroll to position [466, 0]
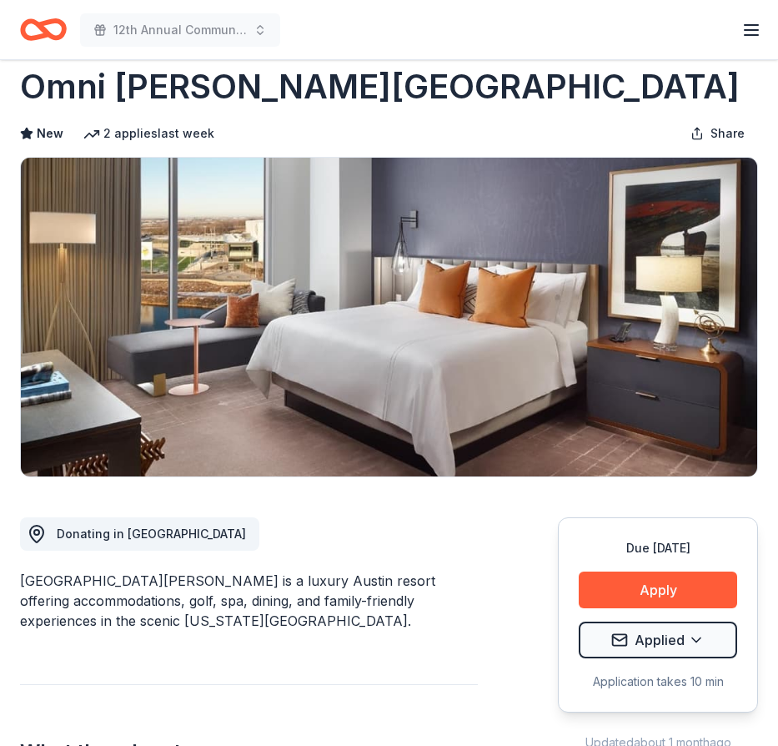
scroll to position [27, 0]
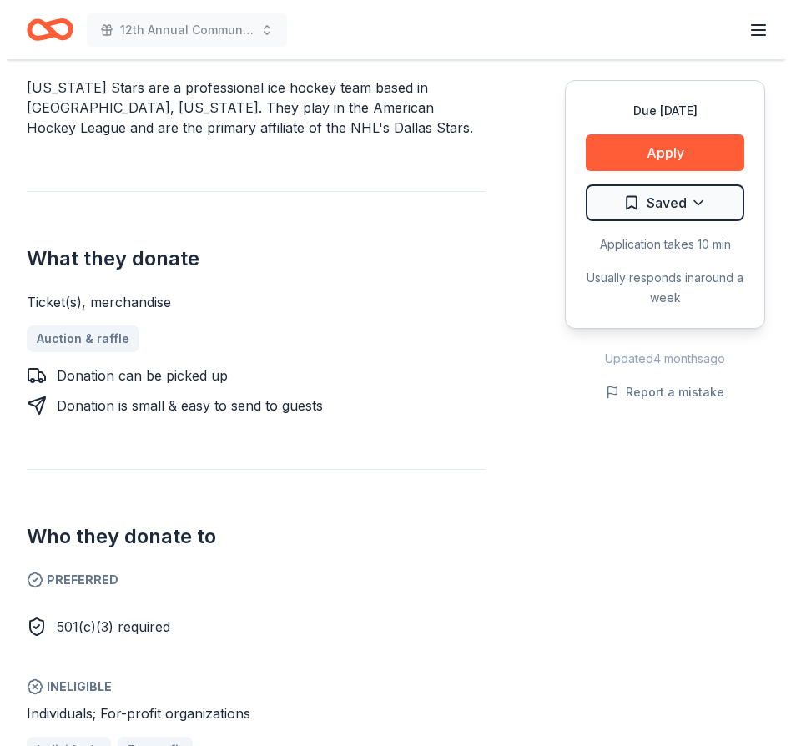
scroll to position [592, 0]
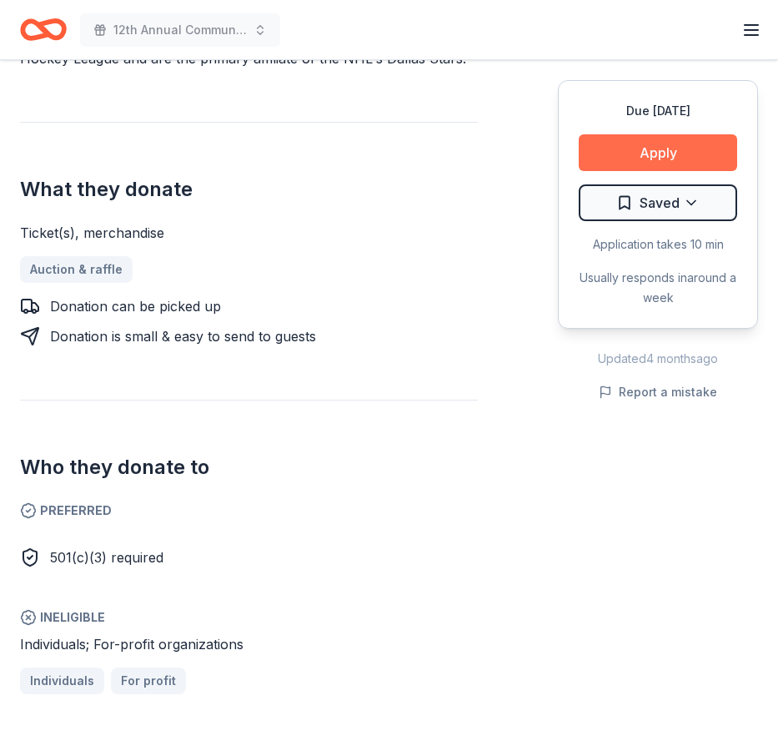
click at [659, 140] on button "Apply" at bounding box center [658, 152] width 159 height 37
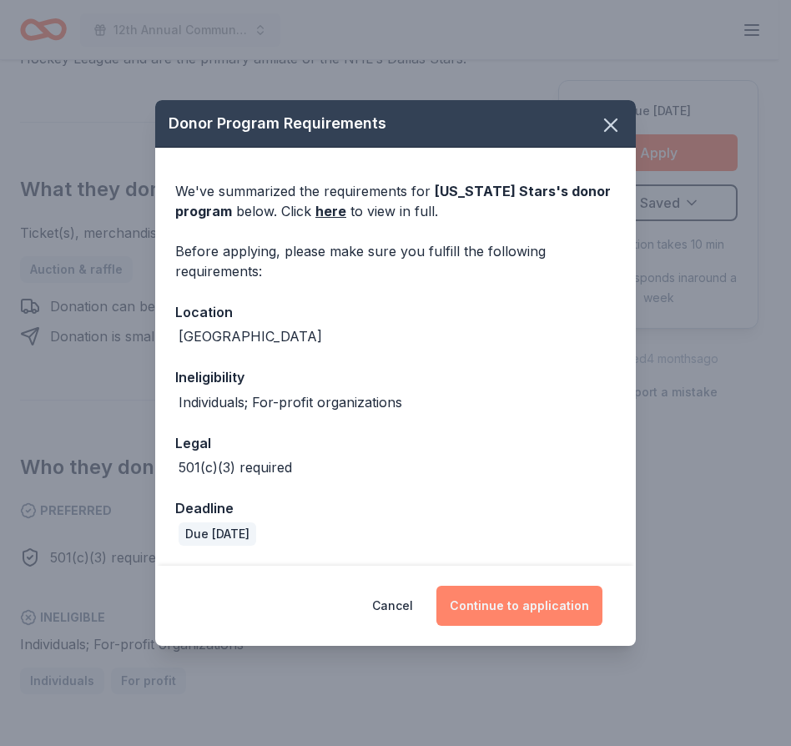
click at [507, 611] on button "Continue to application" at bounding box center [519, 606] width 166 height 40
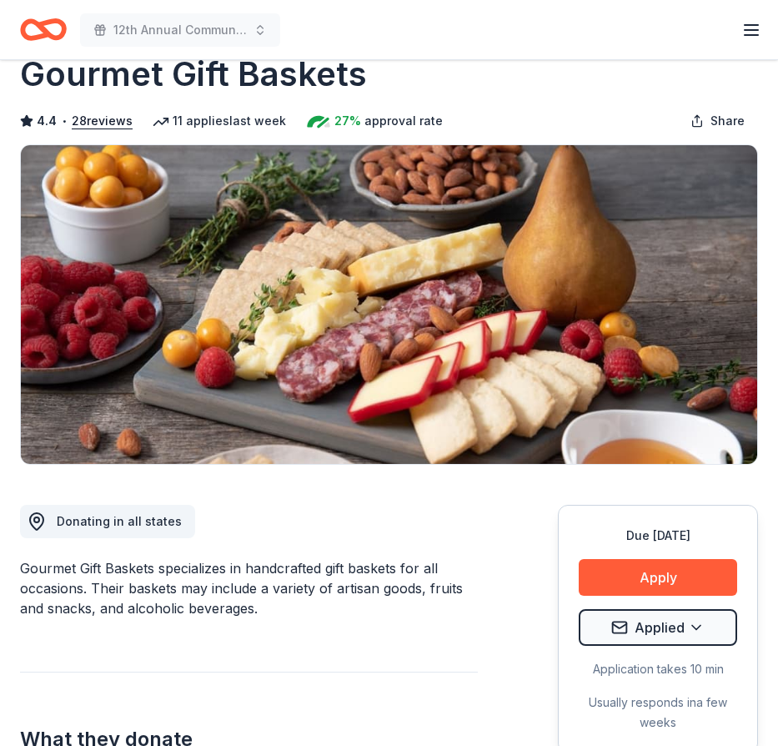
scroll to position [81, 0]
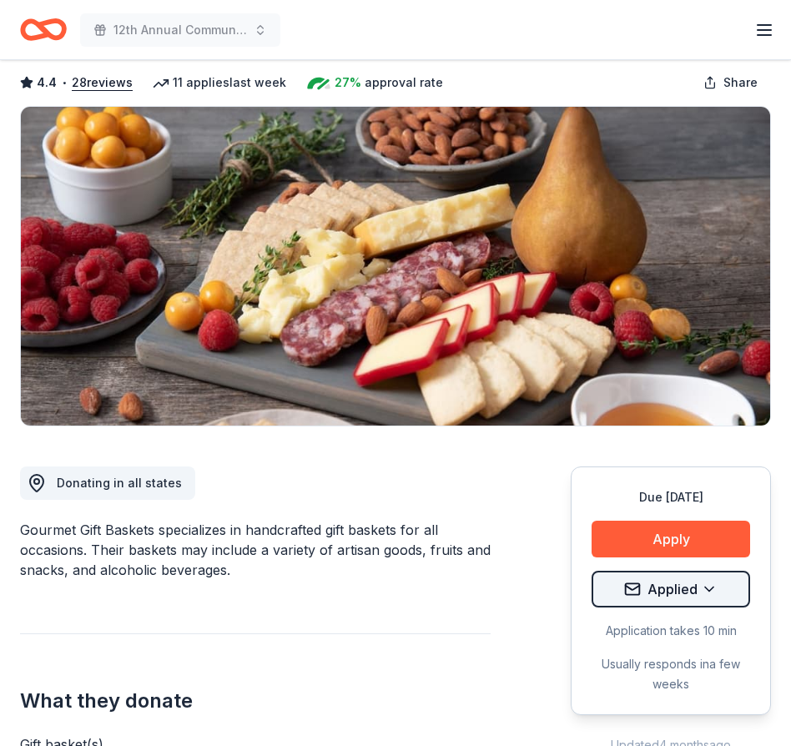
click at [698, 587] on html "12th Annual Community Appreciation Dinner & Fundraiser Earn Rewards Due [DATE] …" at bounding box center [395, 292] width 791 height 746
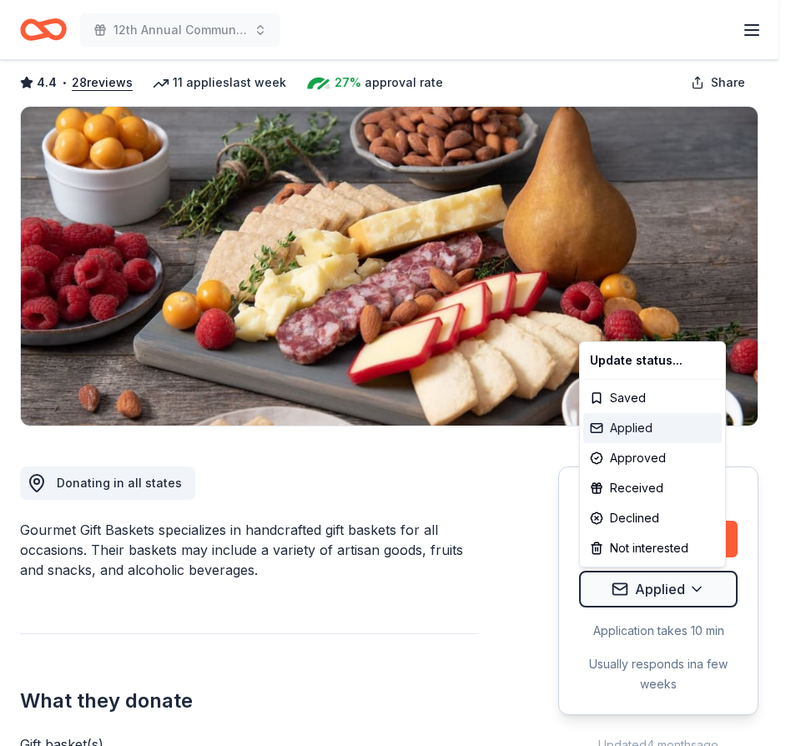
click at [617, 427] on div "Applied" at bounding box center [652, 428] width 139 height 30
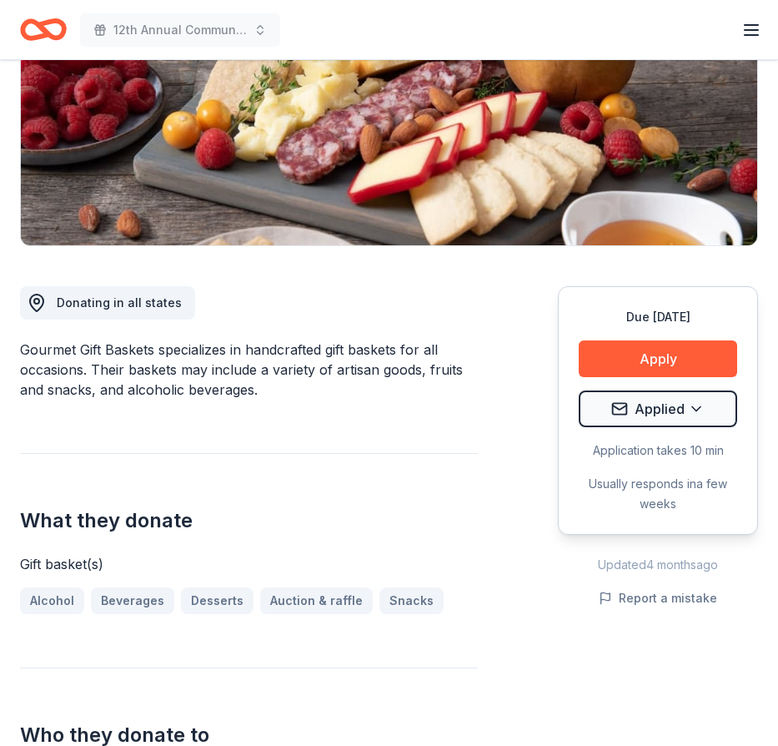
scroll to position [0, 0]
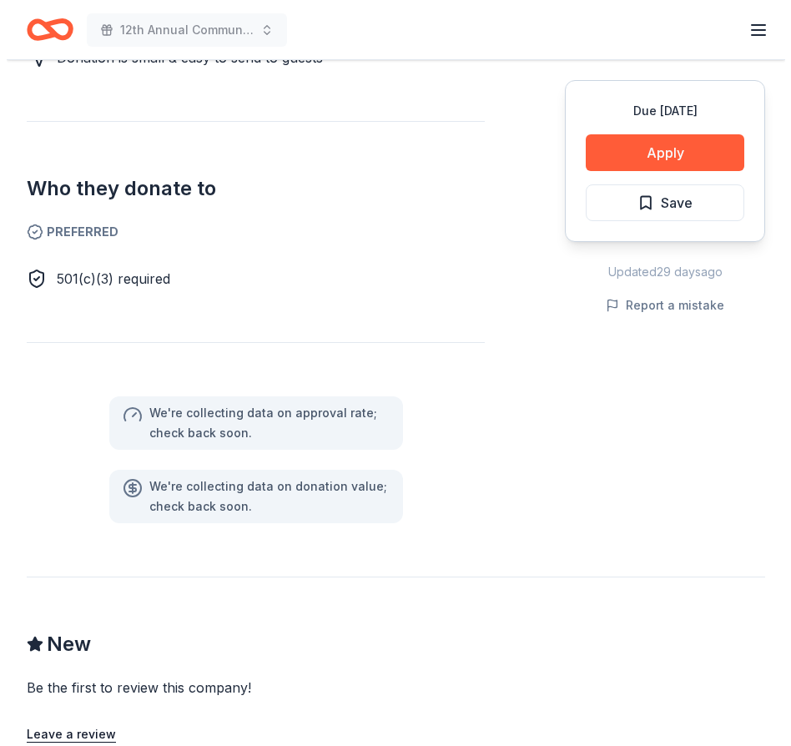
scroll to position [979, 0]
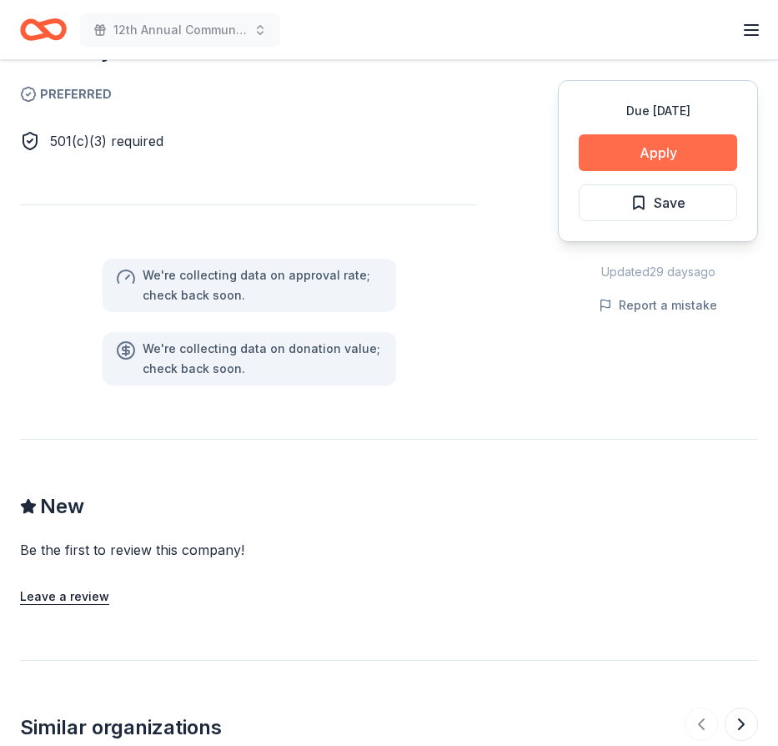
click at [657, 152] on button "Apply" at bounding box center [658, 152] width 159 height 37
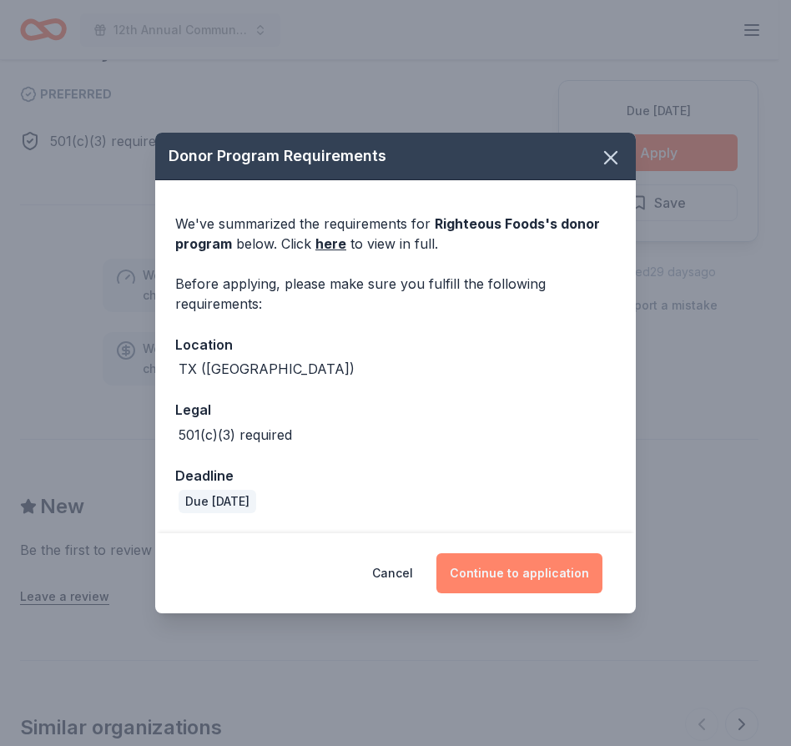
click at [522, 575] on button "Continue to application" at bounding box center [519, 573] width 166 height 40
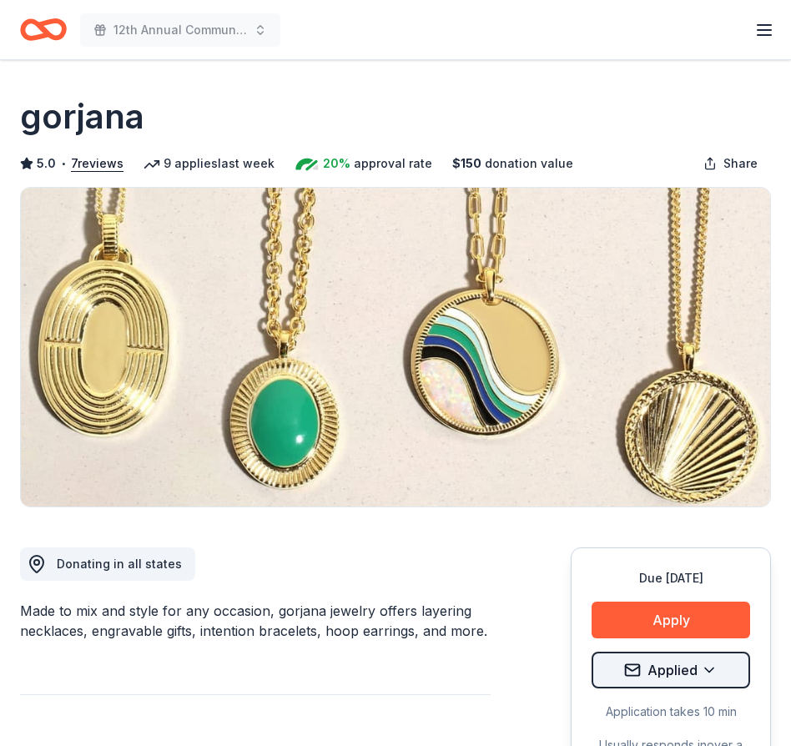
click at [697, 672] on html "12th Annual Community Appreciation Dinner & Fundraiser Earn Rewards Due in 24 d…" at bounding box center [395, 373] width 791 height 746
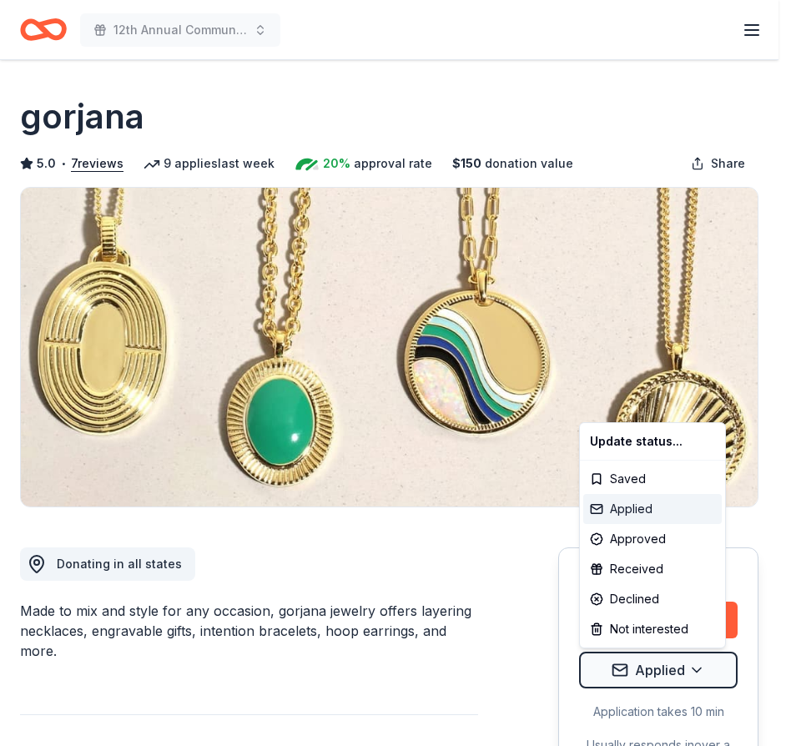
click at [632, 511] on div "Applied" at bounding box center [652, 509] width 139 height 30
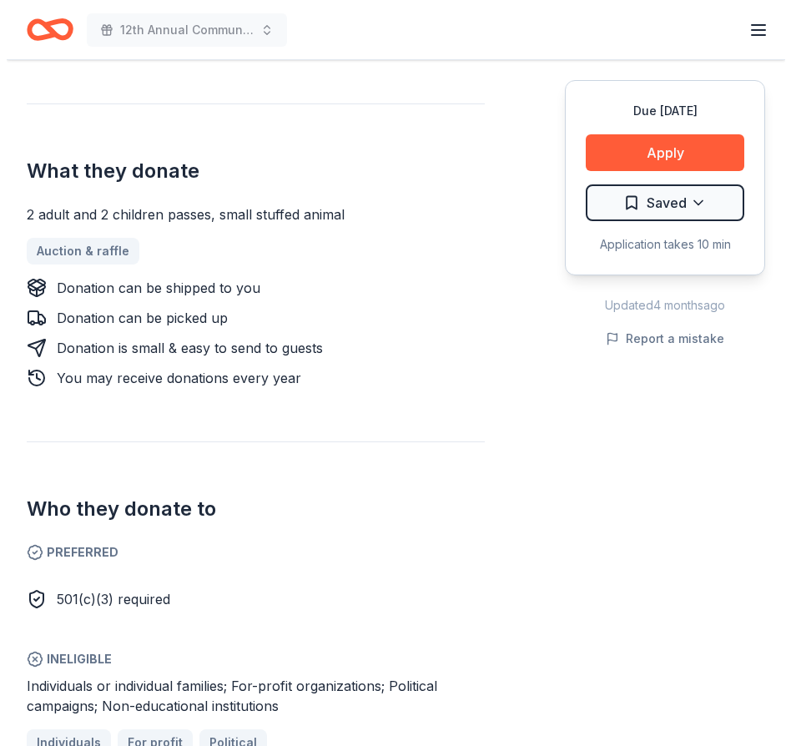
scroll to position [627, 0]
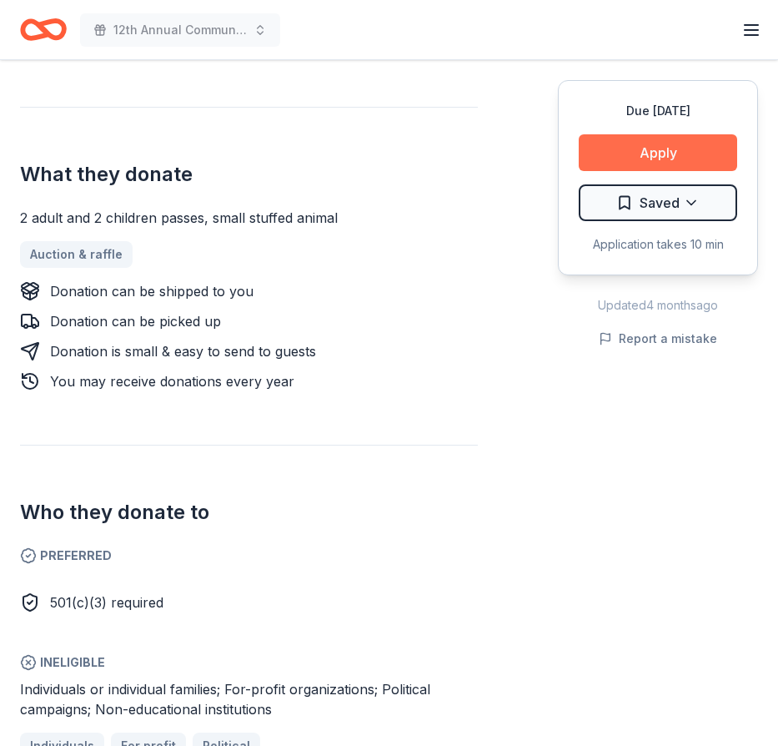
click at [652, 154] on button "Apply" at bounding box center [658, 152] width 159 height 37
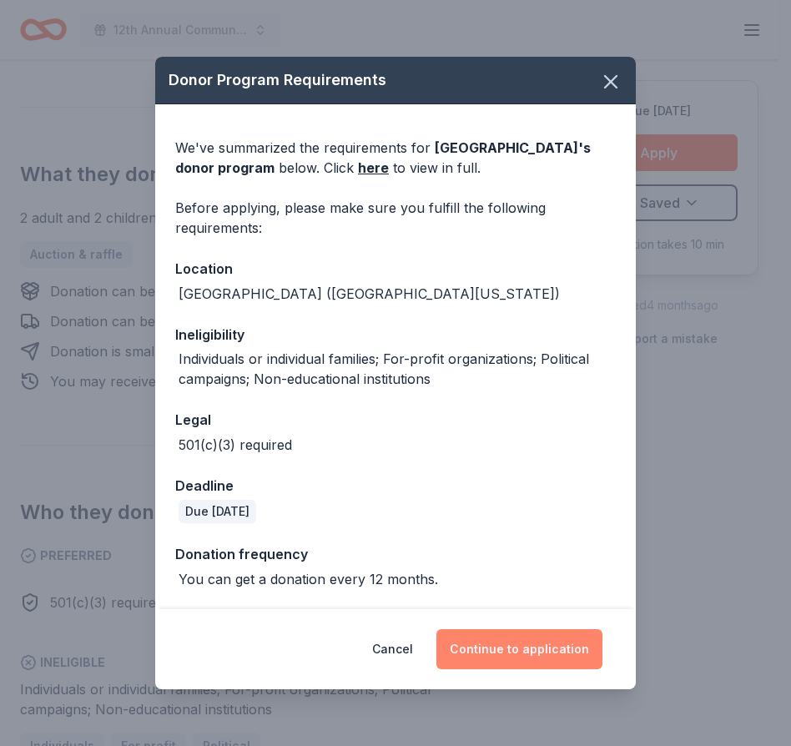
click at [500, 646] on button "Continue to application" at bounding box center [519, 649] width 166 height 40
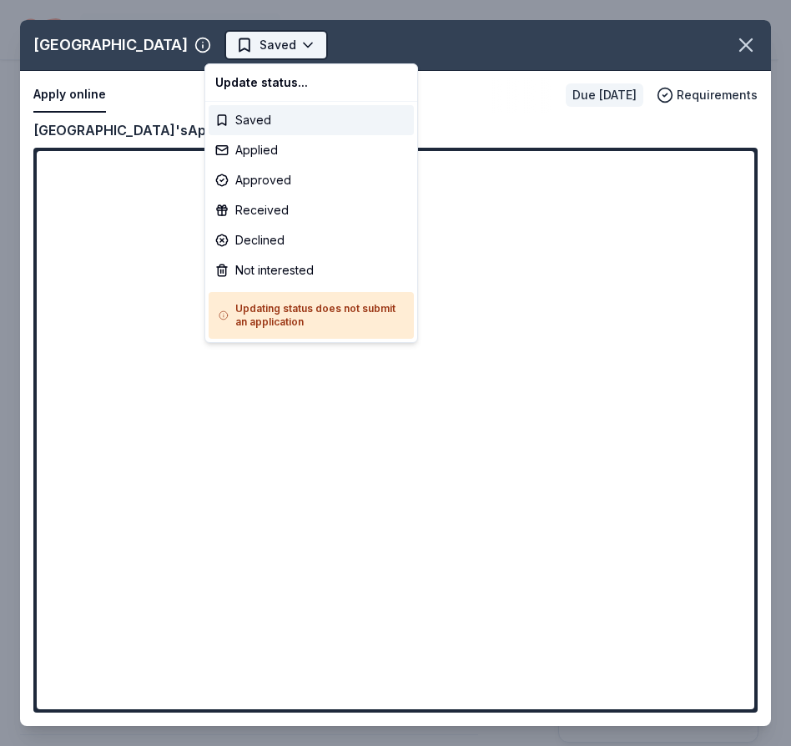
scroll to position [0, 0]
click at [240, 148] on div "Applied" at bounding box center [311, 150] width 205 height 30
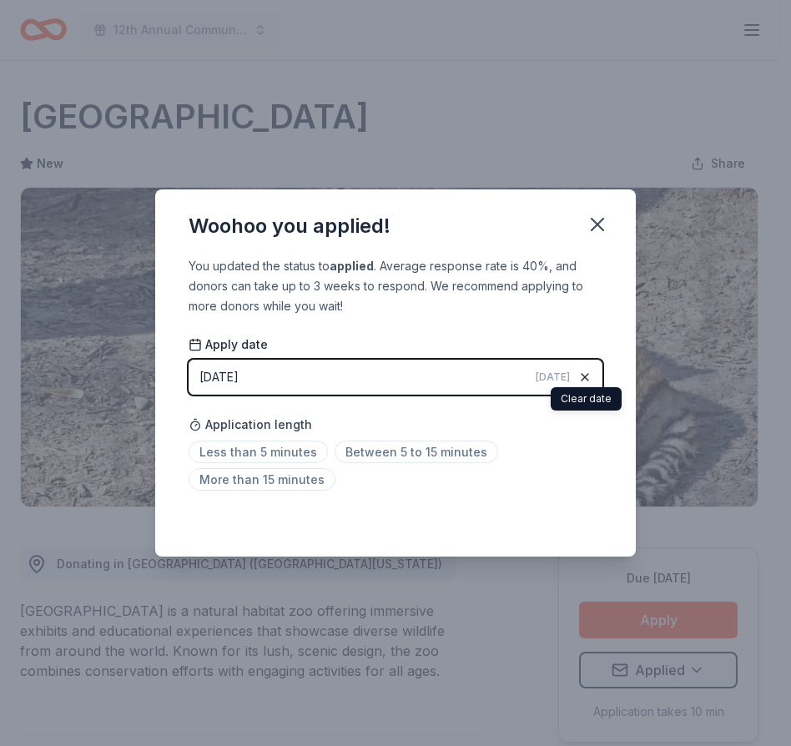
click at [584, 374] on icon "button" at bounding box center [584, 376] width 13 height 13
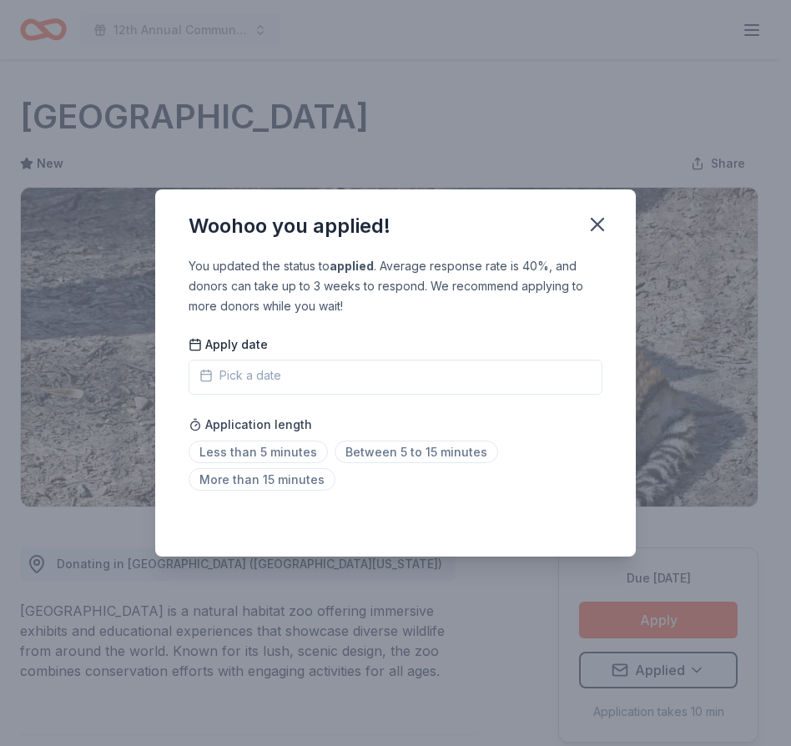
click at [556, 522] on div "Saved" at bounding box center [396, 520] width 414 height 20
click at [282, 377] on button "Pick a date" at bounding box center [396, 377] width 414 height 35
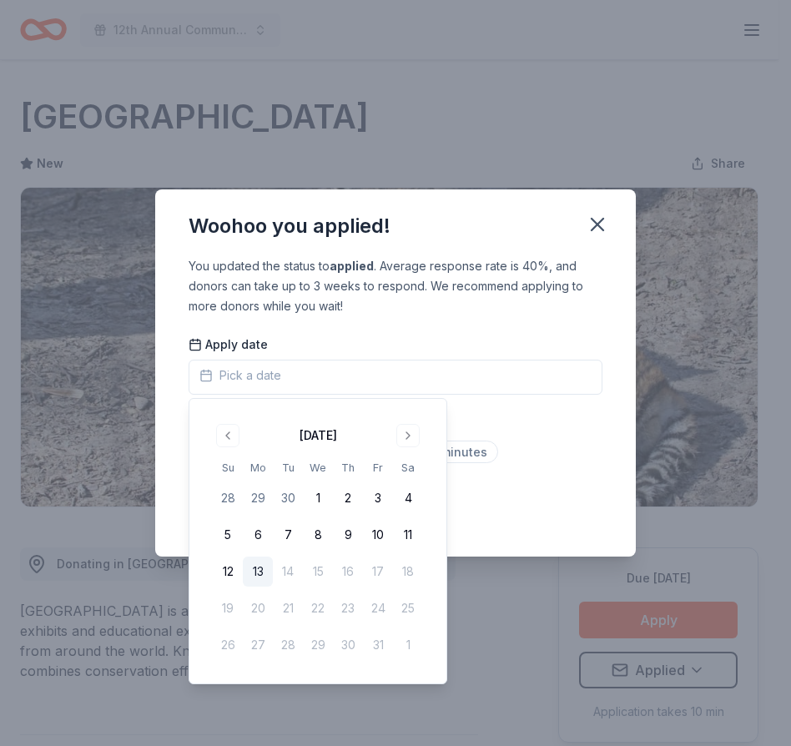
click at [255, 567] on button "13" at bounding box center [258, 572] width 30 height 30
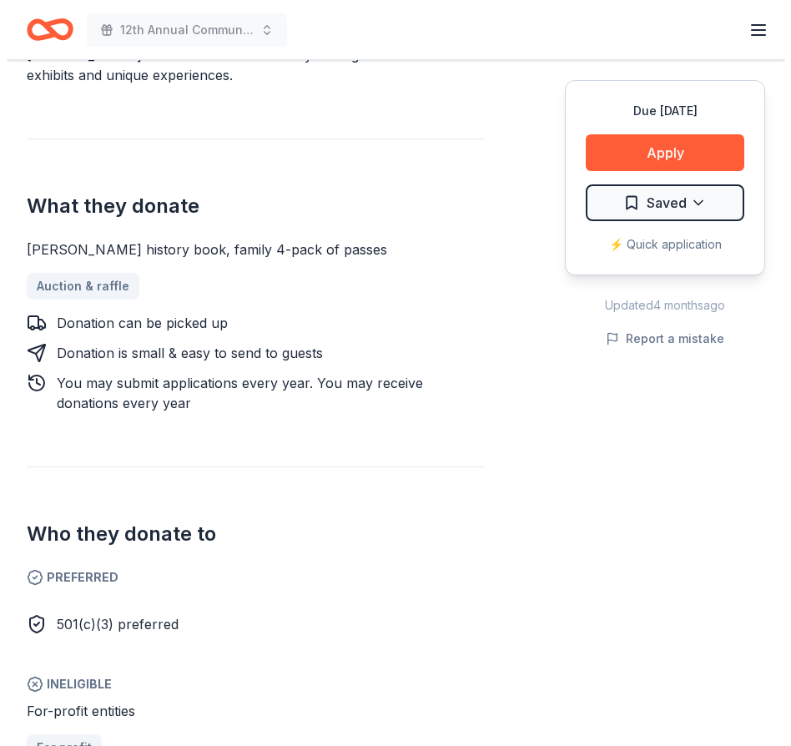
scroll to position [612, 0]
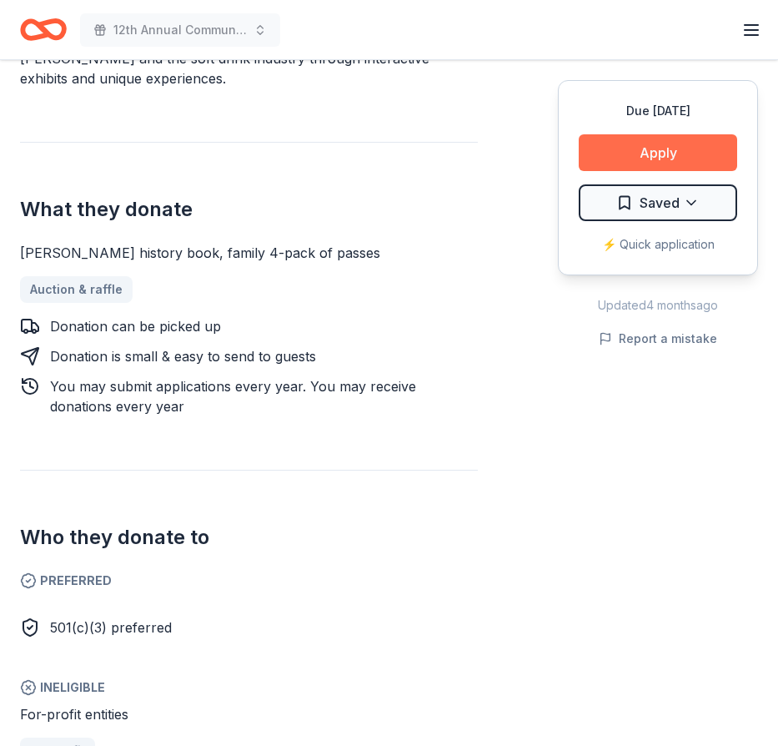
click at [663, 152] on button "Apply" at bounding box center [658, 152] width 159 height 37
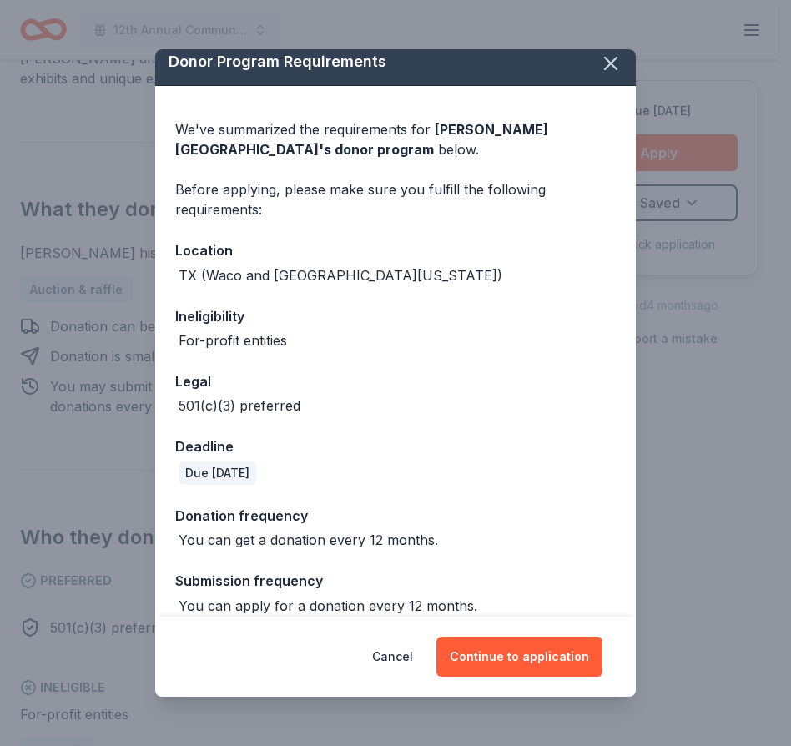
scroll to position [28, 0]
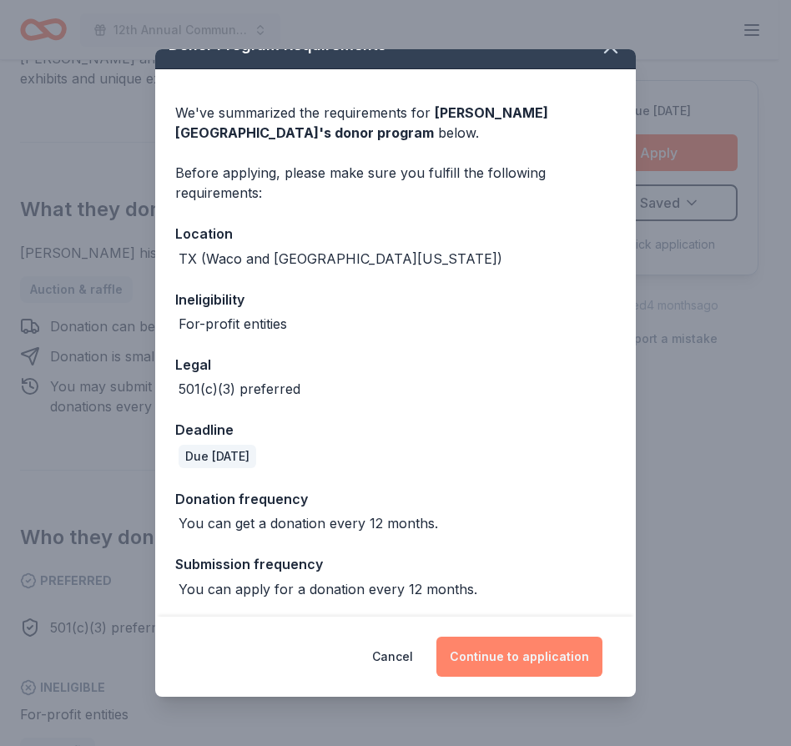
click at [521, 660] on button "Continue to application" at bounding box center [519, 657] width 166 height 40
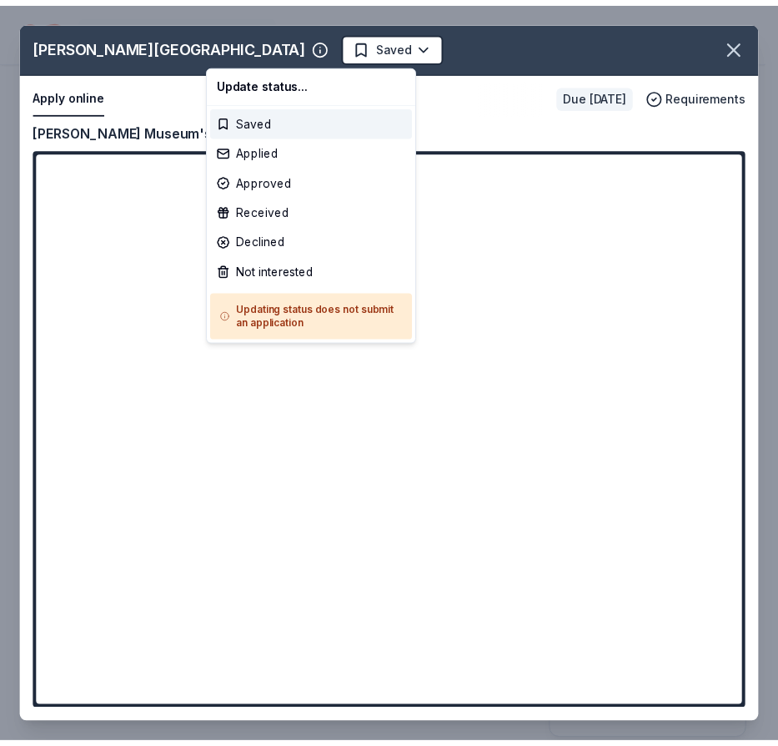
scroll to position [0, 0]
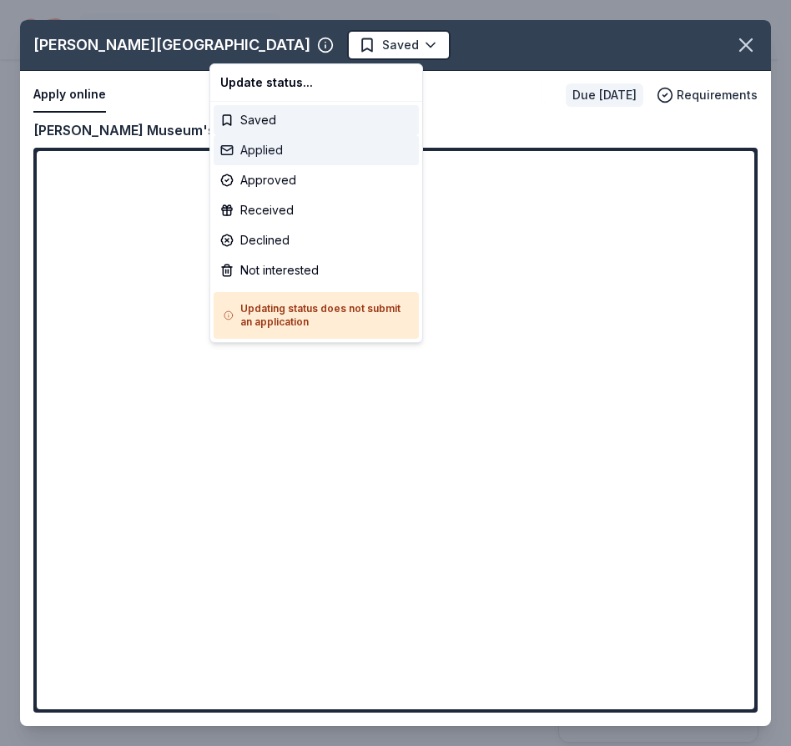
click at [249, 149] on div "Applied" at bounding box center [316, 150] width 205 height 30
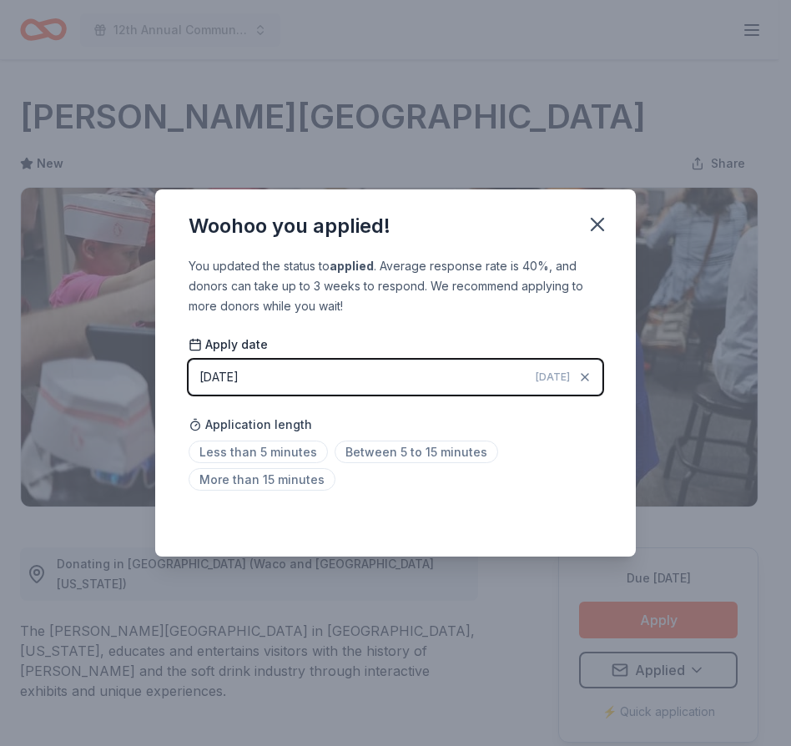
click at [555, 375] on span "[DATE]" at bounding box center [553, 376] width 34 height 13
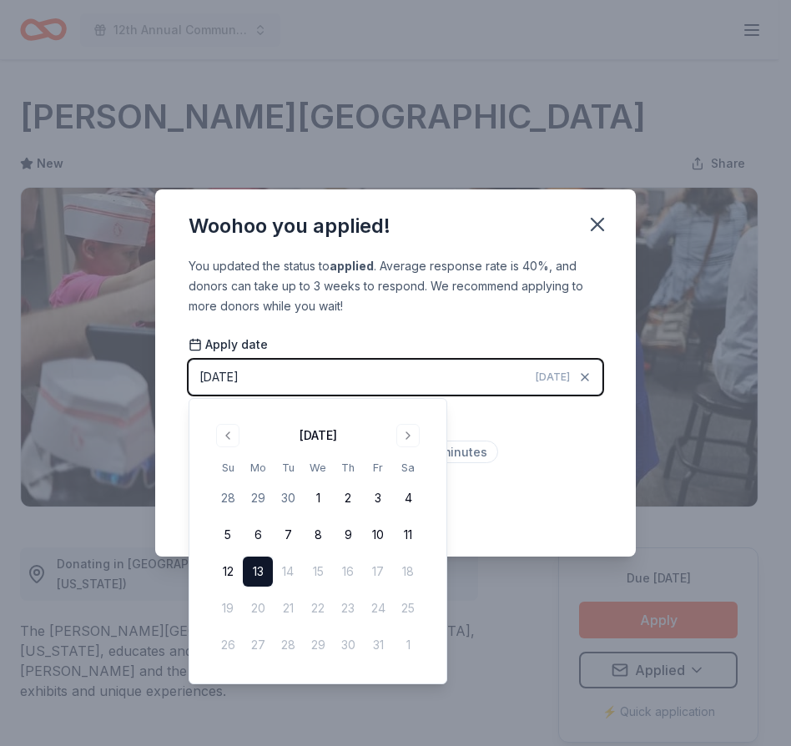
click at [553, 375] on span "[DATE]" at bounding box center [553, 376] width 34 height 13
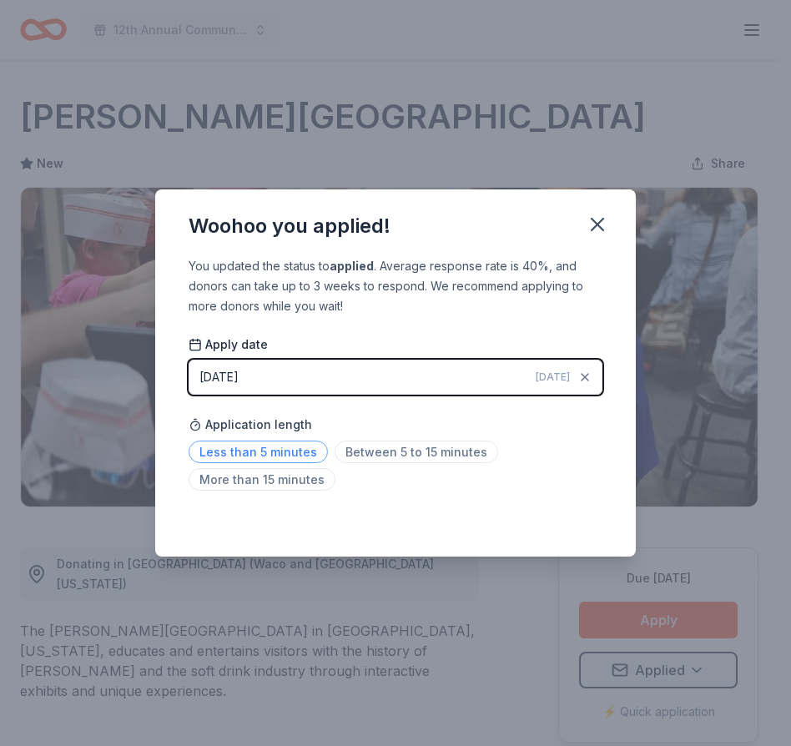
click at [280, 452] on span "Less than 5 minutes" at bounding box center [258, 452] width 139 height 23
click at [598, 224] on icon "button" at bounding box center [598, 225] width 12 height 12
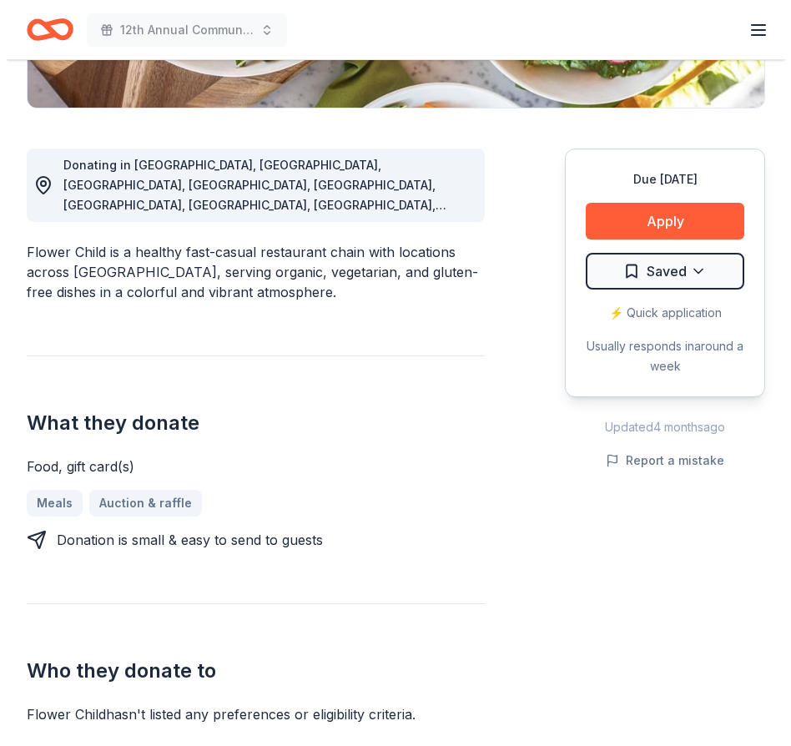
scroll to position [420, 0]
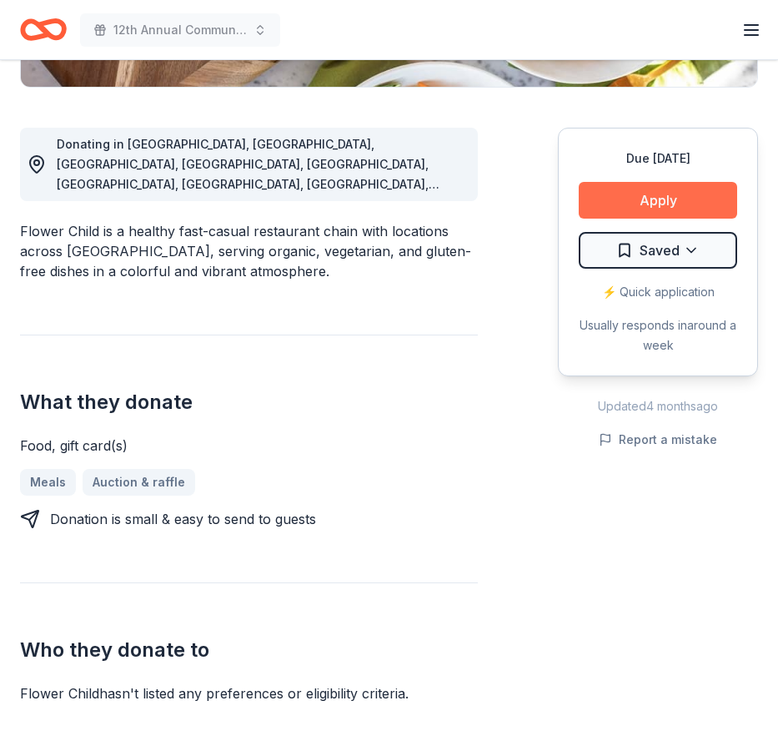
click at [671, 197] on button "Apply" at bounding box center [658, 200] width 159 height 37
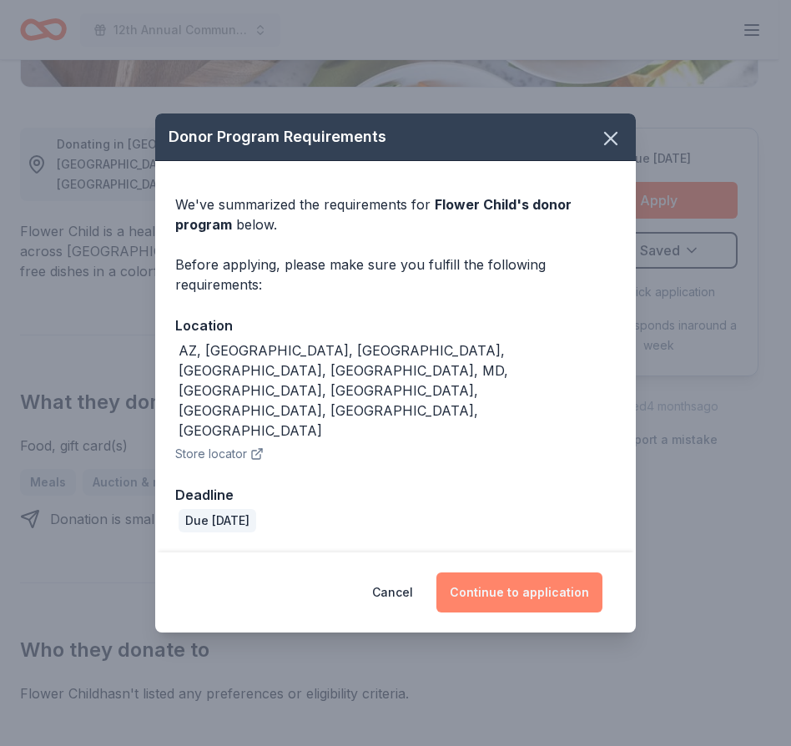
click at [511, 572] on button "Continue to application" at bounding box center [519, 592] width 166 height 40
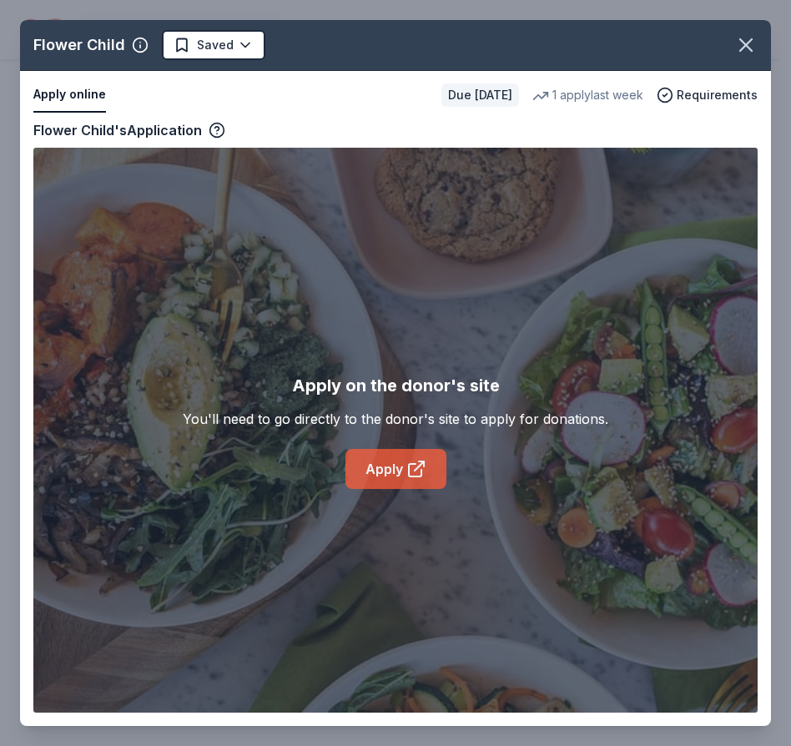
click at [401, 471] on link "Apply" at bounding box center [395, 469] width 101 height 40
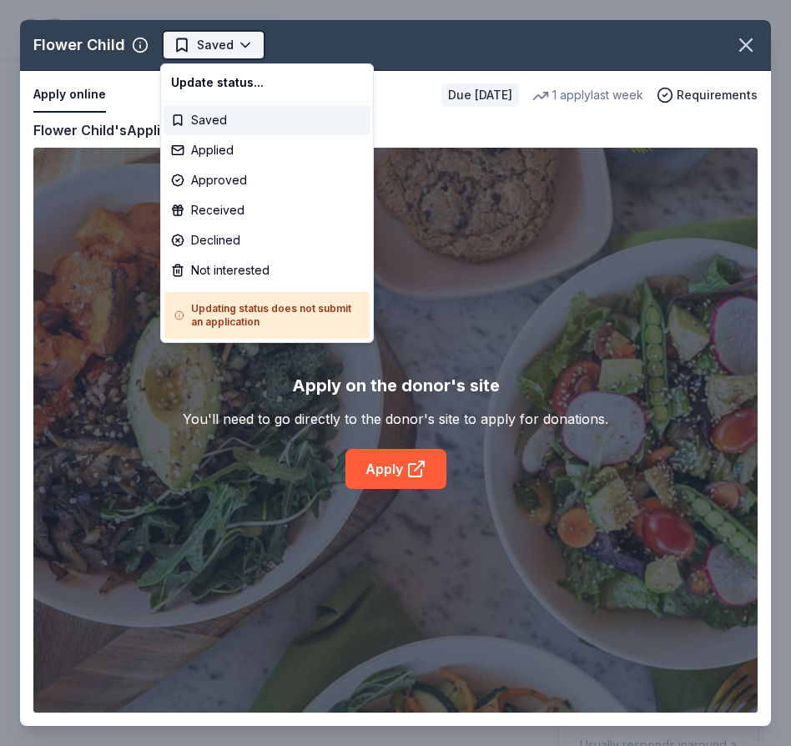
click at [243, 46] on body "12th Annual Community Appreciation Dinner & Fundraiser Earn Rewards Due in 24 d…" at bounding box center [389, 373] width 778 height 746
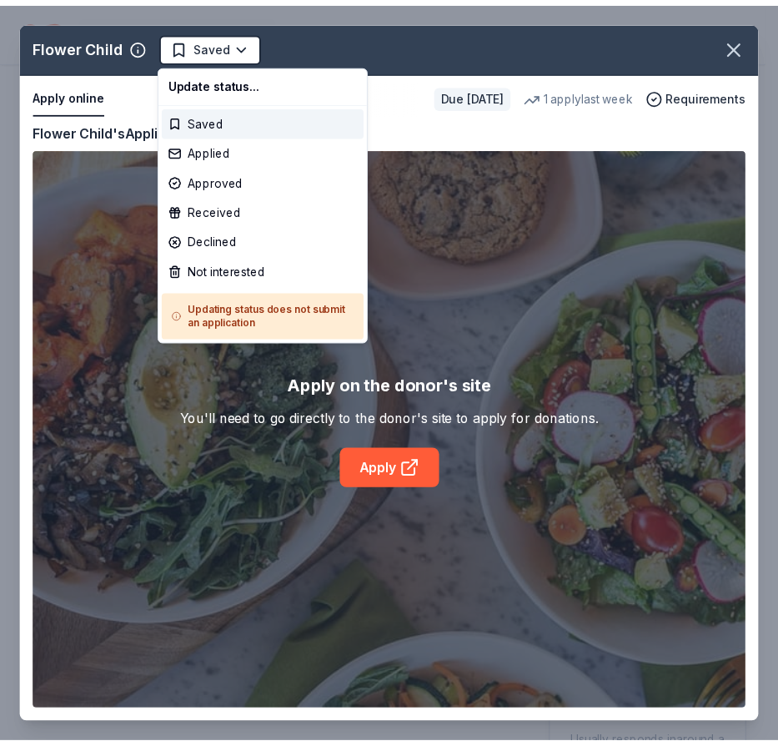
scroll to position [0, 0]
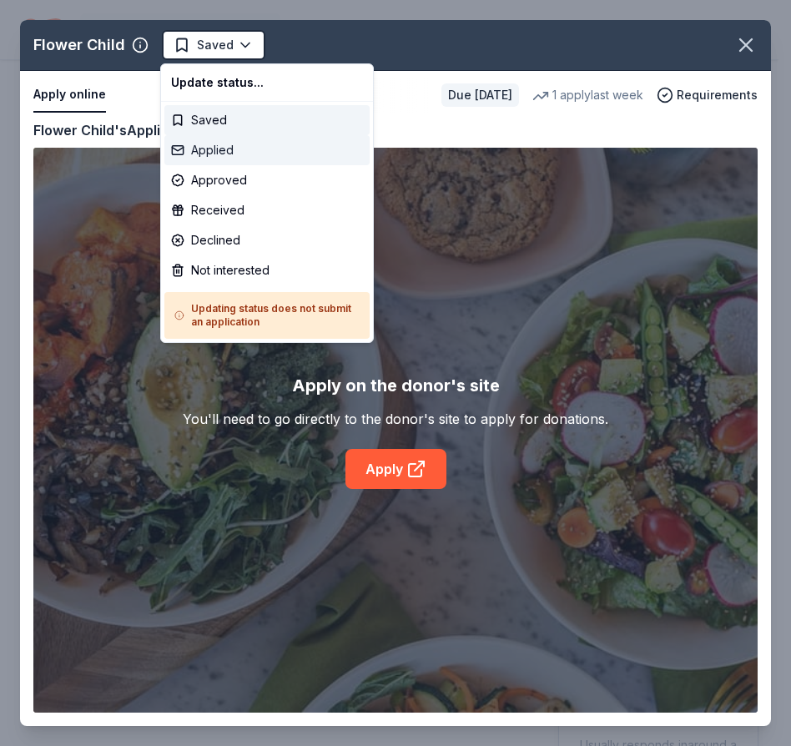
click at [196, 149] on div "Applied" at bounding box center [266, 150] width 205 height 30
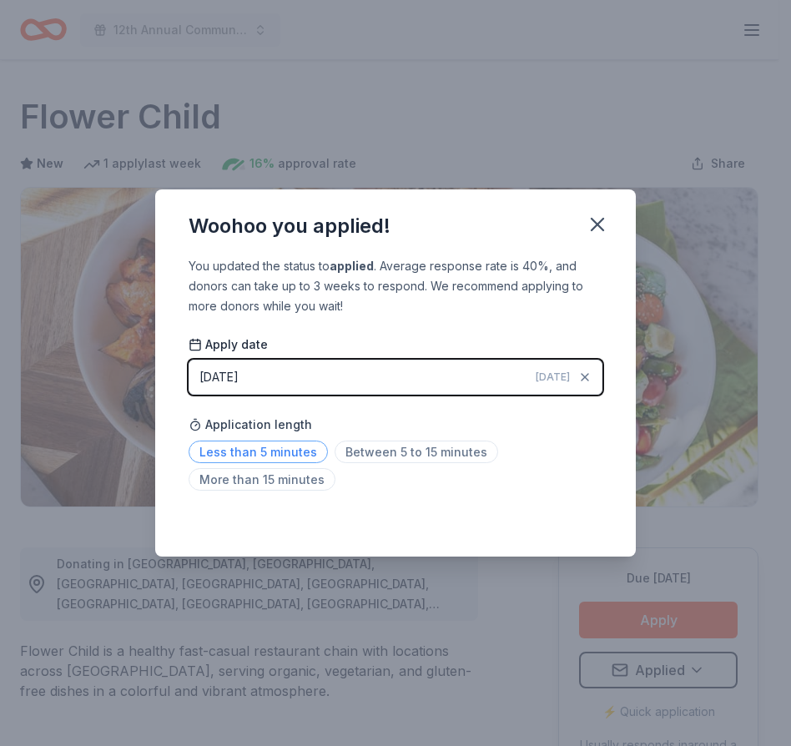
click at [264, 450] on span "Less than 5 minutes" at bounding box center [258, 452] width 139 height 23
click at [599, 224] on icon "button" at bounding box center [598, 225] width 12 height 12
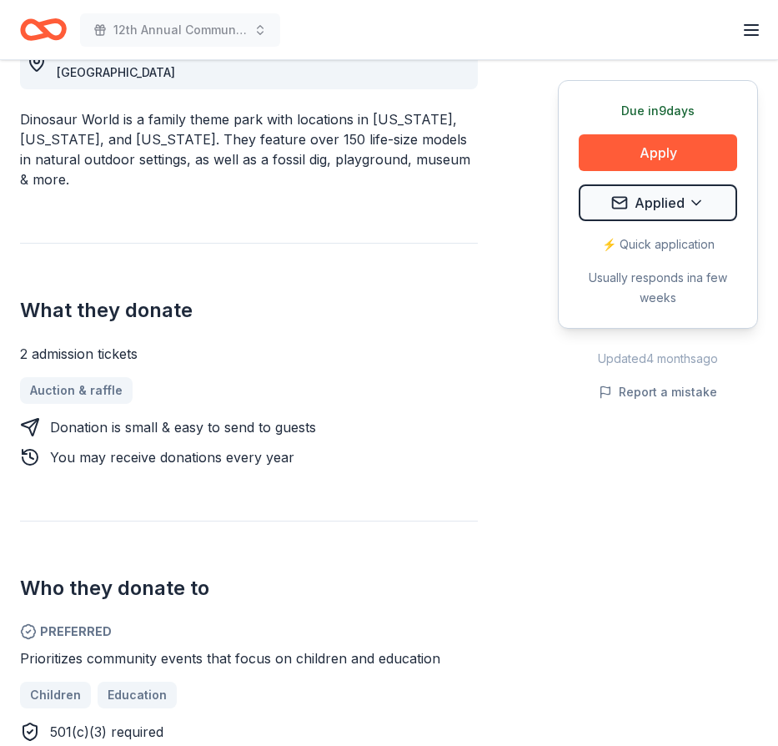
scroll to position [515, 0]
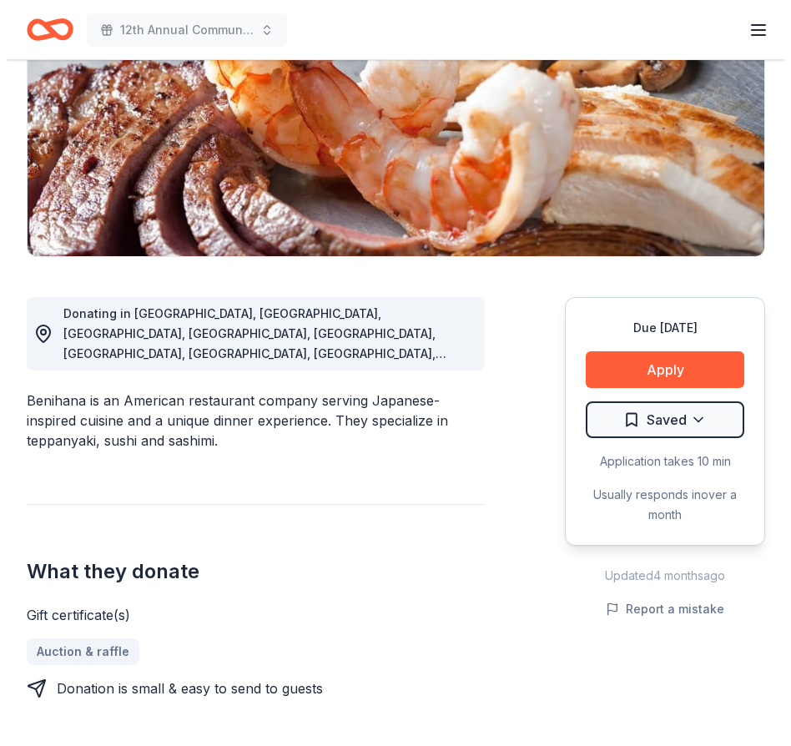
scroll to position [380, 0]
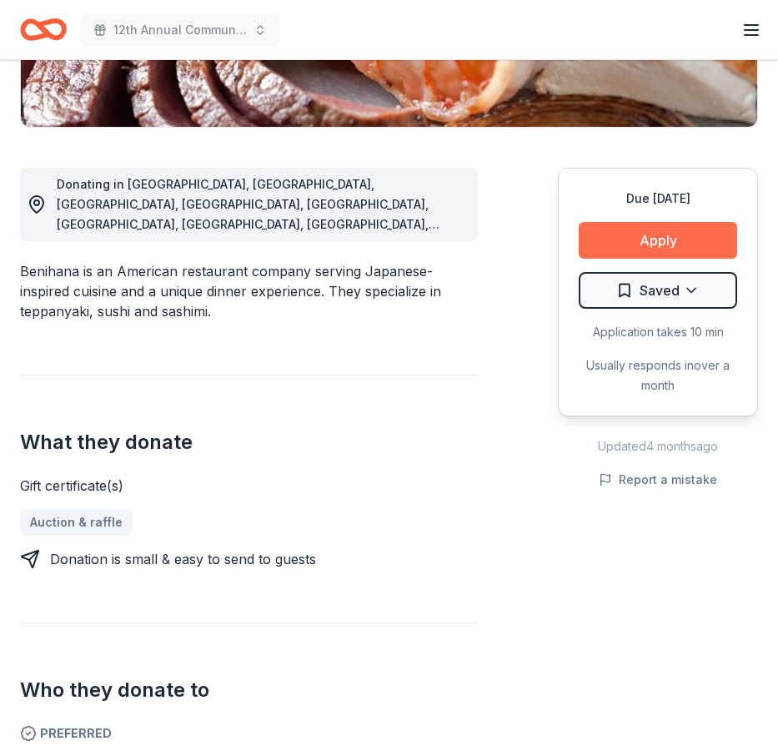
click at [653, 243] on button "Apply" at bounding box center [658, 240] width 159 height 37
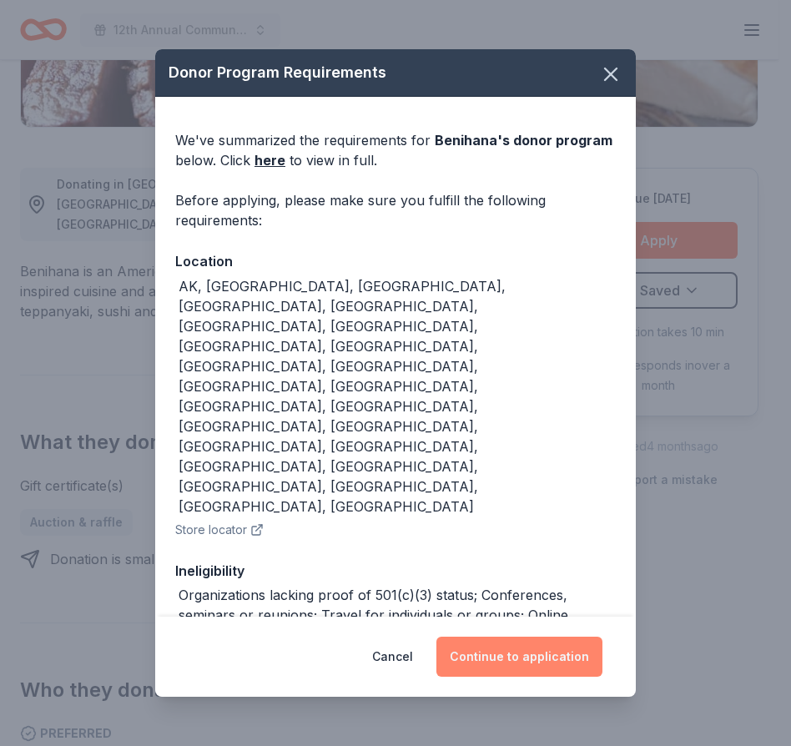
click at [511, 647] on button "Continue to application" at bounding box center [519, 657] width 166 height 40
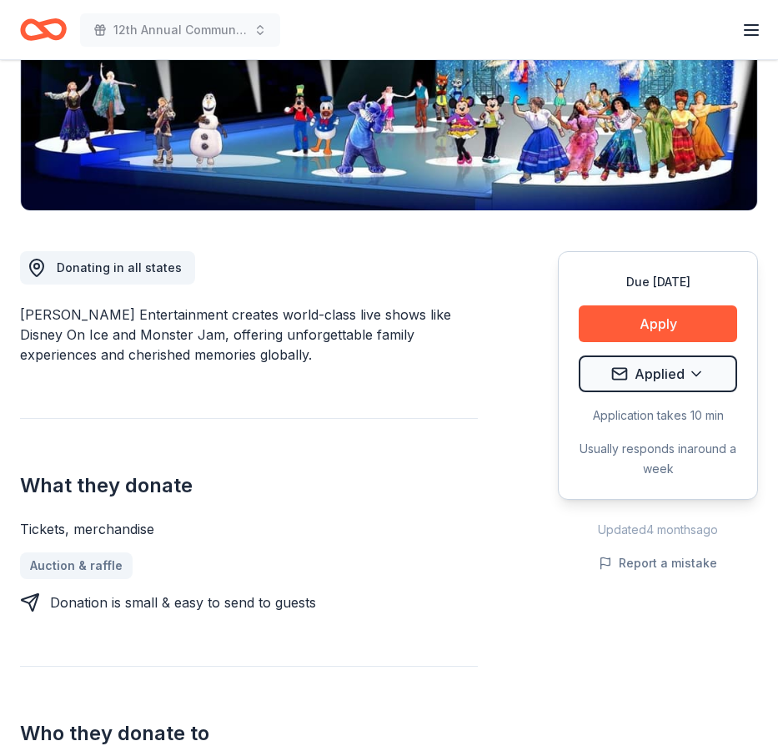
scroll to position [402, 0]
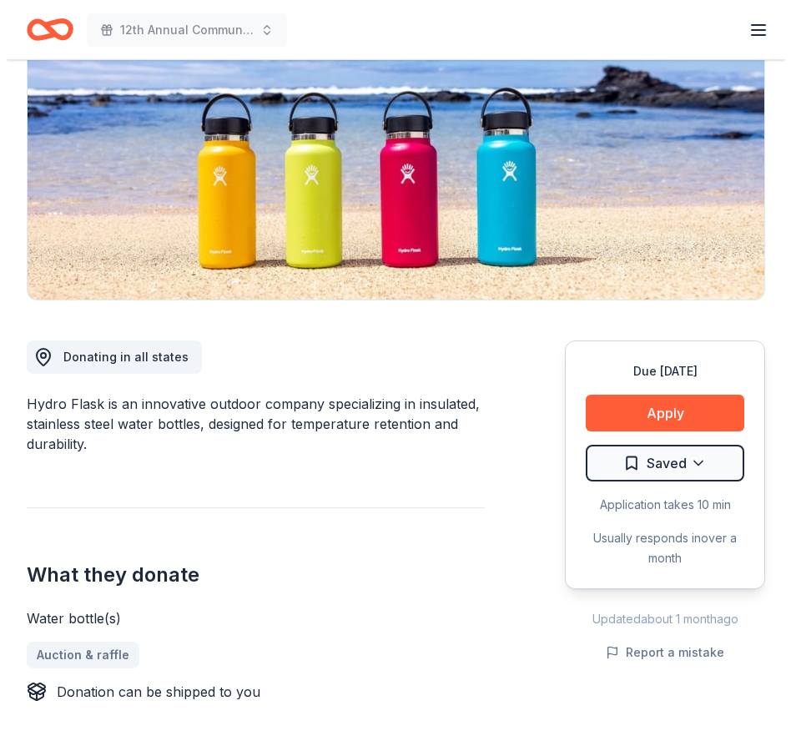
scroll to position [210, 0]
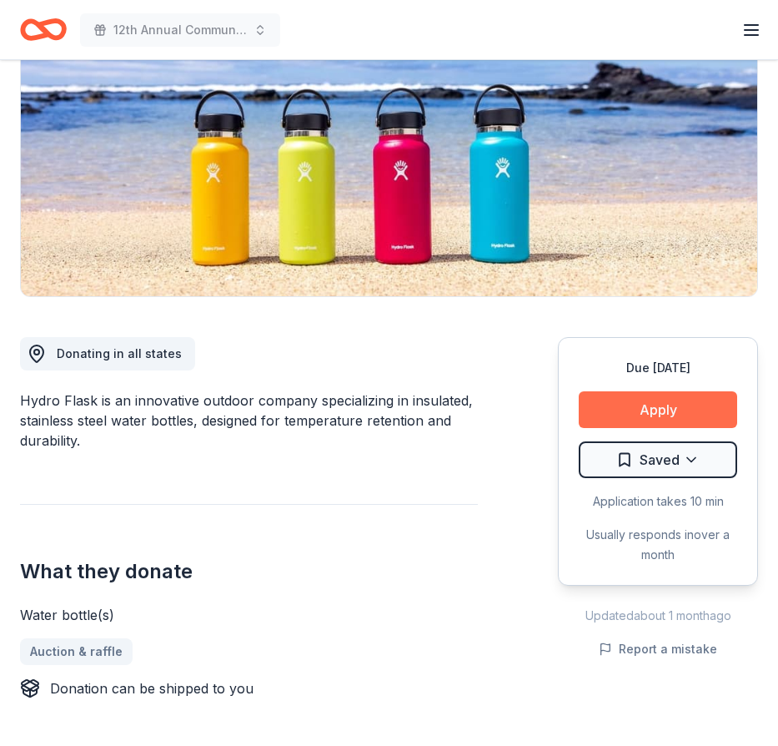
click at [654, 411] on button "Apply" at bounding box center [658, 409] width 159 height 37
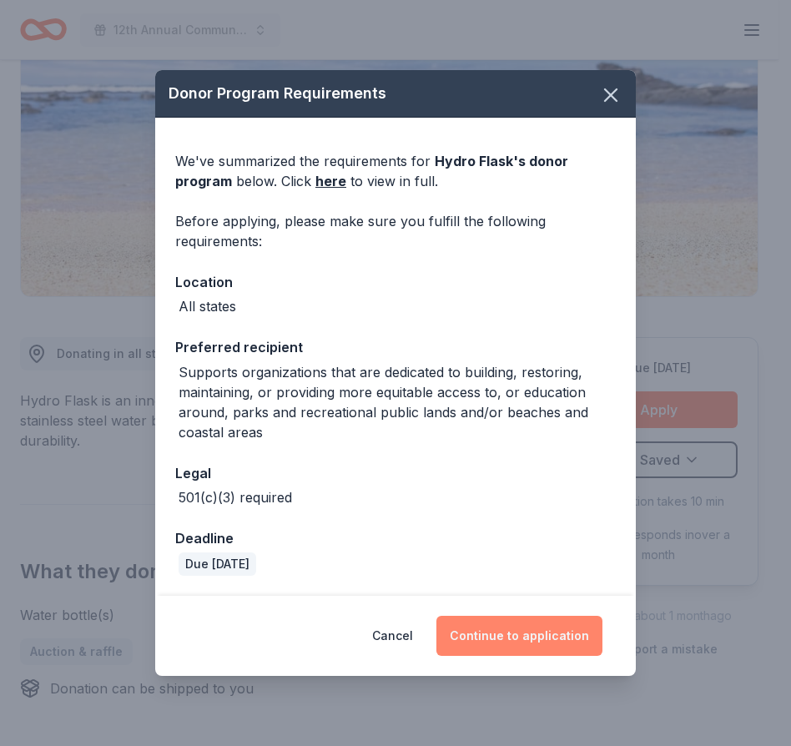
click at [515, 633] on button "Continue to application" at bounding box center [519, 636] width 166 height 40
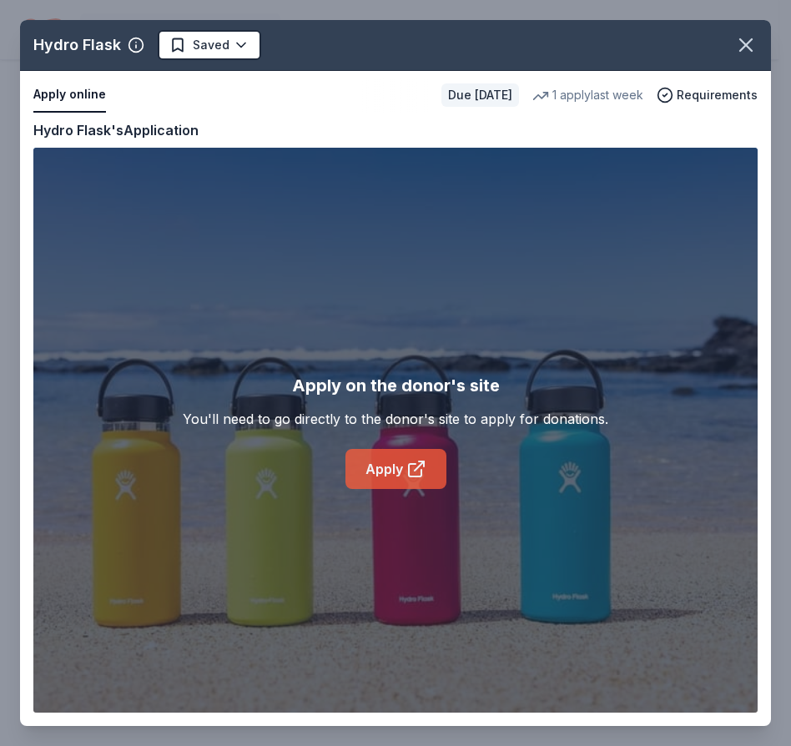
click at [397, 476] on link "Apply" at bounding box center [395, 469] width 101 height 40
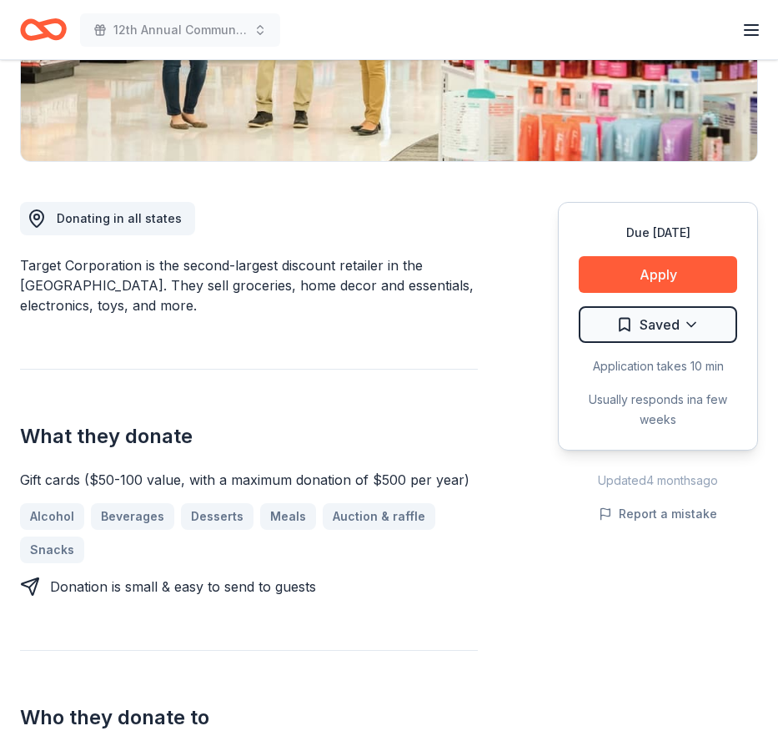
scroll to position [407, 0]
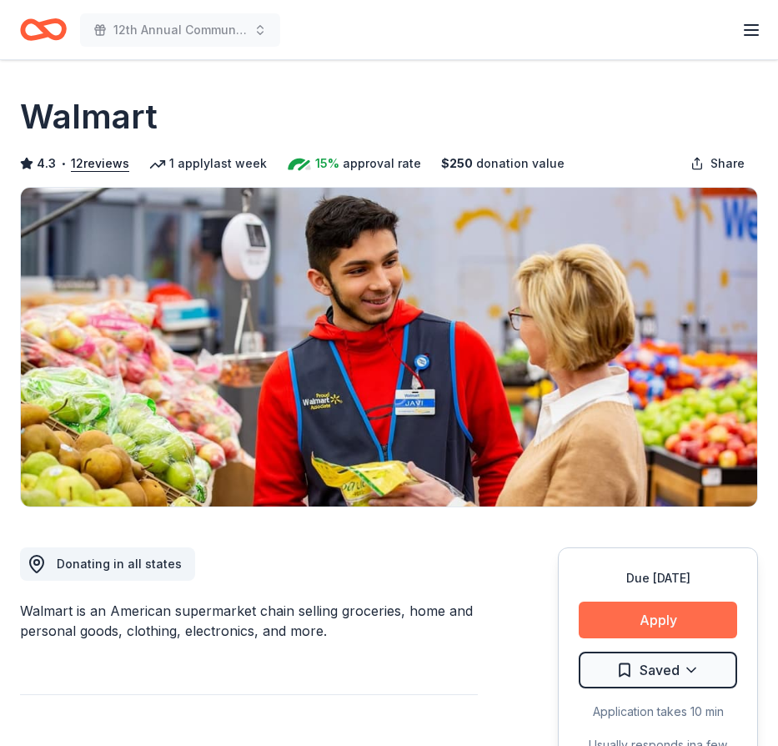
click at [655, 623] on button "Apply" at bounding box center [658, 620] width 159 height 37
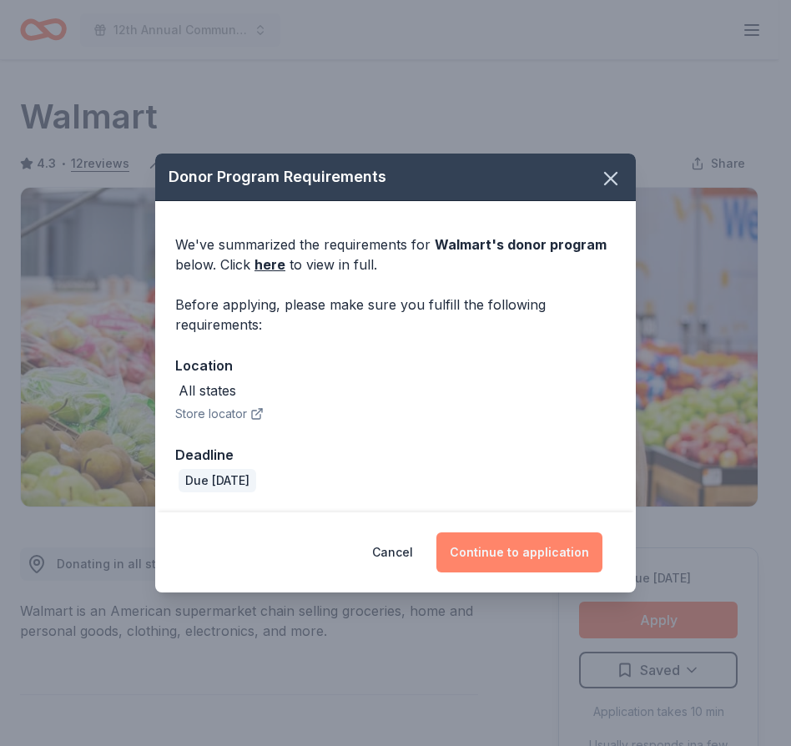
click at [510, 543] on button "Continue to application" at bounding box center [519, 552] width 166 height 40
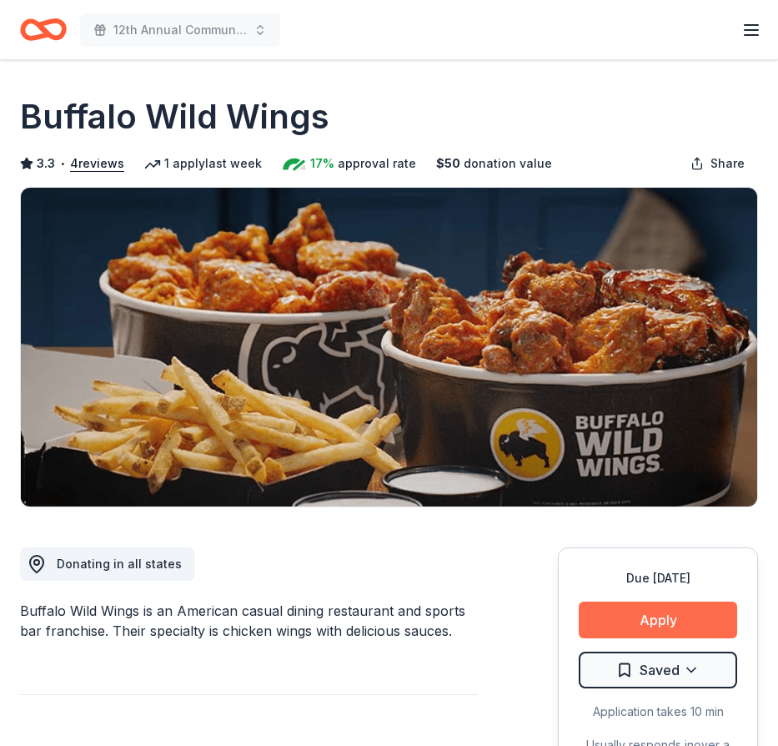
click at [647, 619] on button "Apply" at bounding box center [658, 620] width 159 height 37
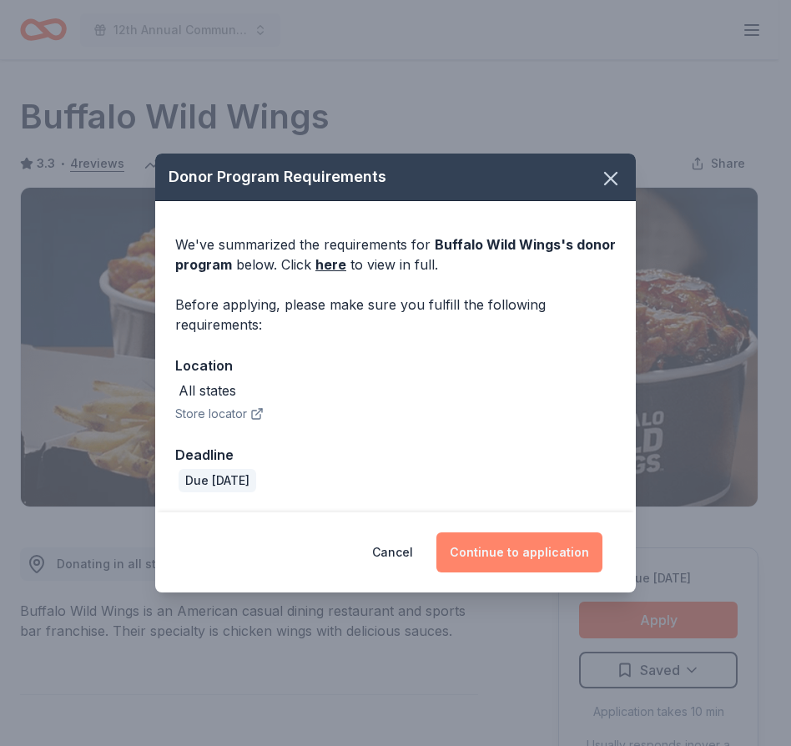
click at [506, 554] on button "Continue to application" at bounding box center [519, 552] width 166 height 40
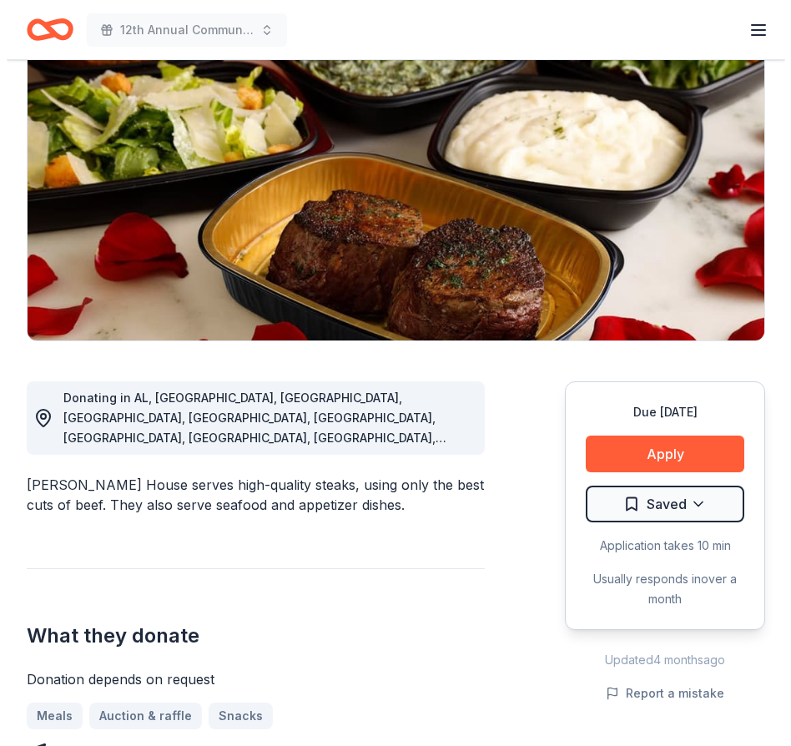
scroll to position [269, 0]
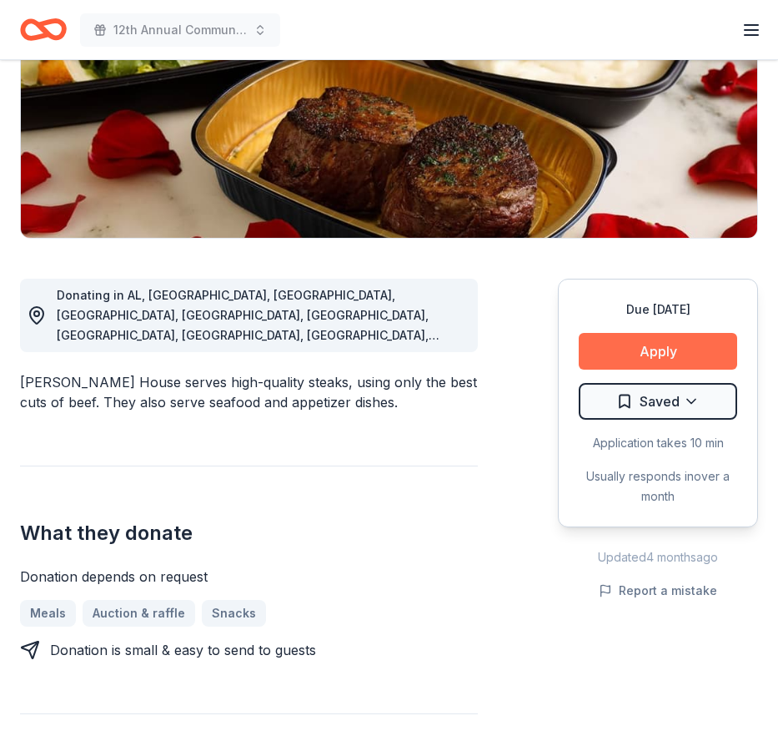
click at [650, 351] on button "Apply" at bounding box center [658, 351] width 159 height 37
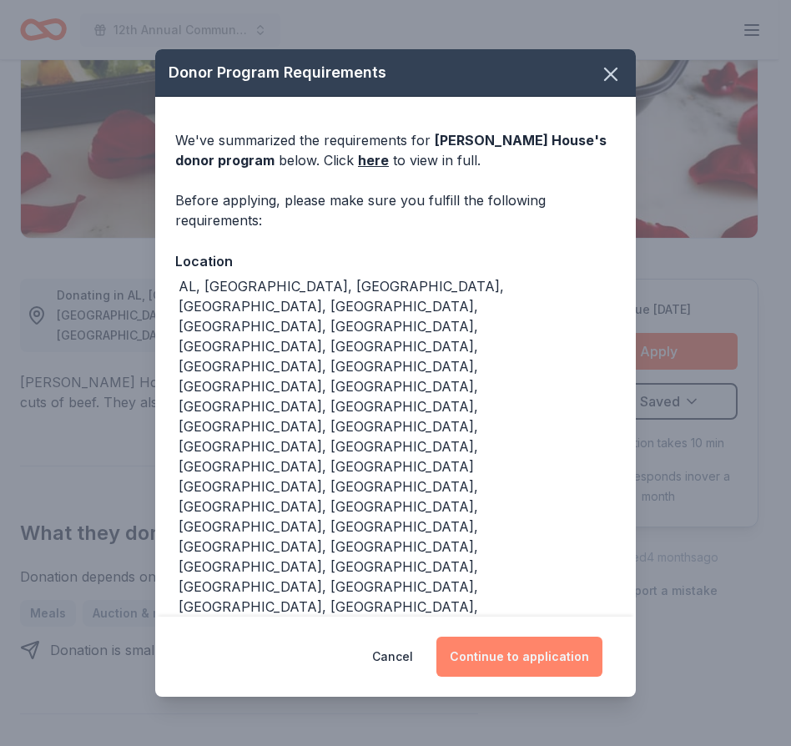
click at [519, 637] on button "Continue to application" at bounding box center [519, 657] width 166 height 40
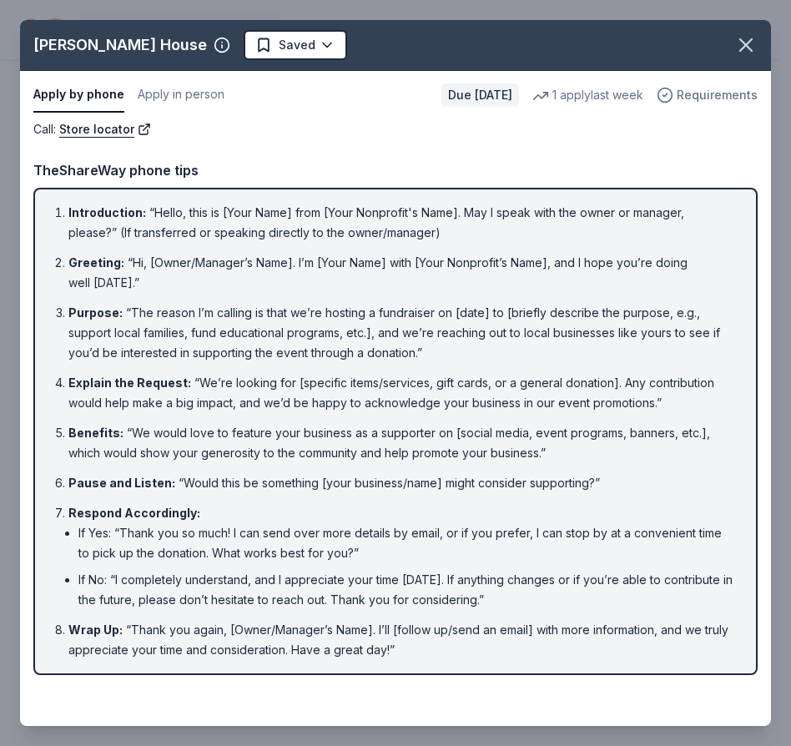
click at [670, 93] on icon "button" at bounding box center [665, 95] width 17 height 17
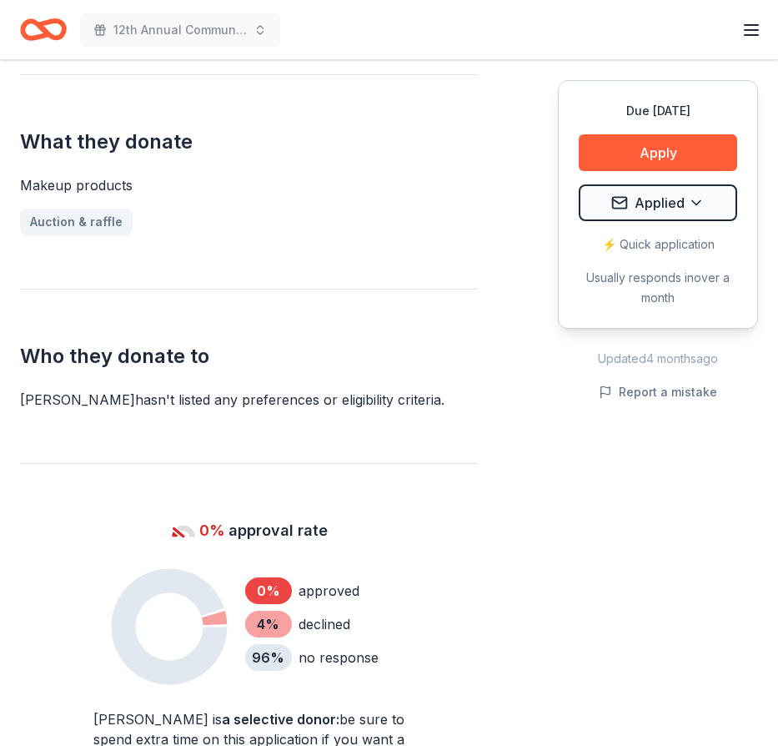
scroll to position [570, 0]
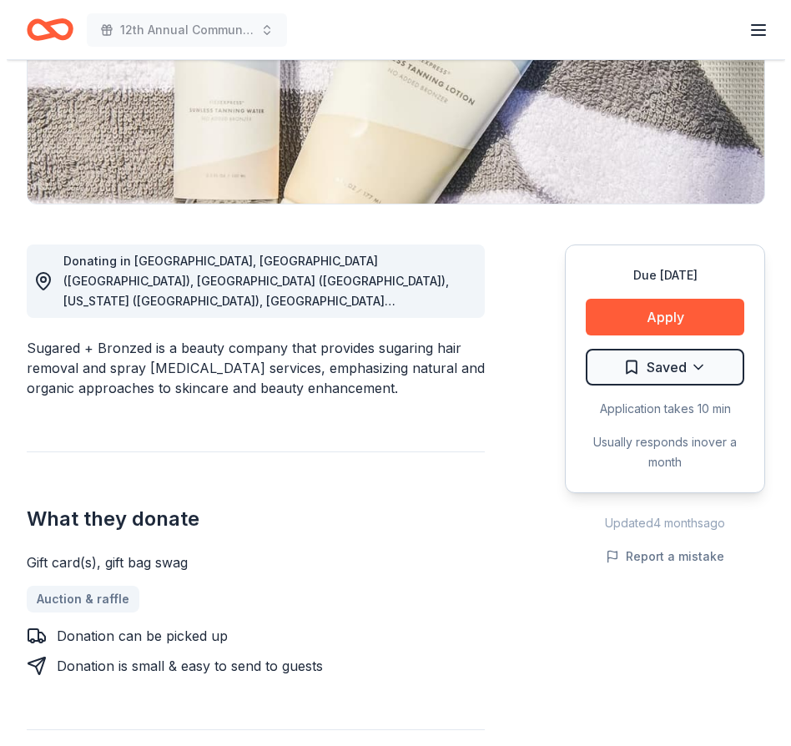
scroll to position [306, 0]
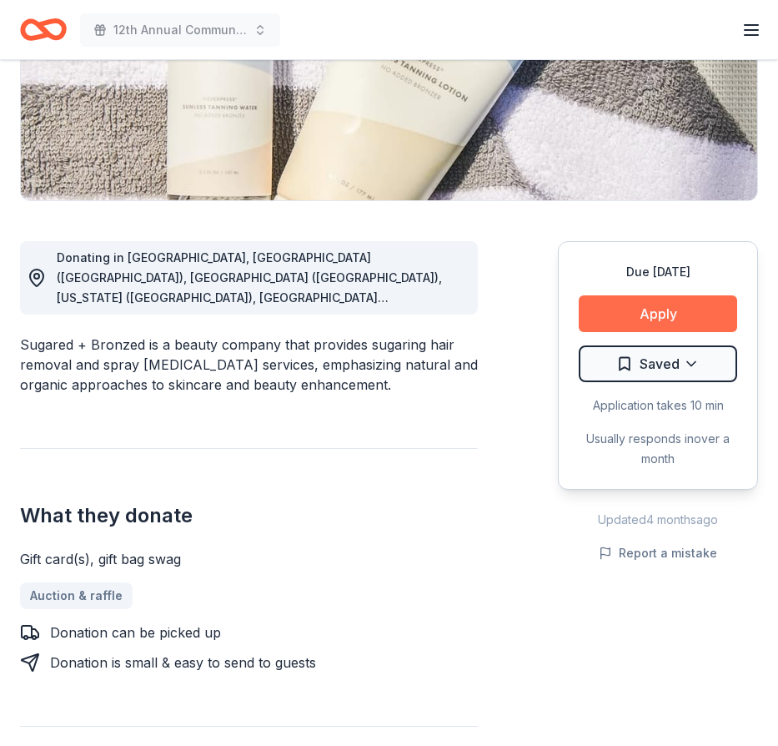
click at [652, 315] on button "Apply" at bounding box center [658, 313] width 159 height 37
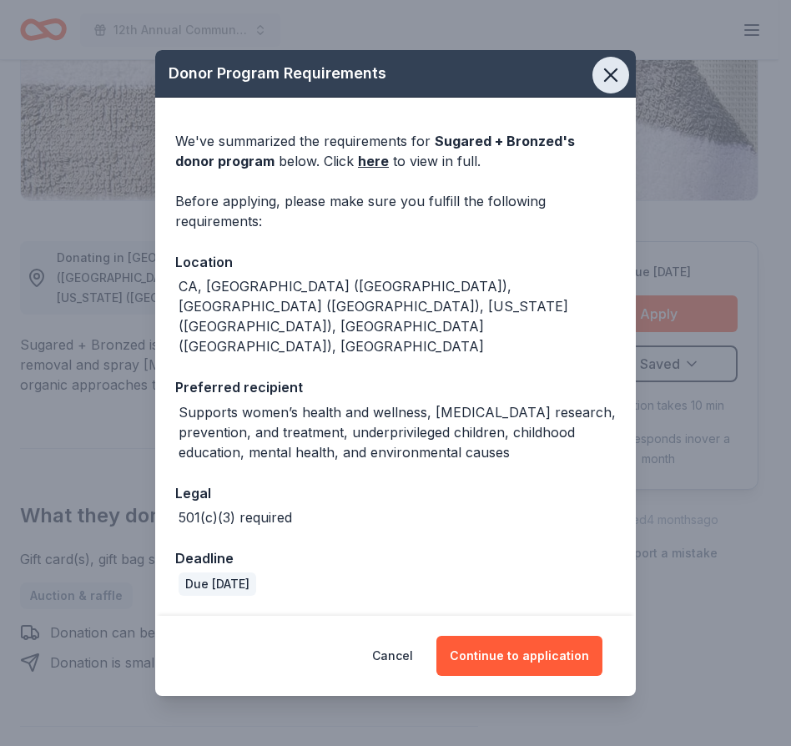
click at [613, 81] on icon "button" at bounding box center [611, 75] width 12 height 12
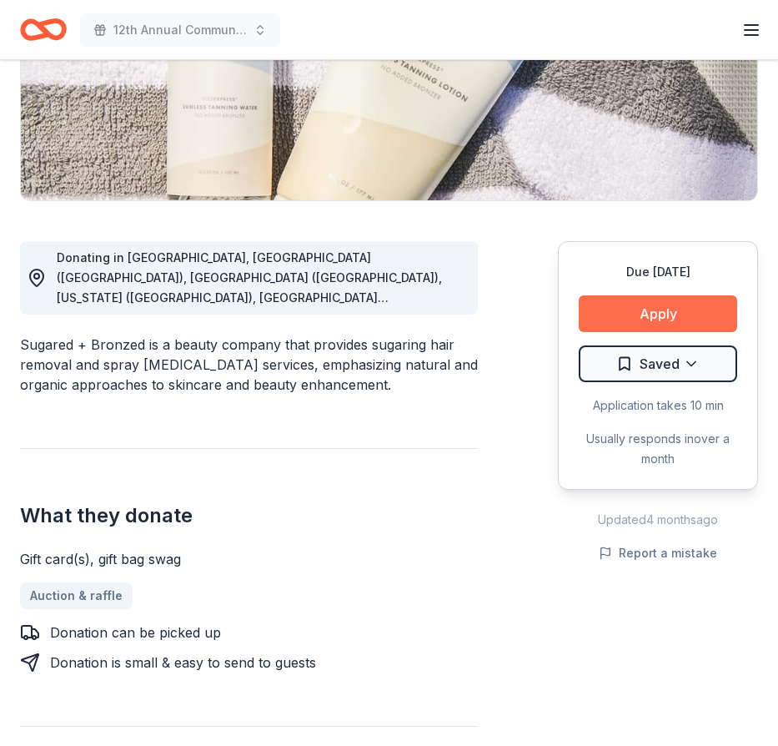
click at [649, 313] on button "Apply" at bounding box center [658, 313] width 159 height 37
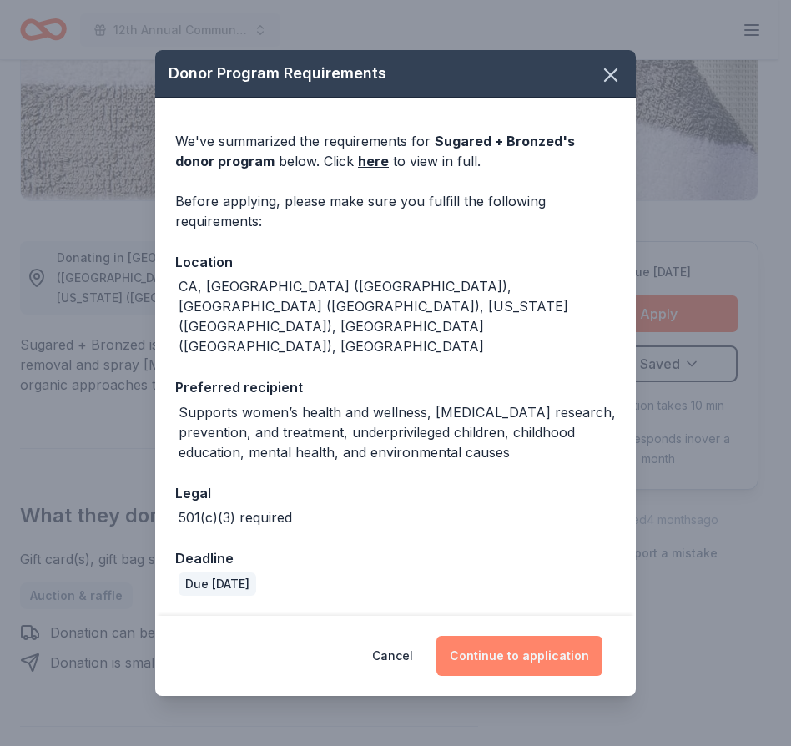
click at [497, 636] on button "Continue to application" at bounding box center [519, 656] width 166 height 40
